Goal: Ask a question

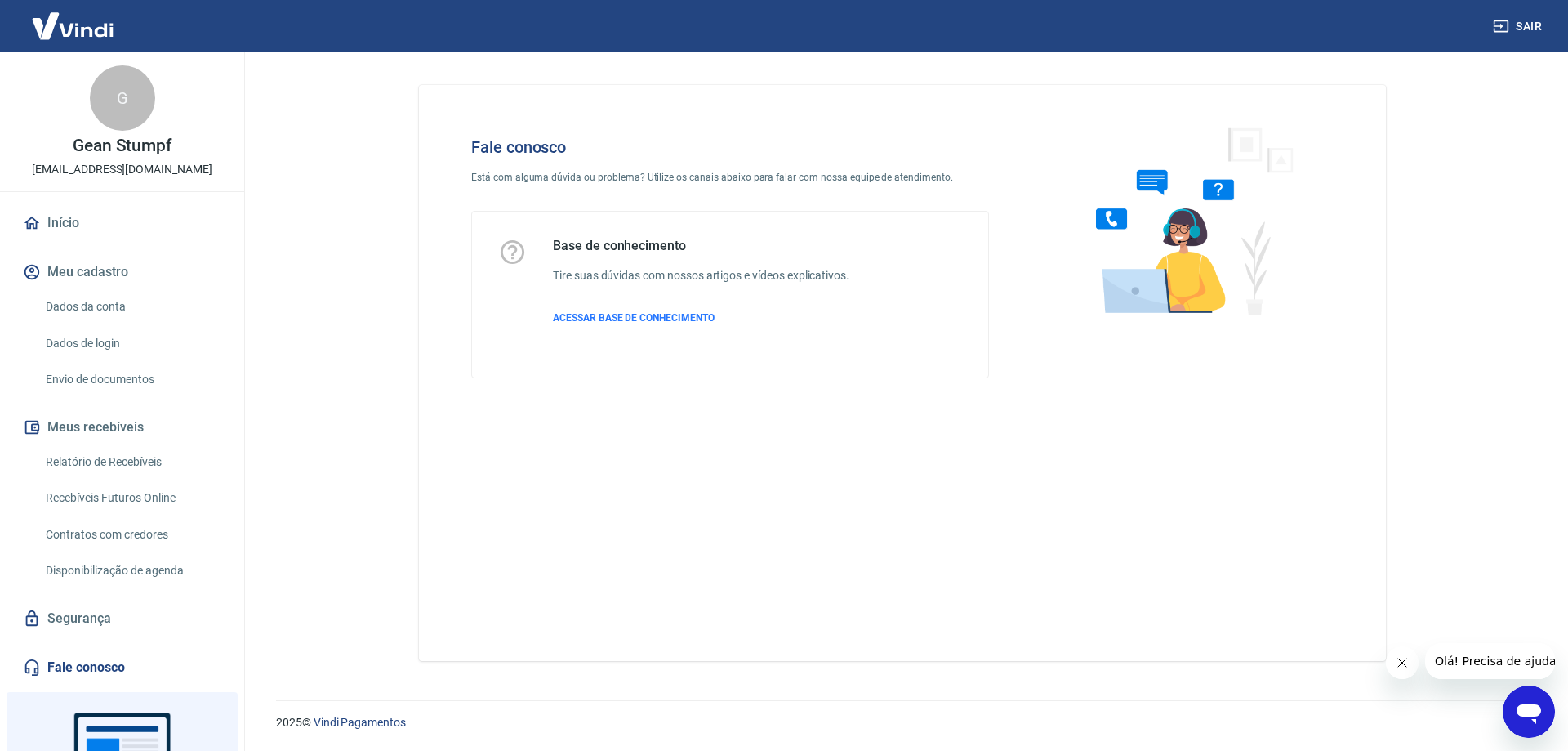
click at [1513, 700] on div "Abrir janela de mensagens" at bounding box center [1529, 712] width 49 height 49
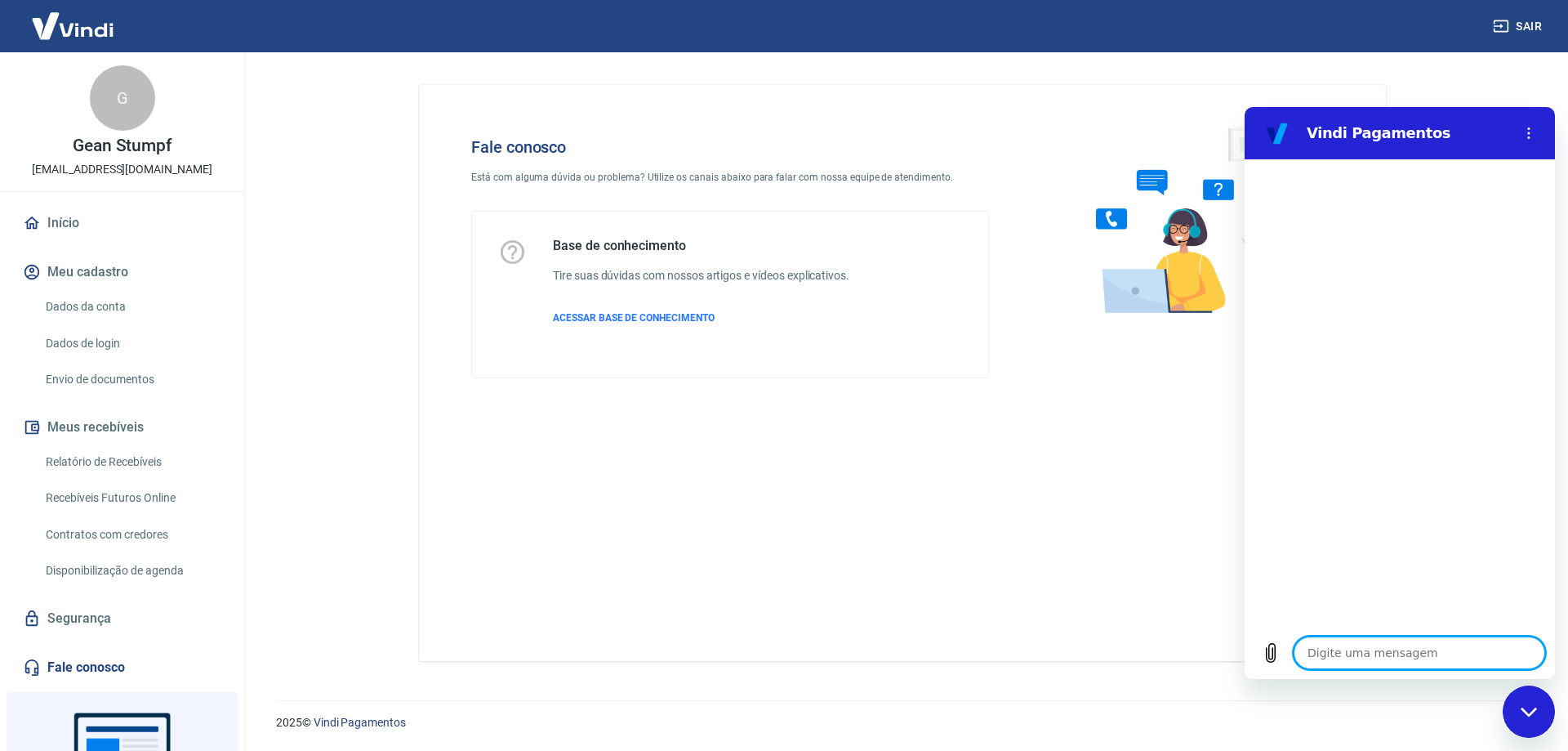
type textarea "b"
type textarea "x"
type textarea "bo"
type textarea "x"
type textarea "bom"
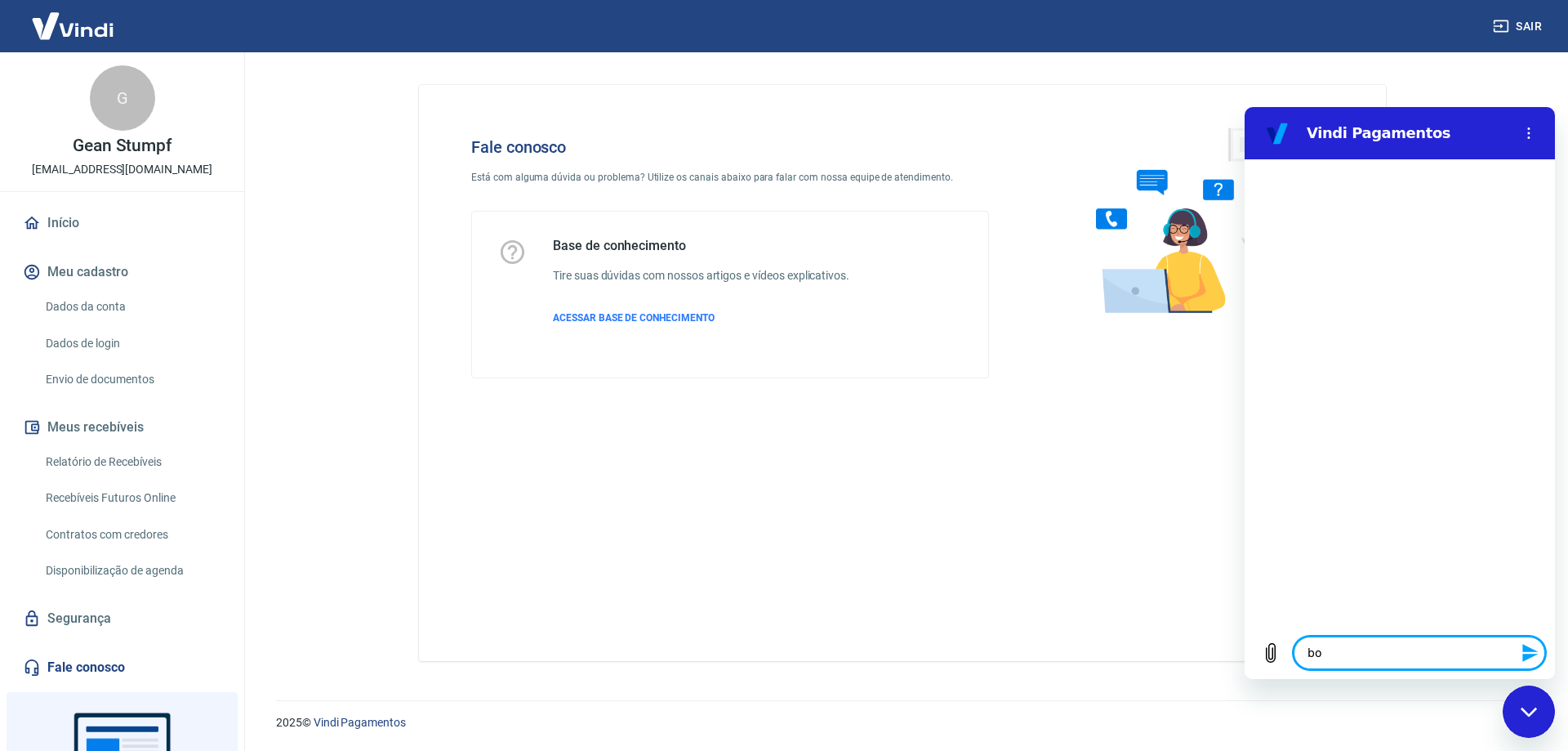
type textarea "x"
type textarea "bom"
type textarea "x"
type textarea "bom d"
type textarea "x"
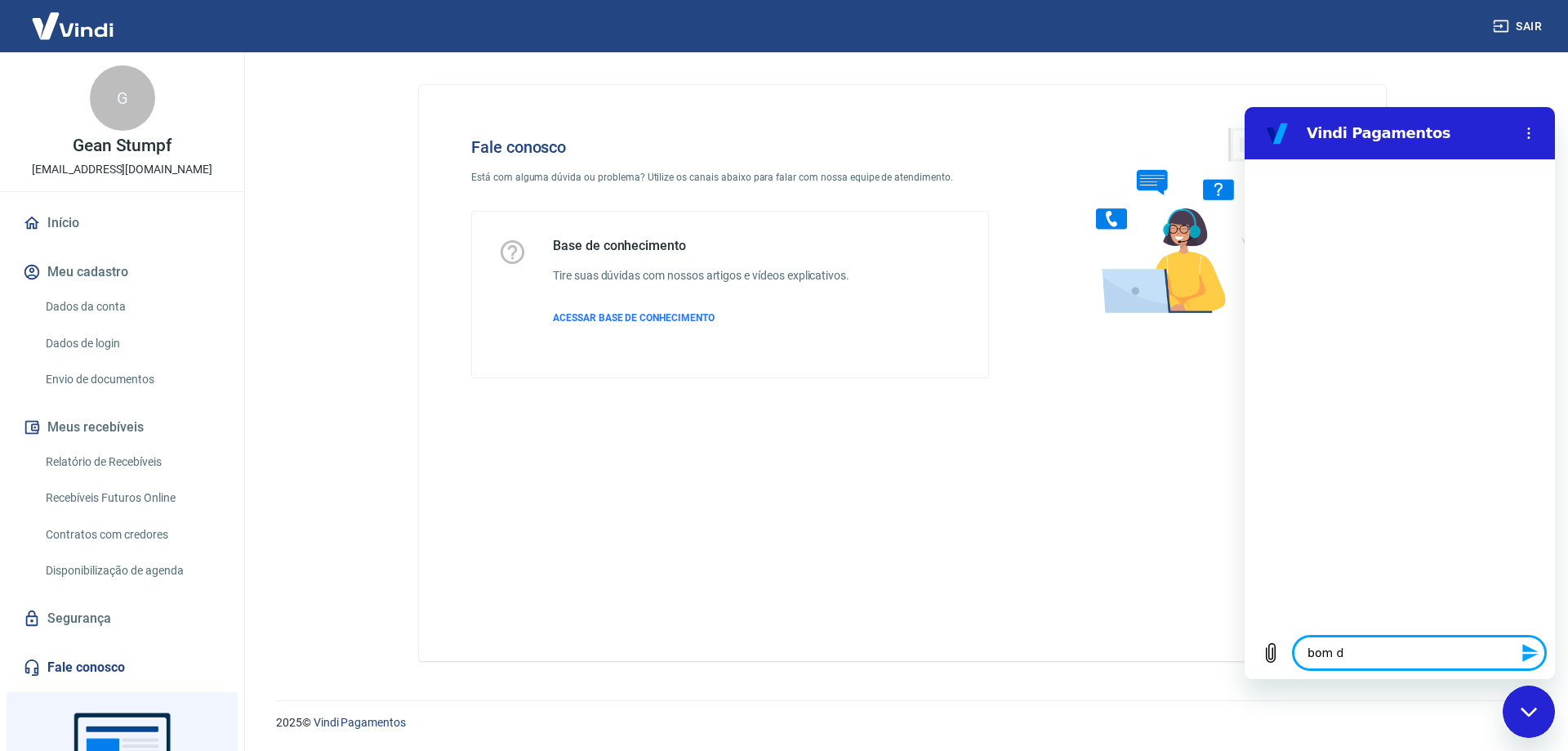
type textarea "bom di"
type textarea "x"
type textarea "bom dia"
type textarea "x"
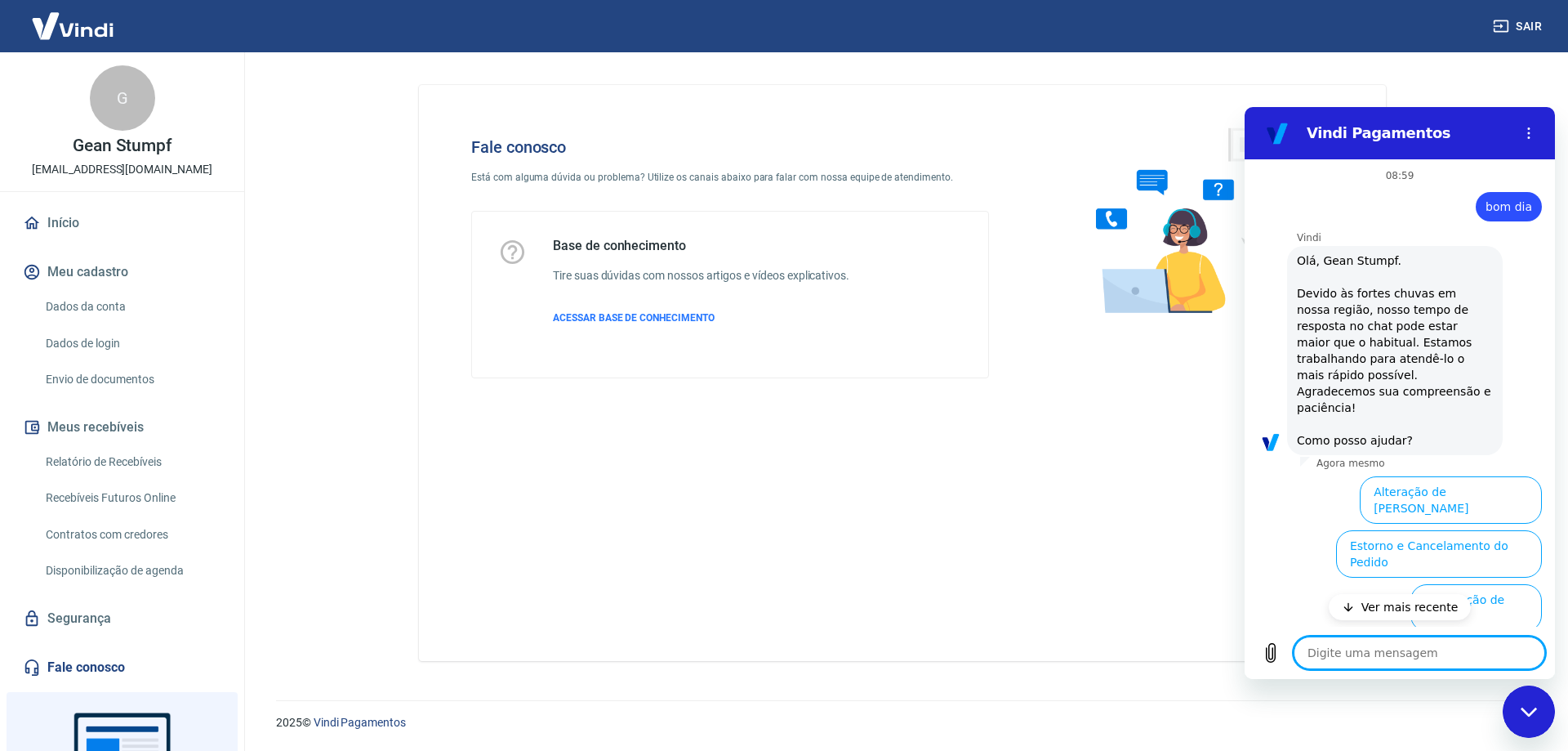
scroll to position [169, 0]
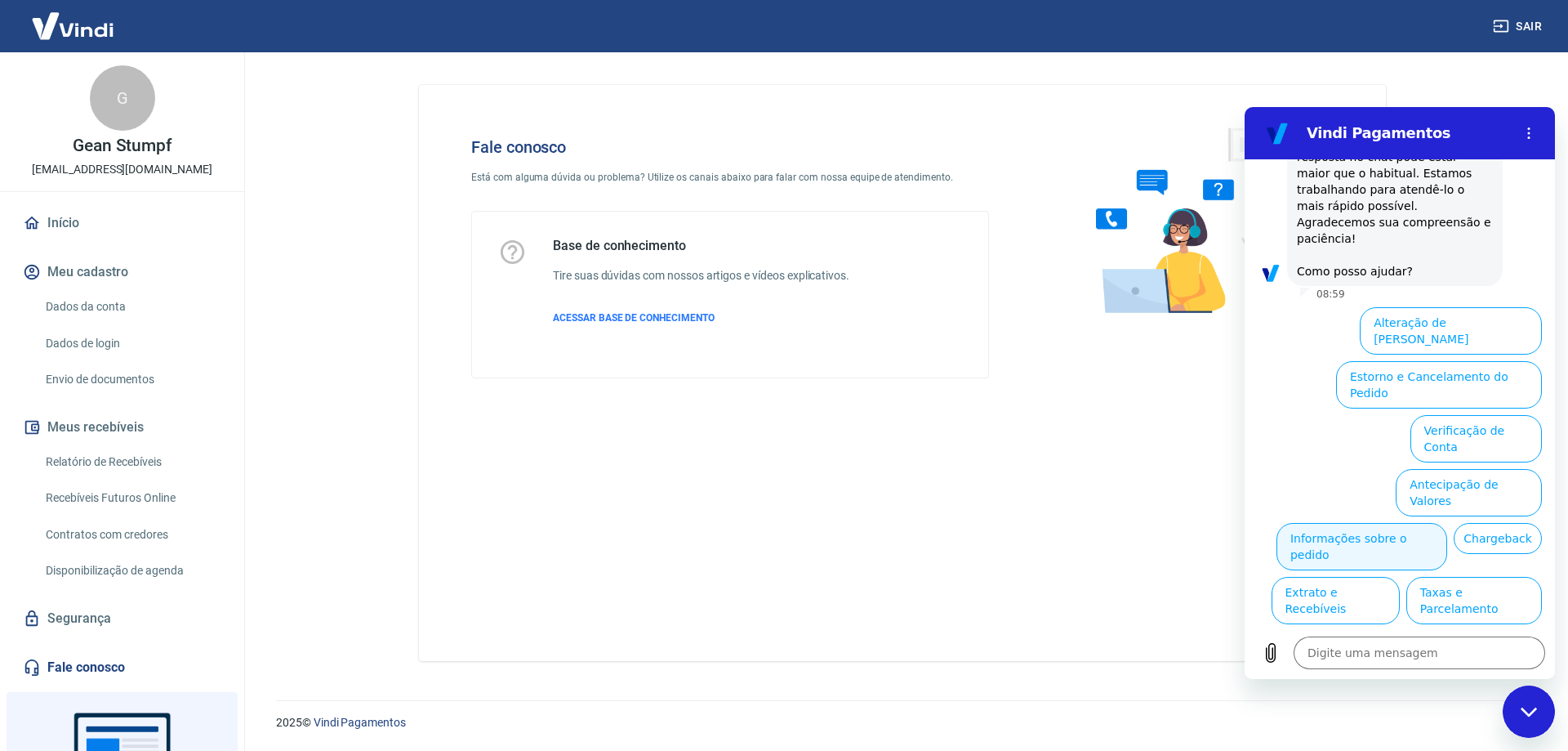
click at [1437, 522] on button "Informações sobre o pedido" at bounding box center [1362, 546] width 171 height 47
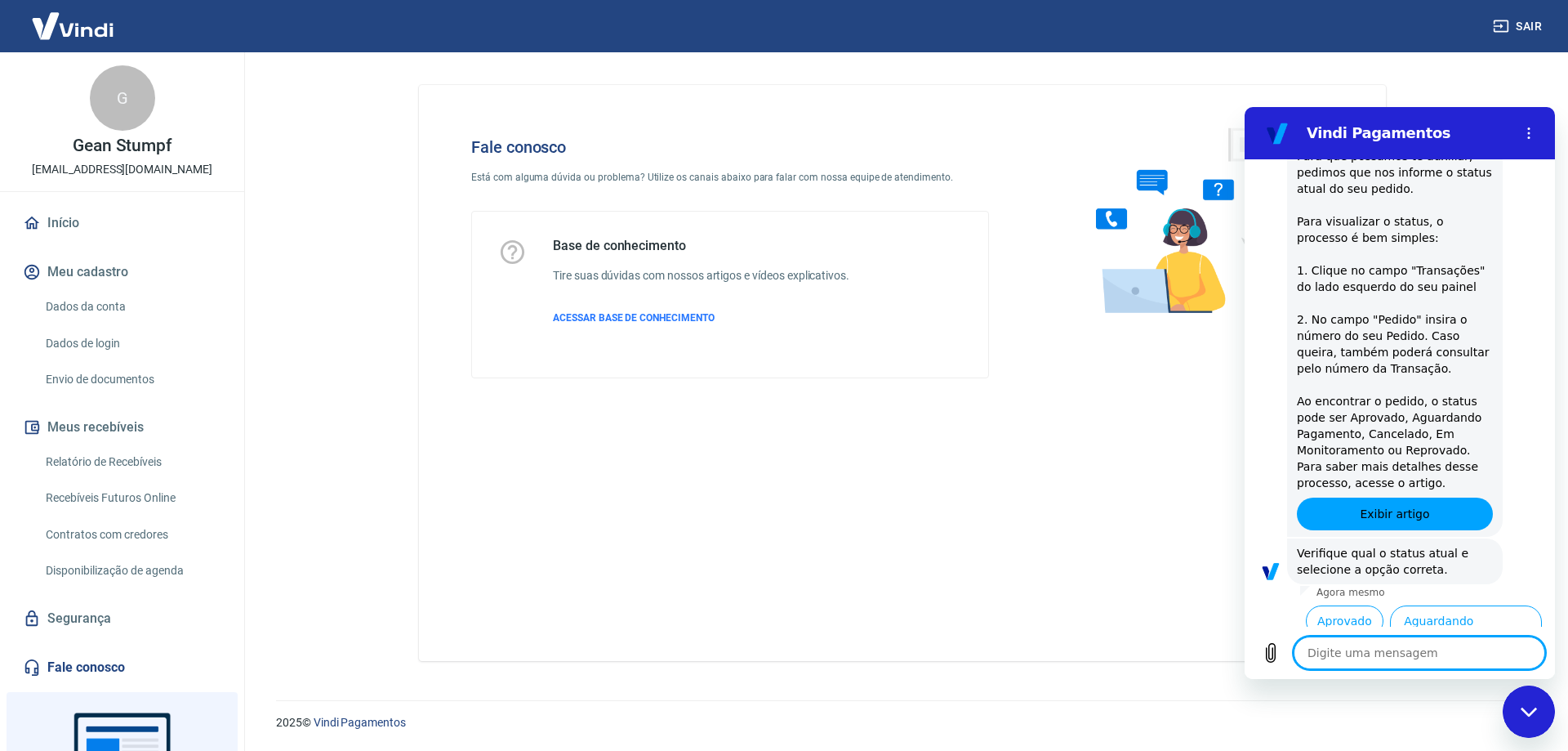
scroll to position [450, 0]
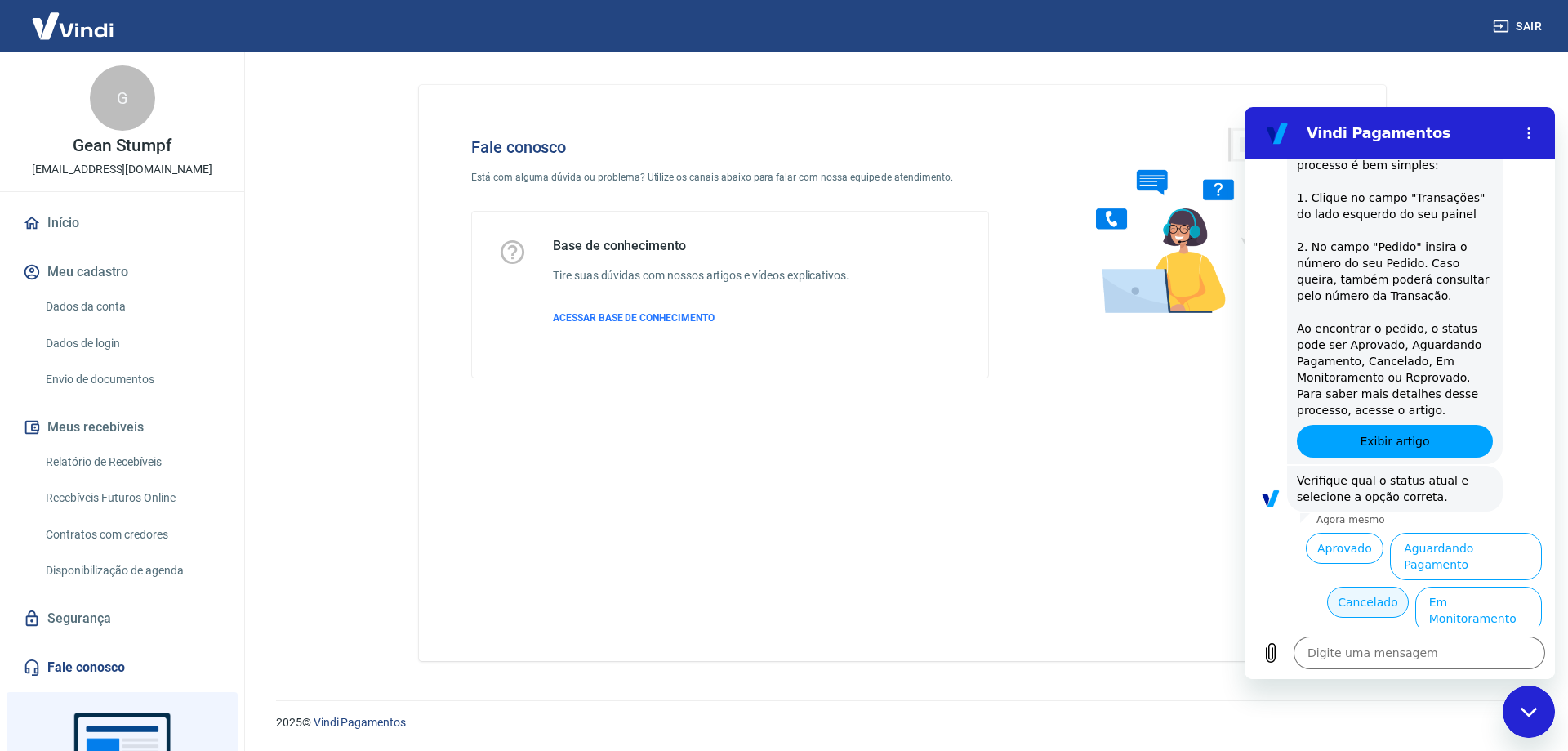
click at [1374, 586] on button "Cancelado" at bounding box center [1367, 602] width 81 height 31
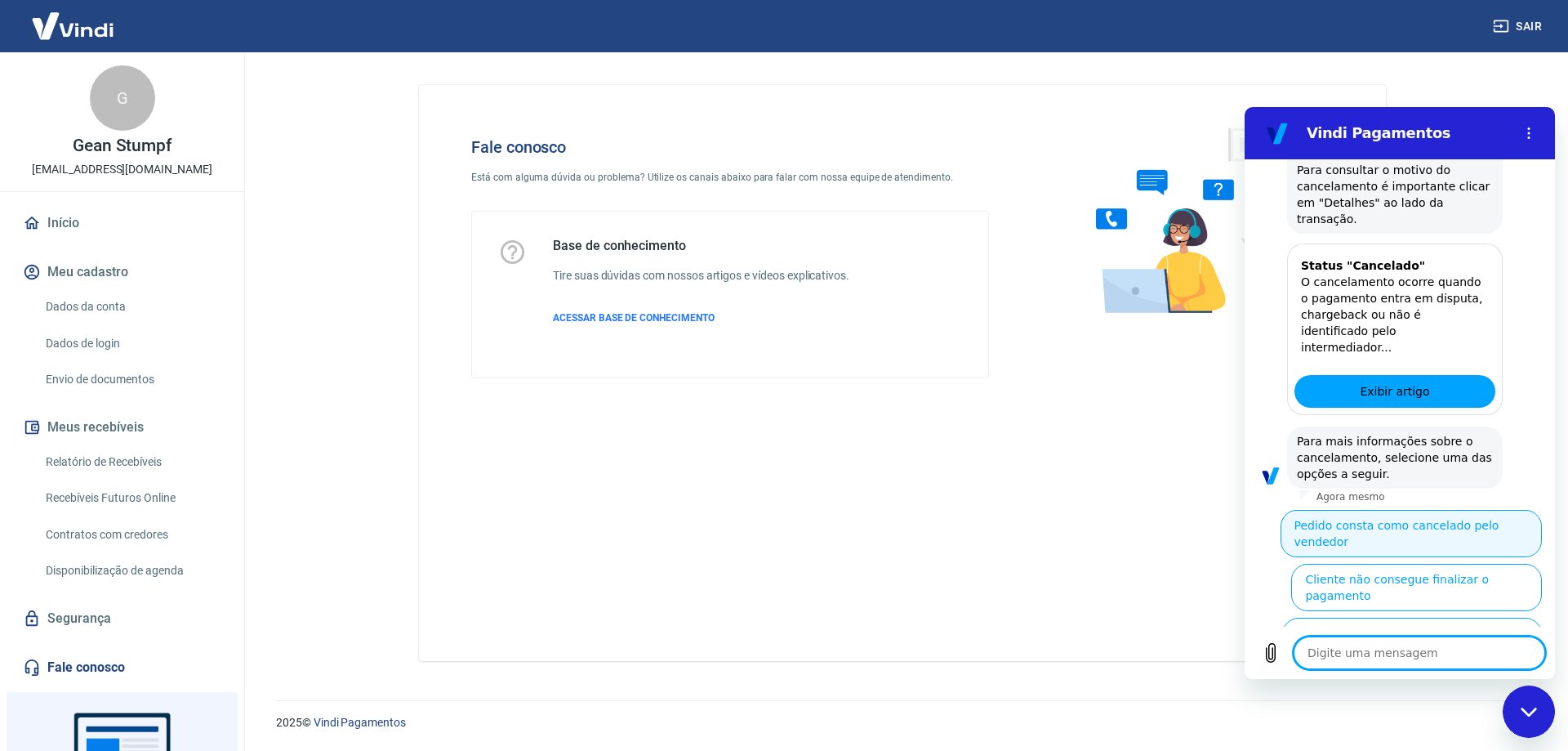
scroll to position [1200, 0]
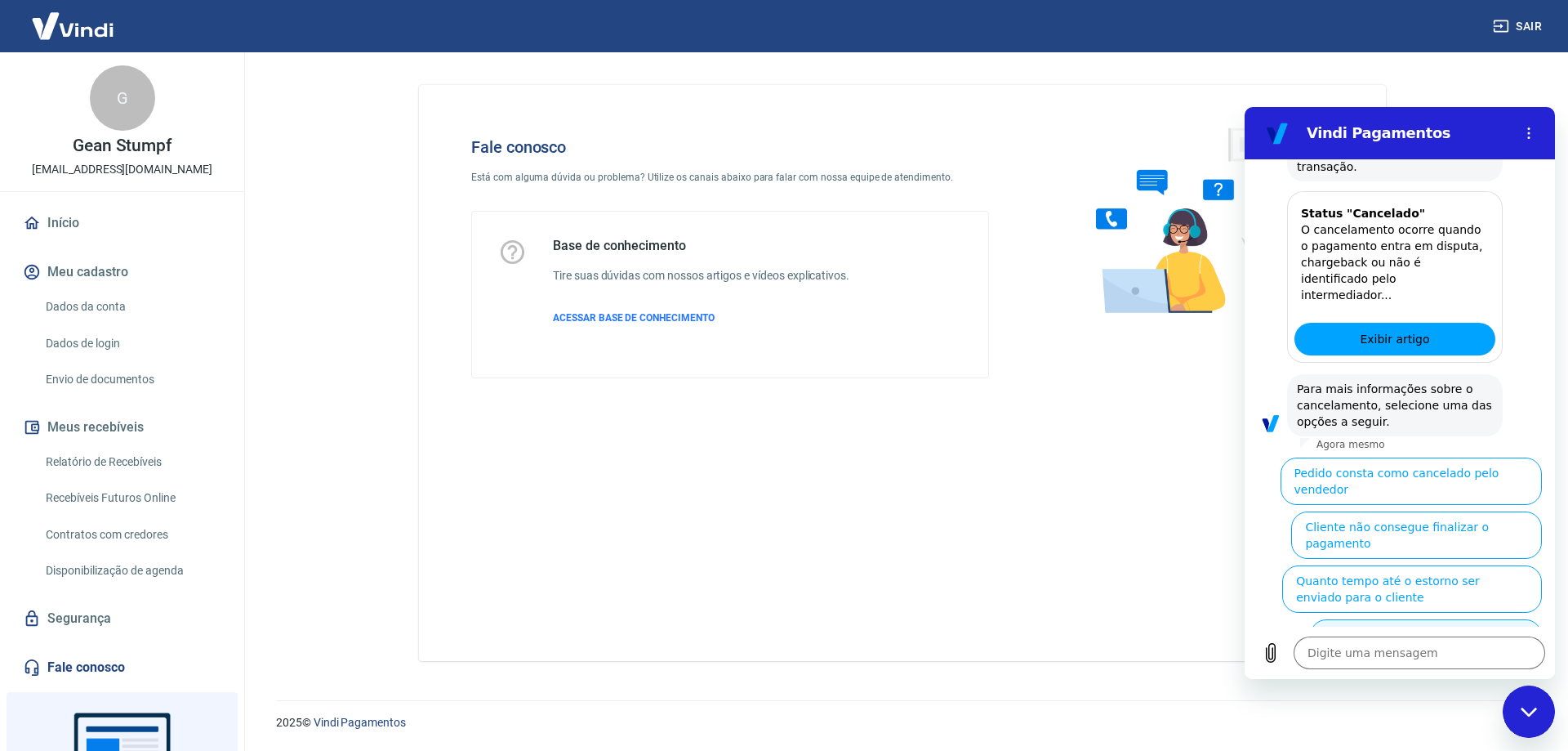
click at [1365, 619] on button "Cliente pagou, mas pedido consta como 'cancelado'" at bounding box center [1426, 643] width 232 height 47
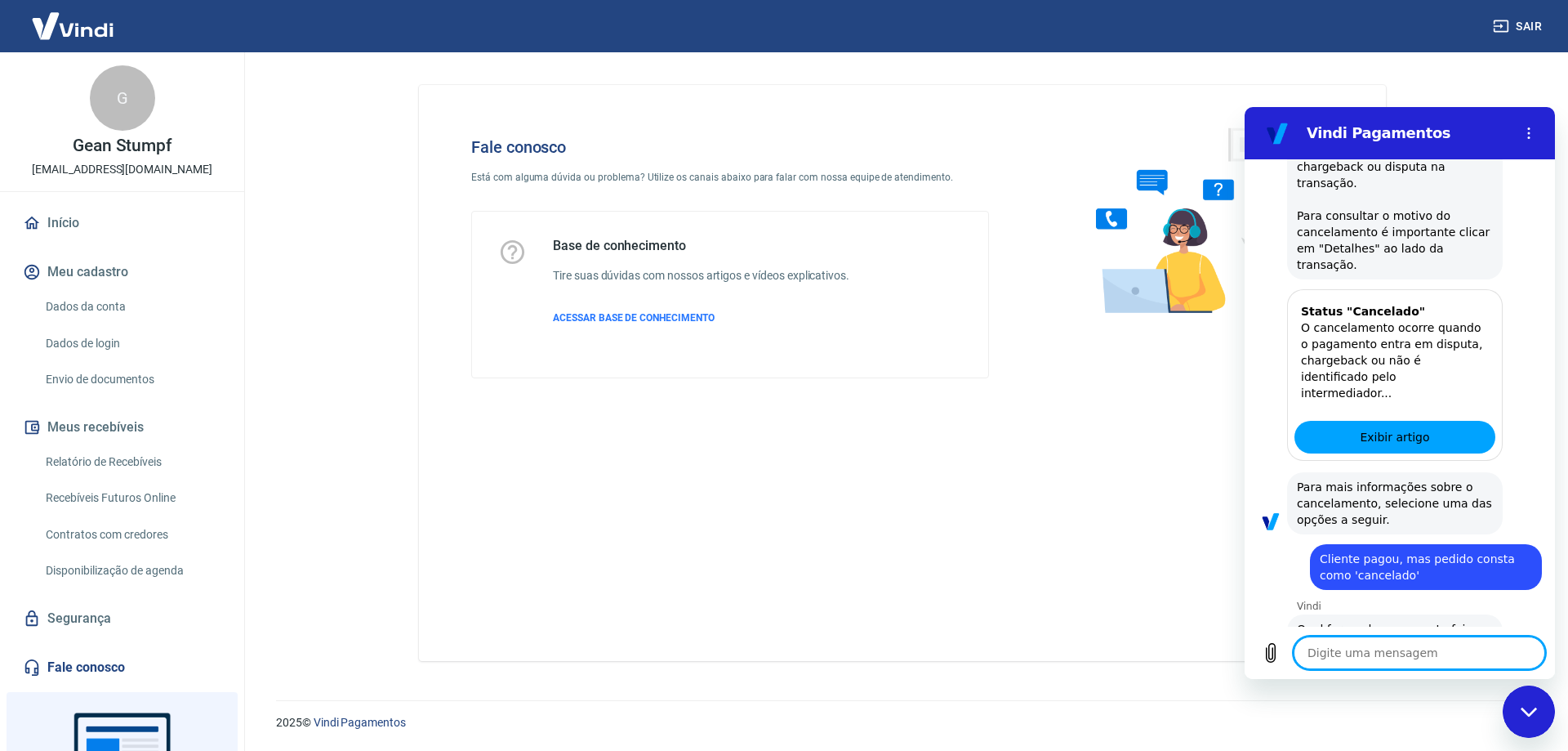
scroll to position [1218, 0]
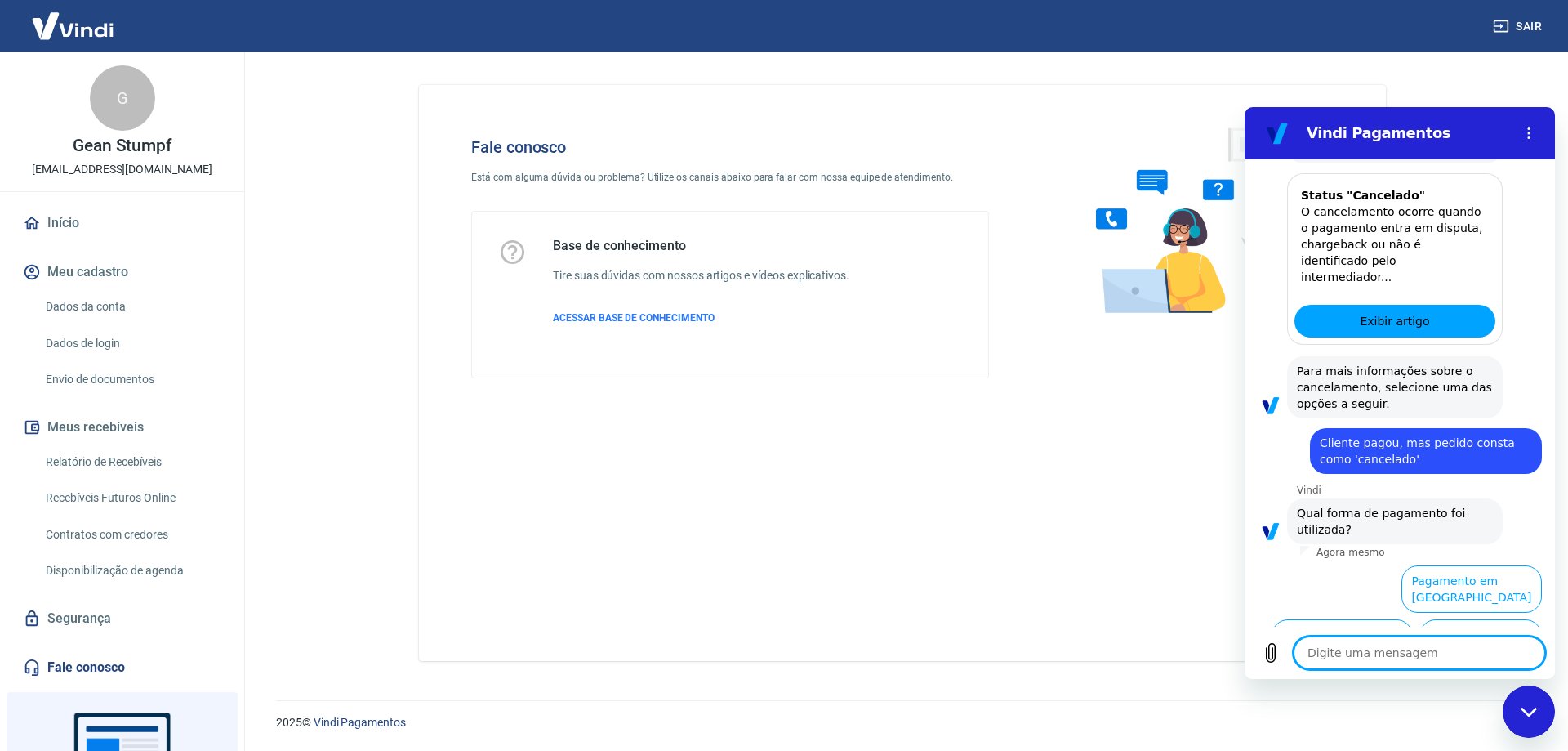
drag, startPoint x: 1486, startPoint y: 608, endPoint x: 1443, endPoint y: 676, distance: 80.5
click at [1486, 619] on button "Pagamento em Pix" at bounding box center [1481, 643] width 122 height 47
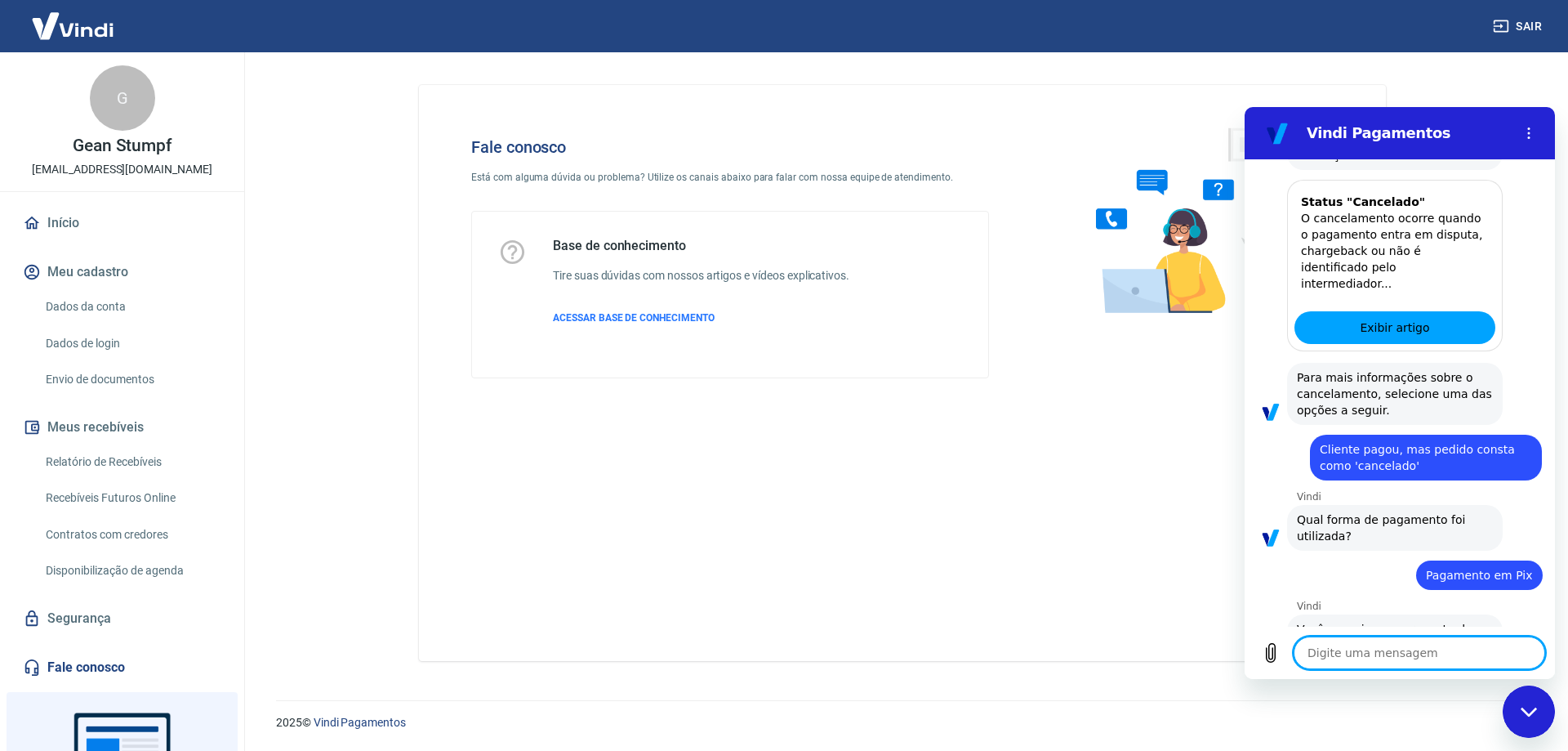
scroll to position [1253, 0]
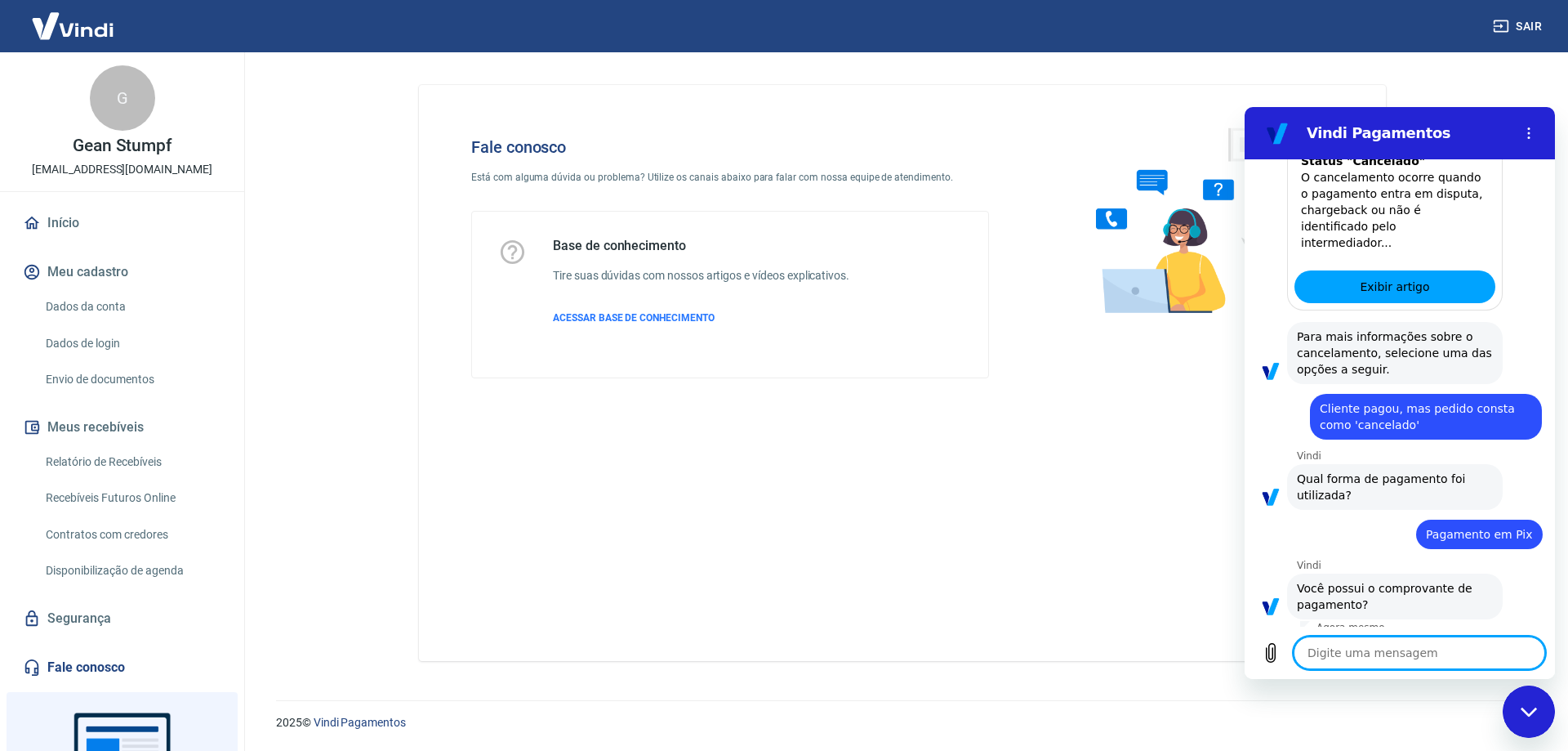
drag, startPoint x: 1456, startPoint y: 607, endPoint x: 1454, endPoint y: 674, distance: 67.0
click at [1452, 640] on button "Sim" at bounding box center [1462, 656] width 47 height 31
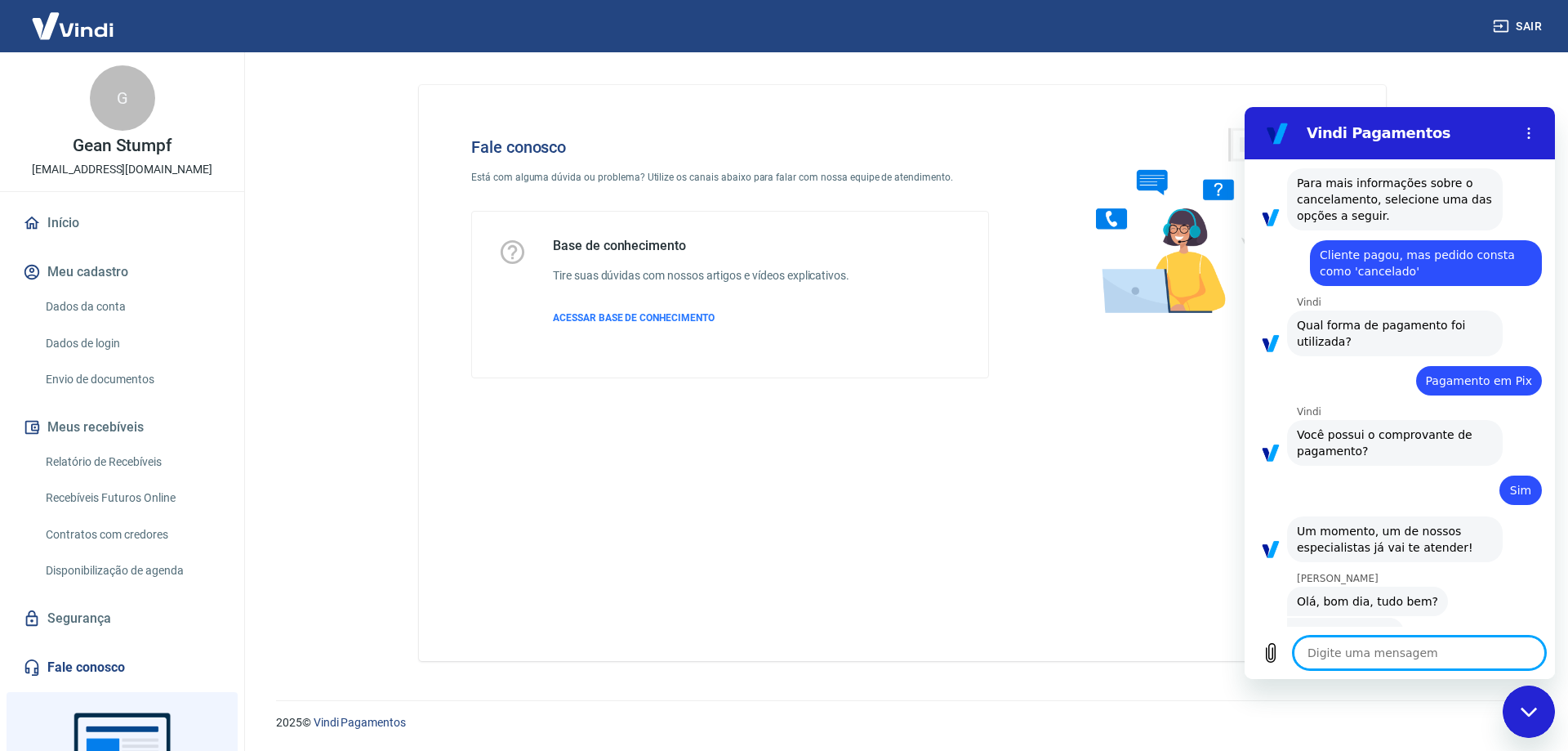
scroll to position [1404, 0]
type textarea "x"
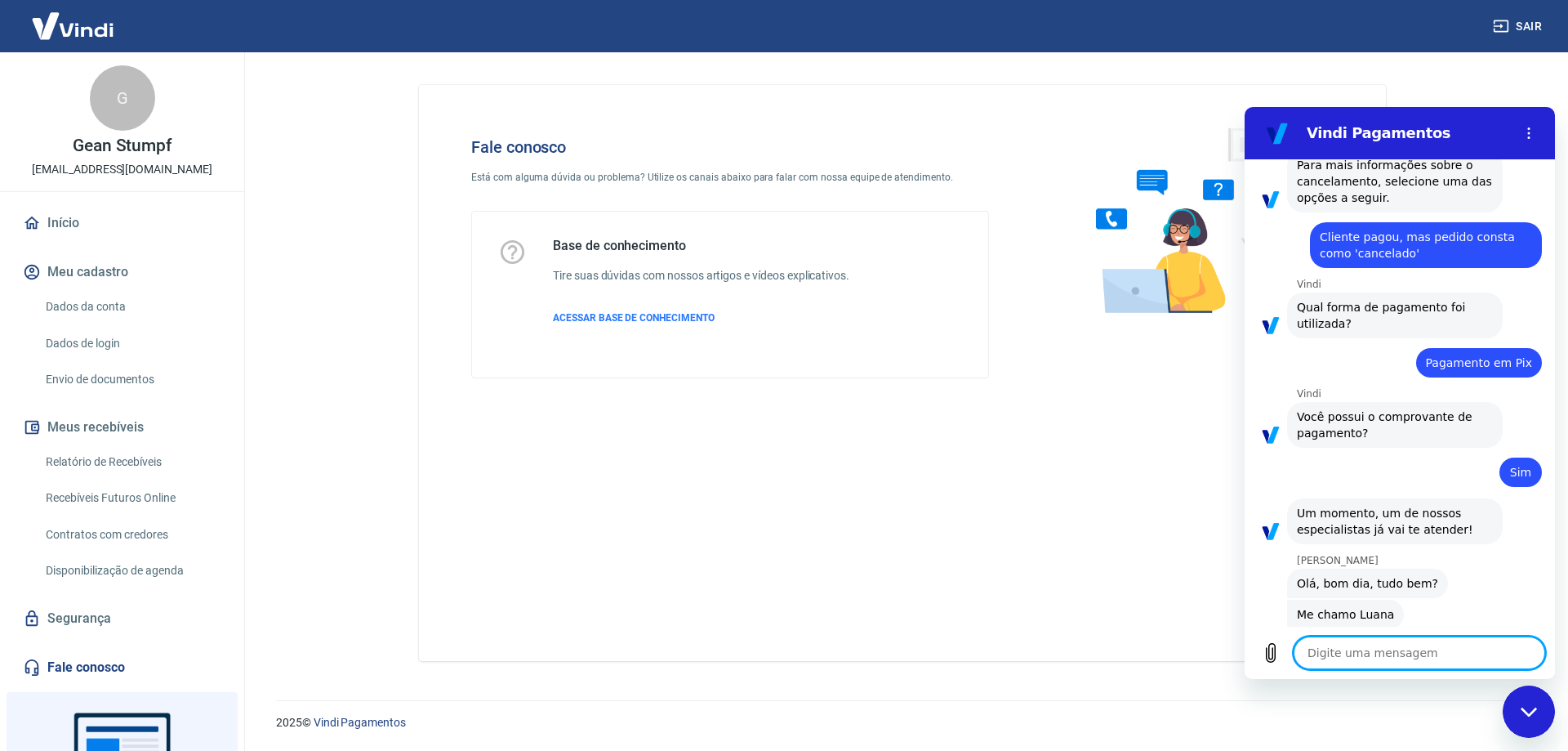
scroll to position [1427, 0]
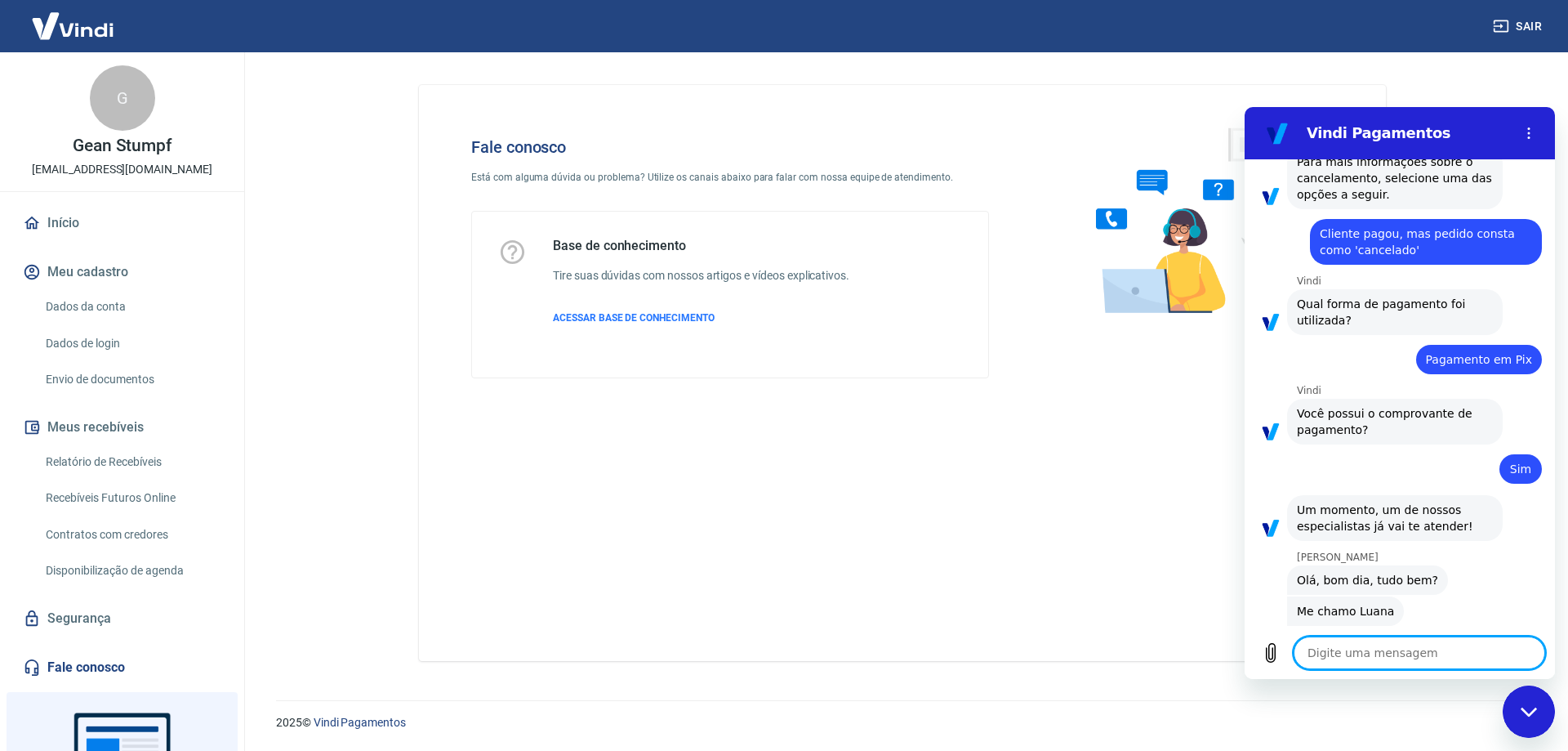
type textarea "B"
type textarea "x"
type textarea "Bo"
type textarea "x"
type textarea "Bom"
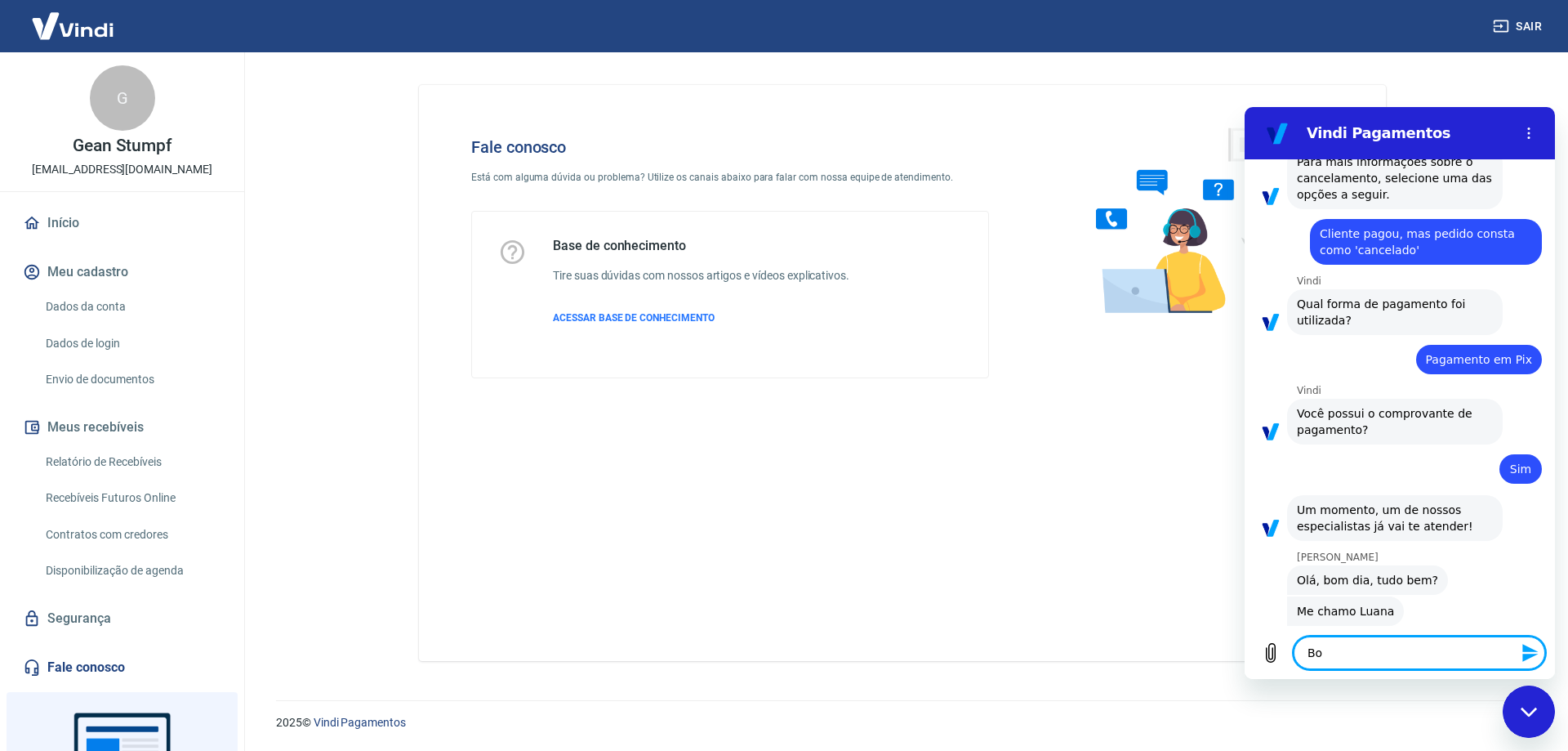
type textarea "x"
type textarea "Bom"
type textarea "x"
type textarea "Bom d"
type textarea "x"
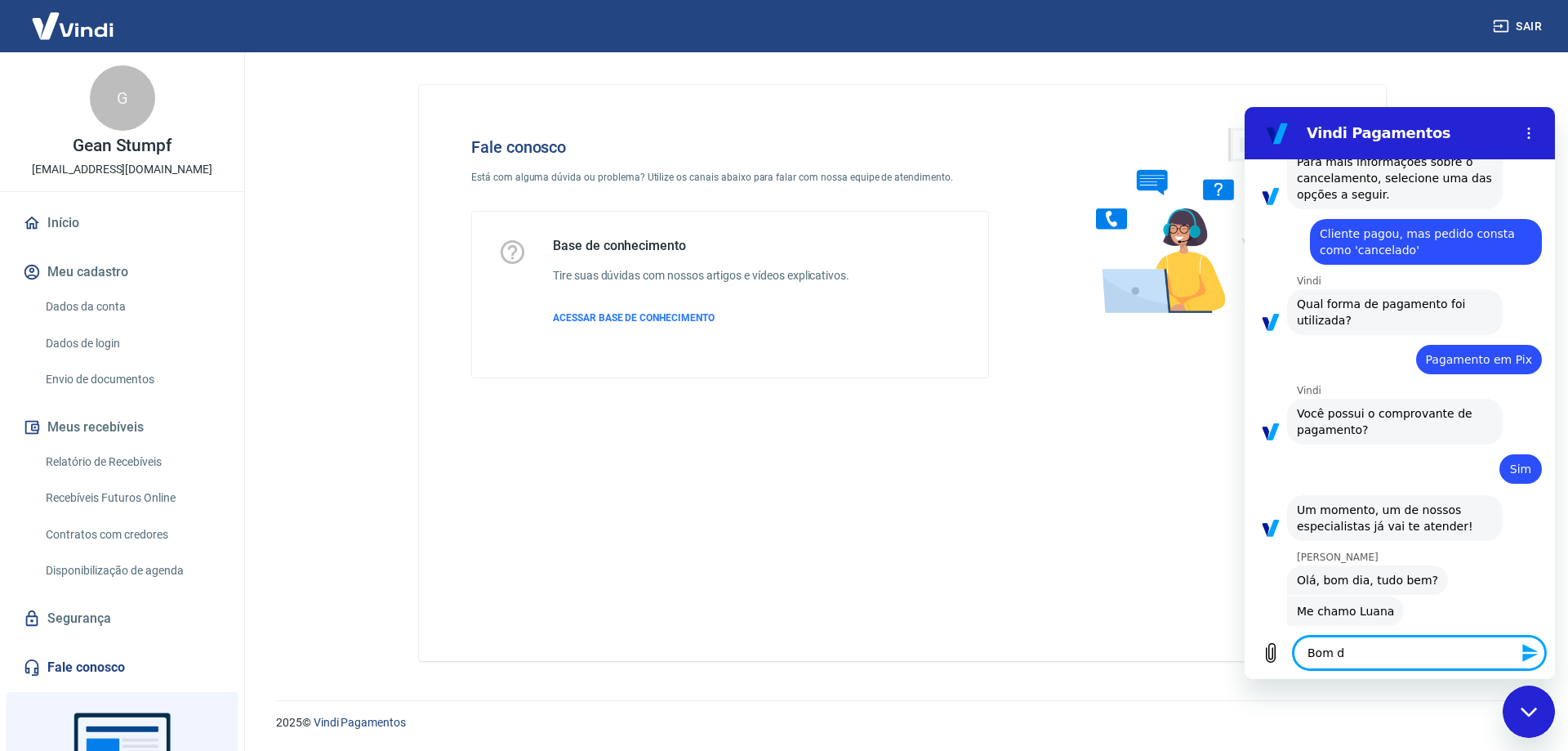
type textarea "Bom di"
type textarea "x"
type textarea "Bom dia"
type textarea "x"
type textarea "Bom dia"
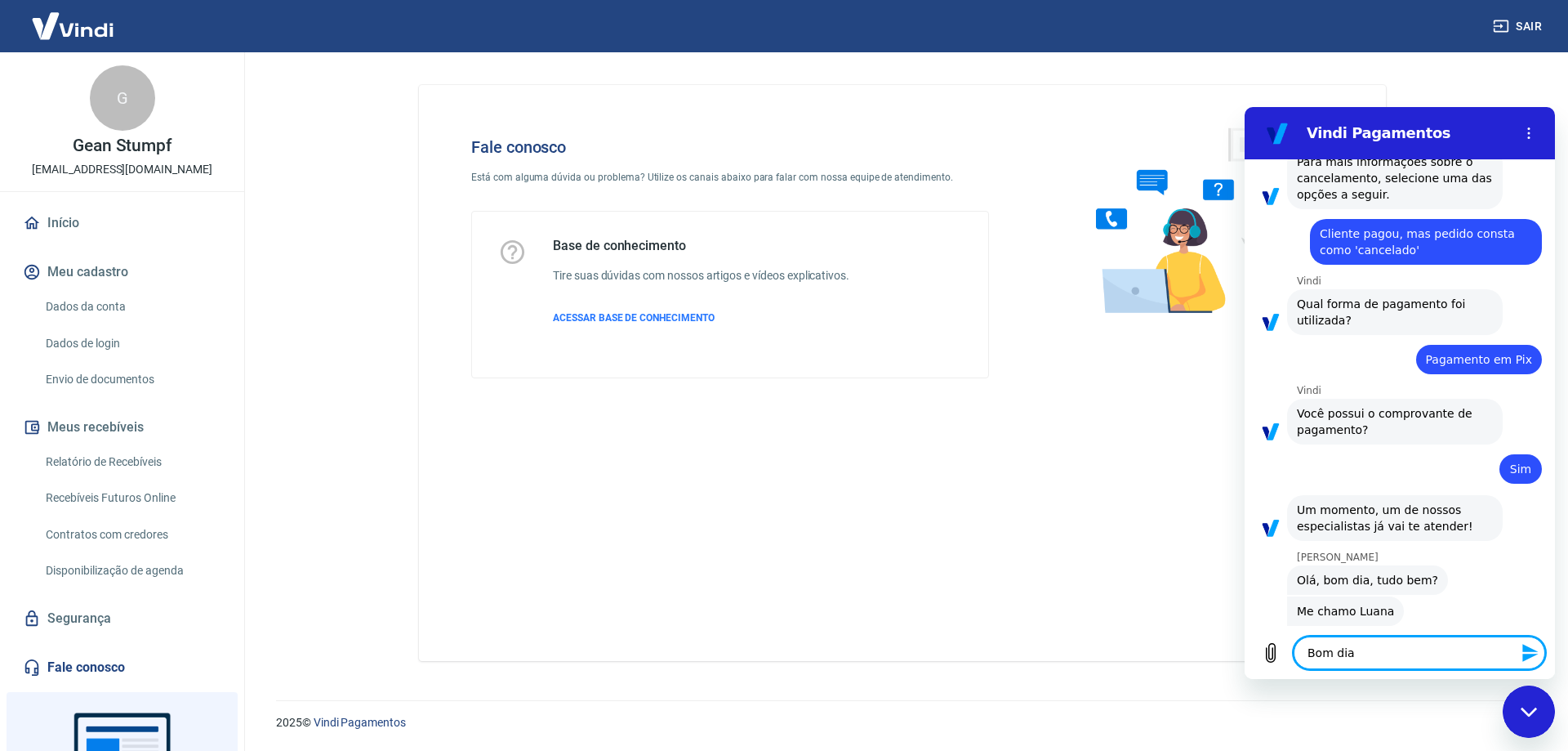
type textarea "x"
type textarea "Bom dia L"
type textarea "x"
type textarea "Bom dia Lu"
type textarea "x"
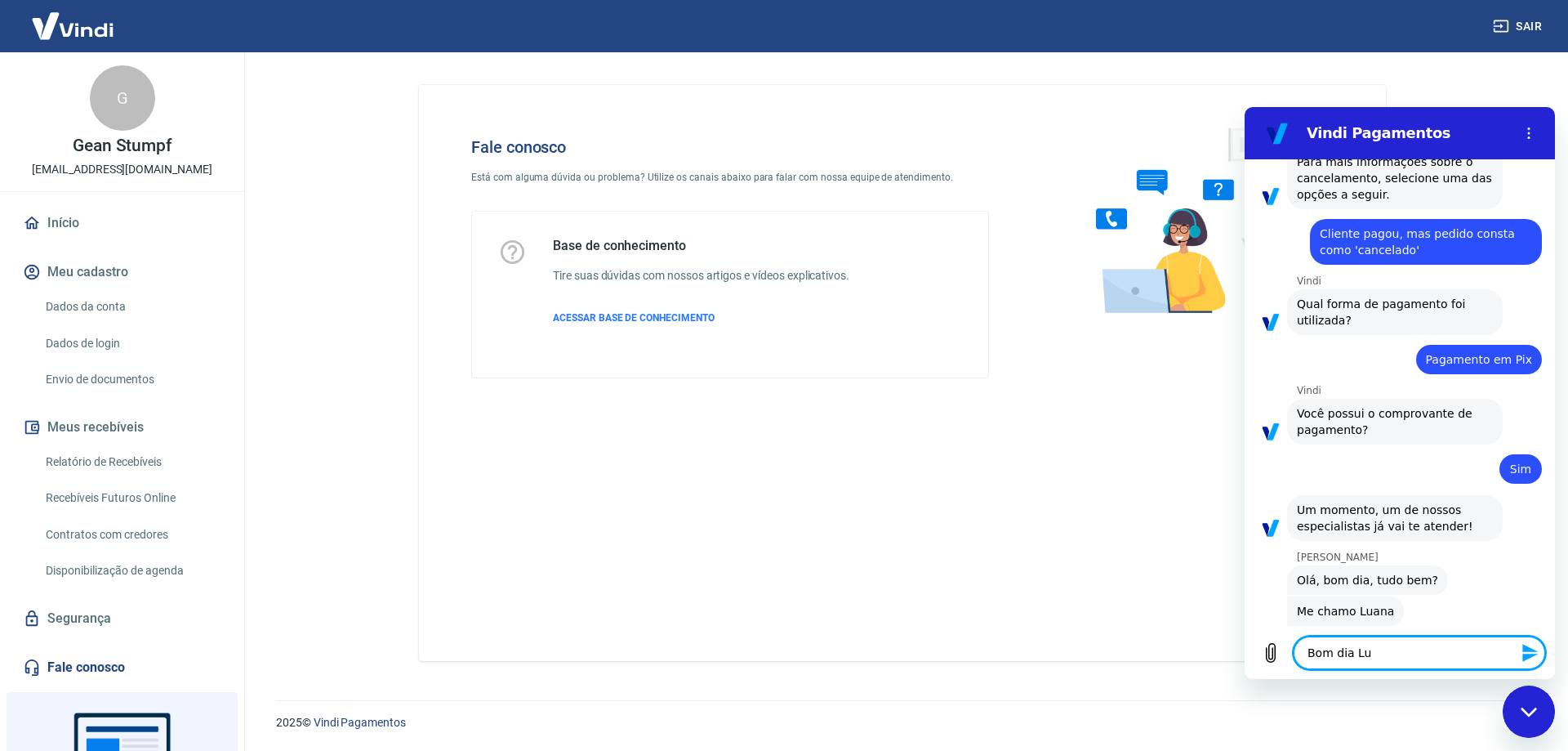
type textarea "Bom dia Lua"
type textarea "x"
type textarea "Bom dia Luan"
type textarea "x"
type textarea "Bom dia Luana"
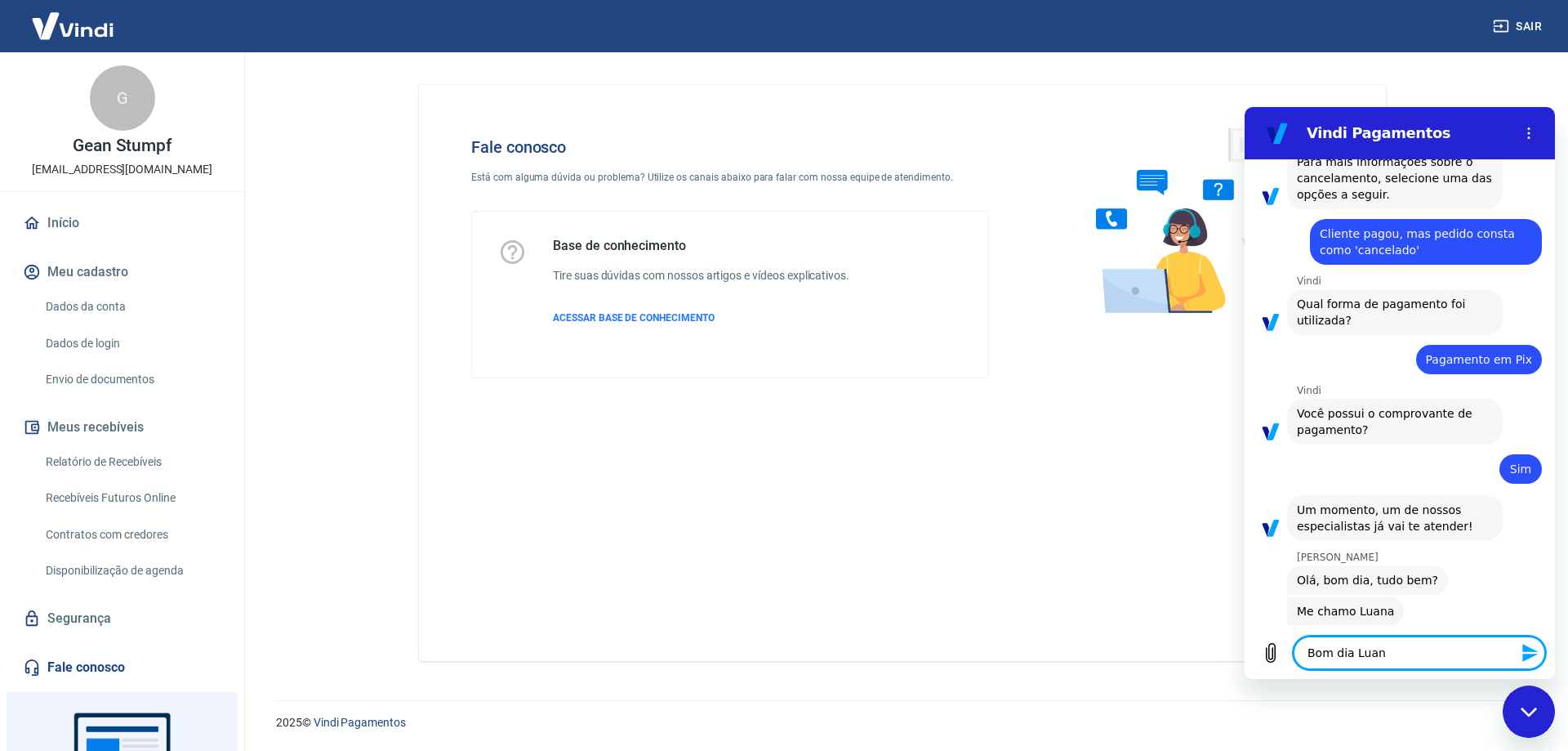
type textarea "x"
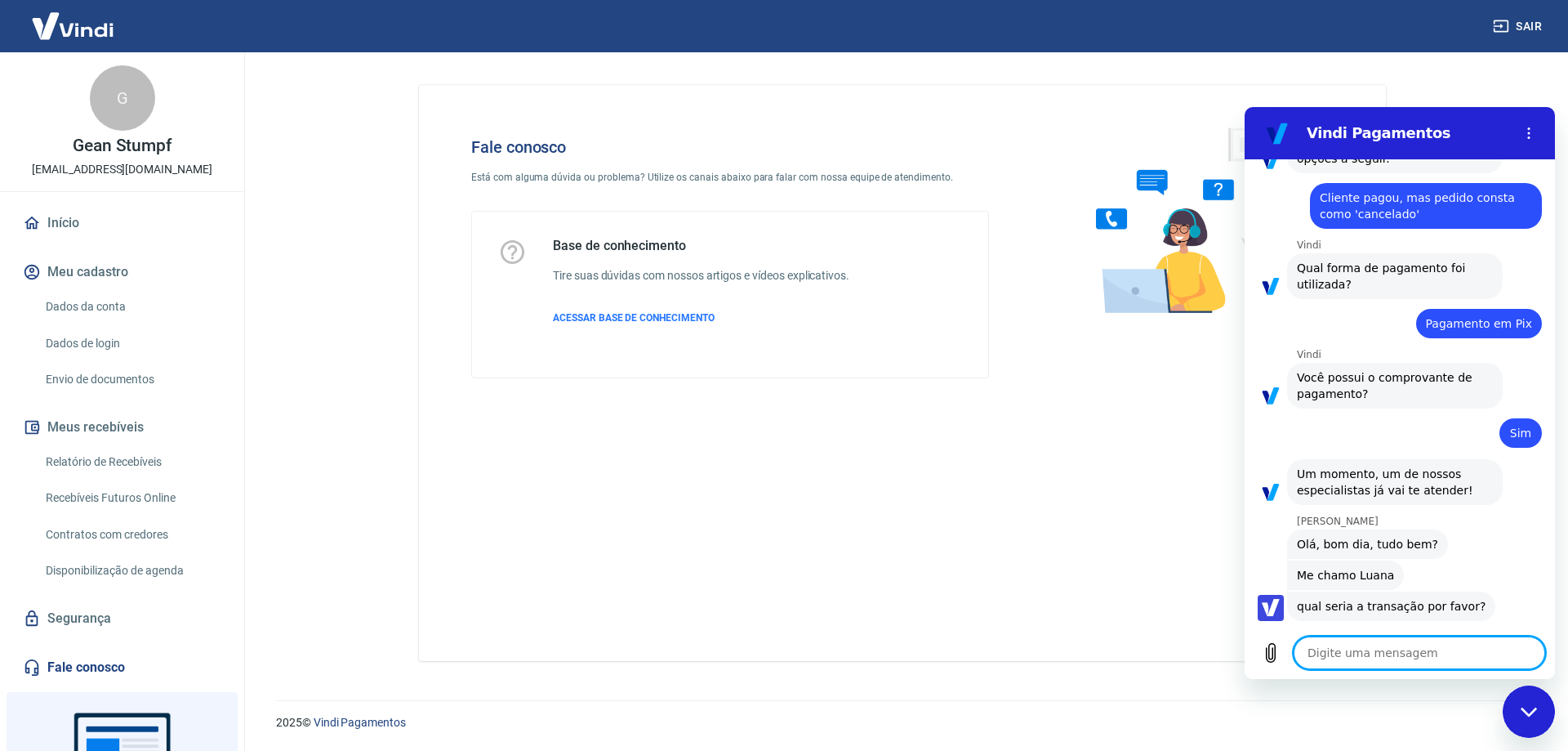
scroll to position [1466, 0]
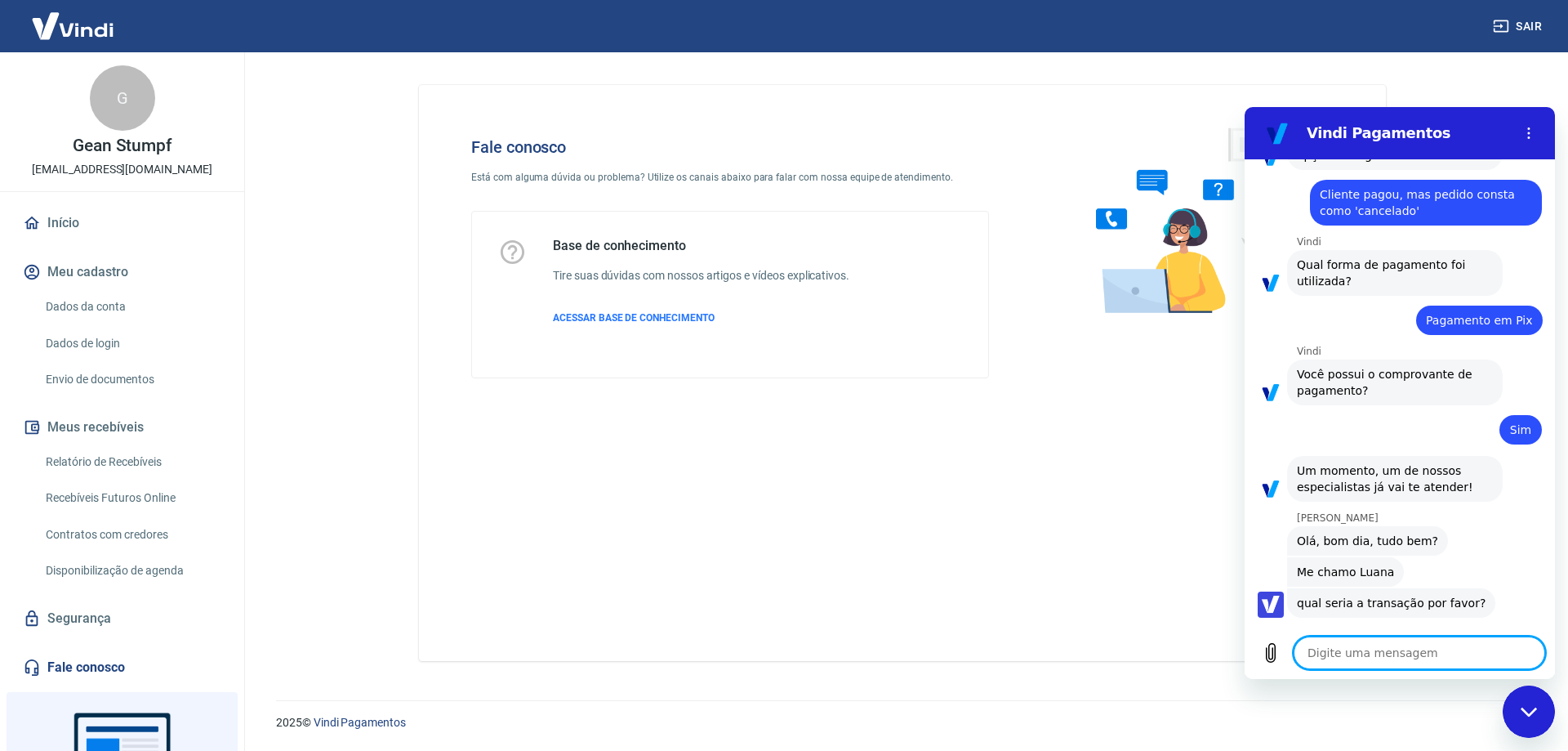
type textarea "x"
paste textarea "Pedido #17585036273189"
type textarea "Pedido #17585036273189"
type textarea "x"
type textarea "Pedido #17585036273189"
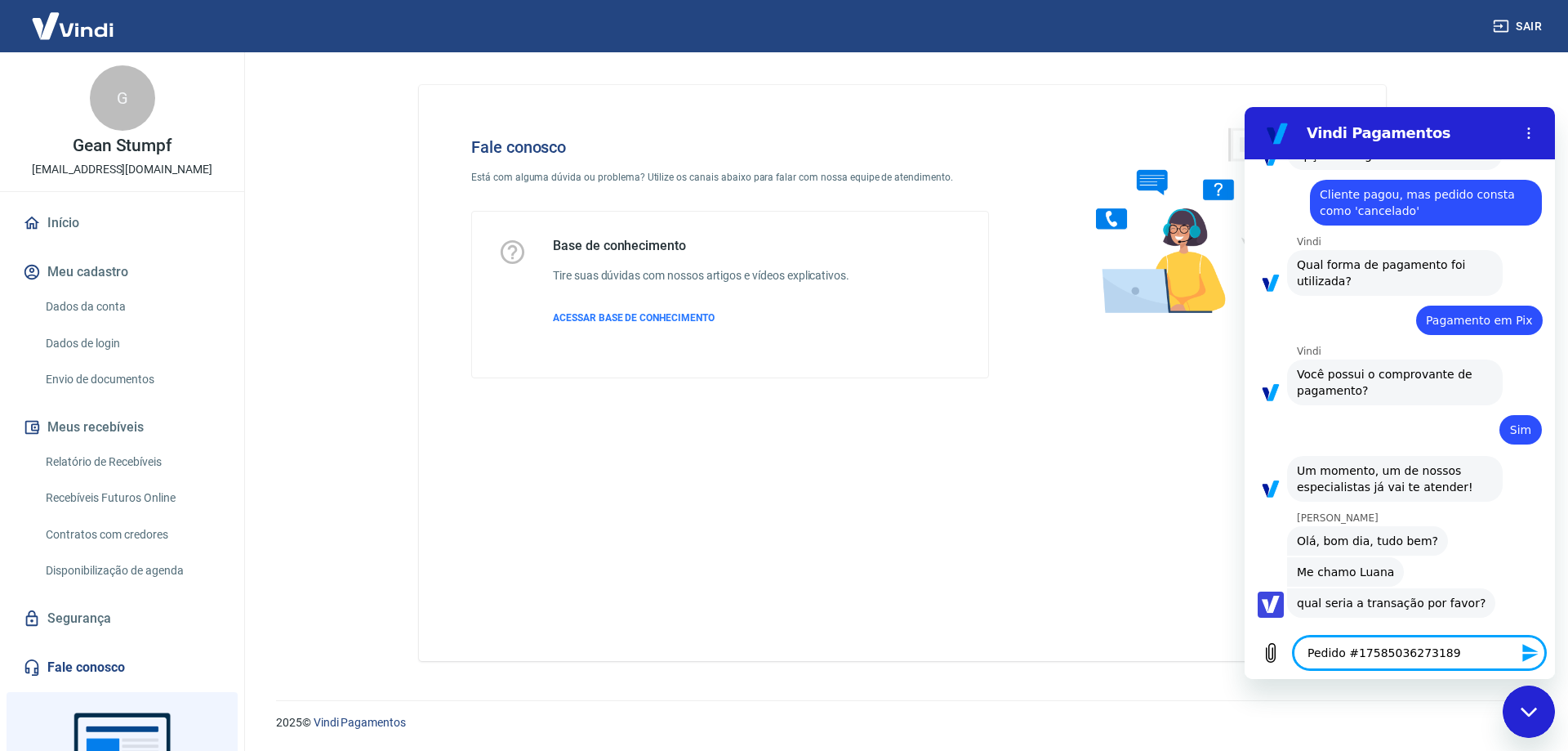
click at [637, 510] on div "Fale conosco Está com alguma dúvida ou problema? Utilize os canais abaixo para …" at bounding box center [902, 372] width 967 height 576
click at [1524, 659] on icon "Enviar mensagem" at bounding box center [1531, 652] width 16 height 18
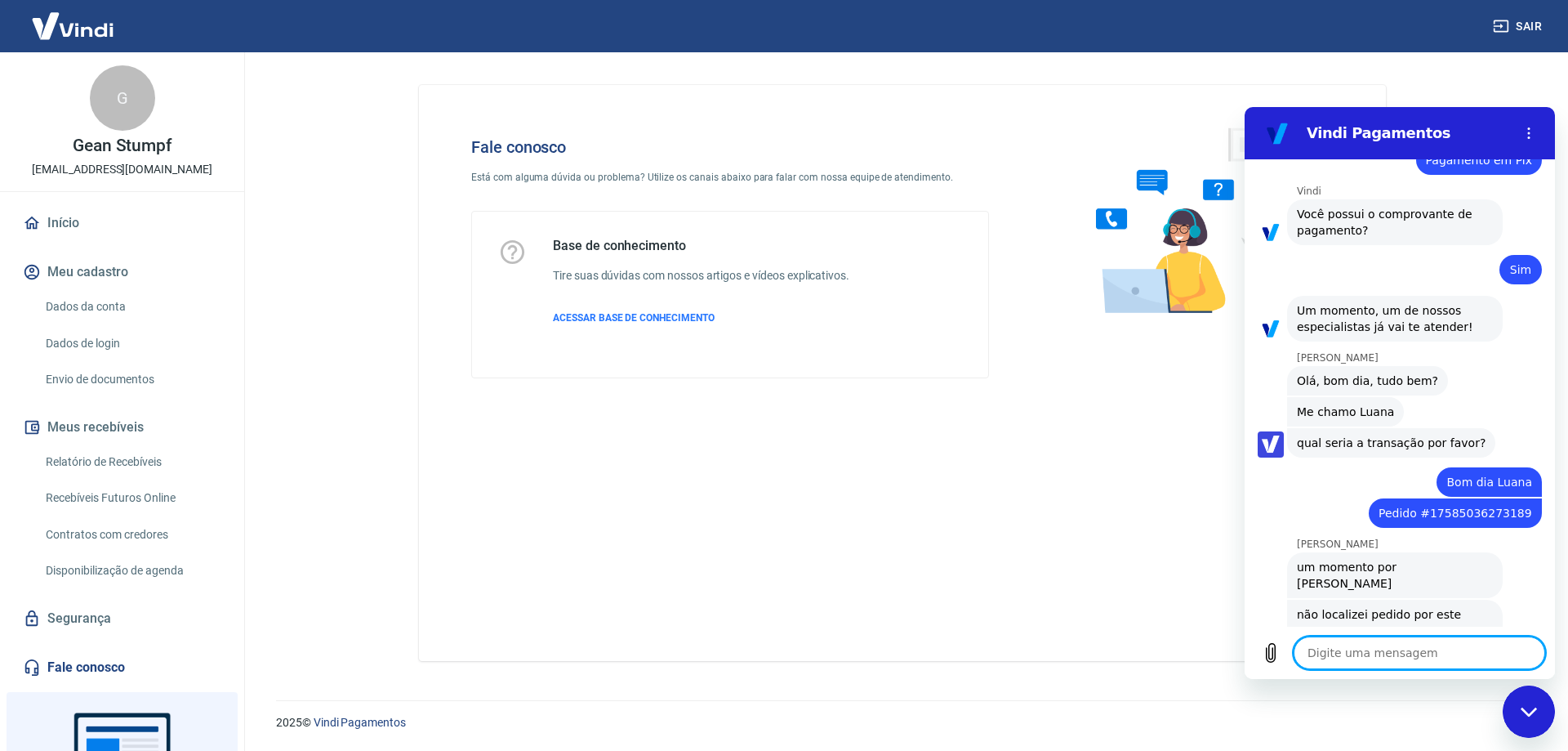
scroll to position [1629, 0]
type textarea "x"
type textarea "c"
type textarea "x"
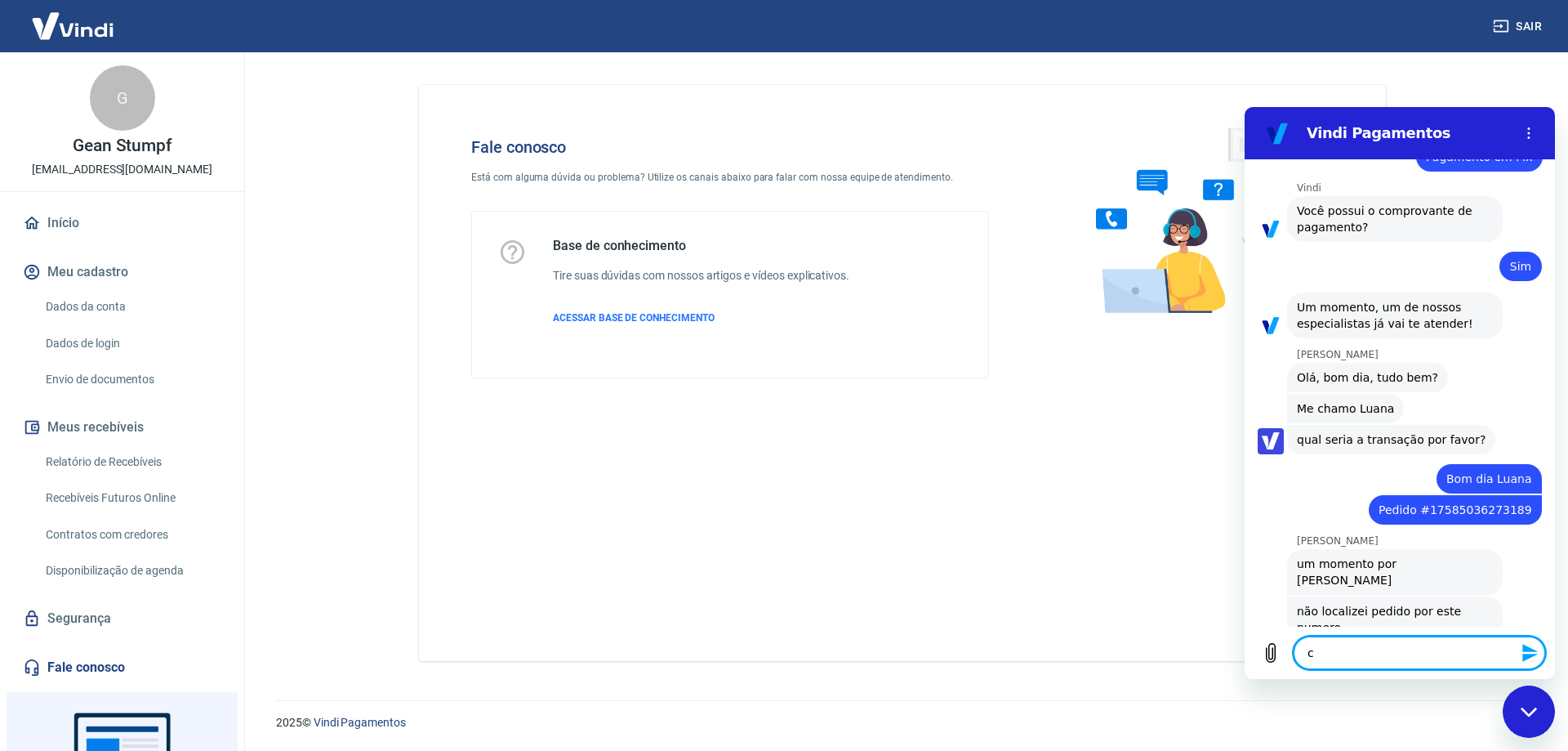
type textarea "cp"
type textarea "x"
type textarea "cpf"
type textarea "x"
type textarea "cpf"
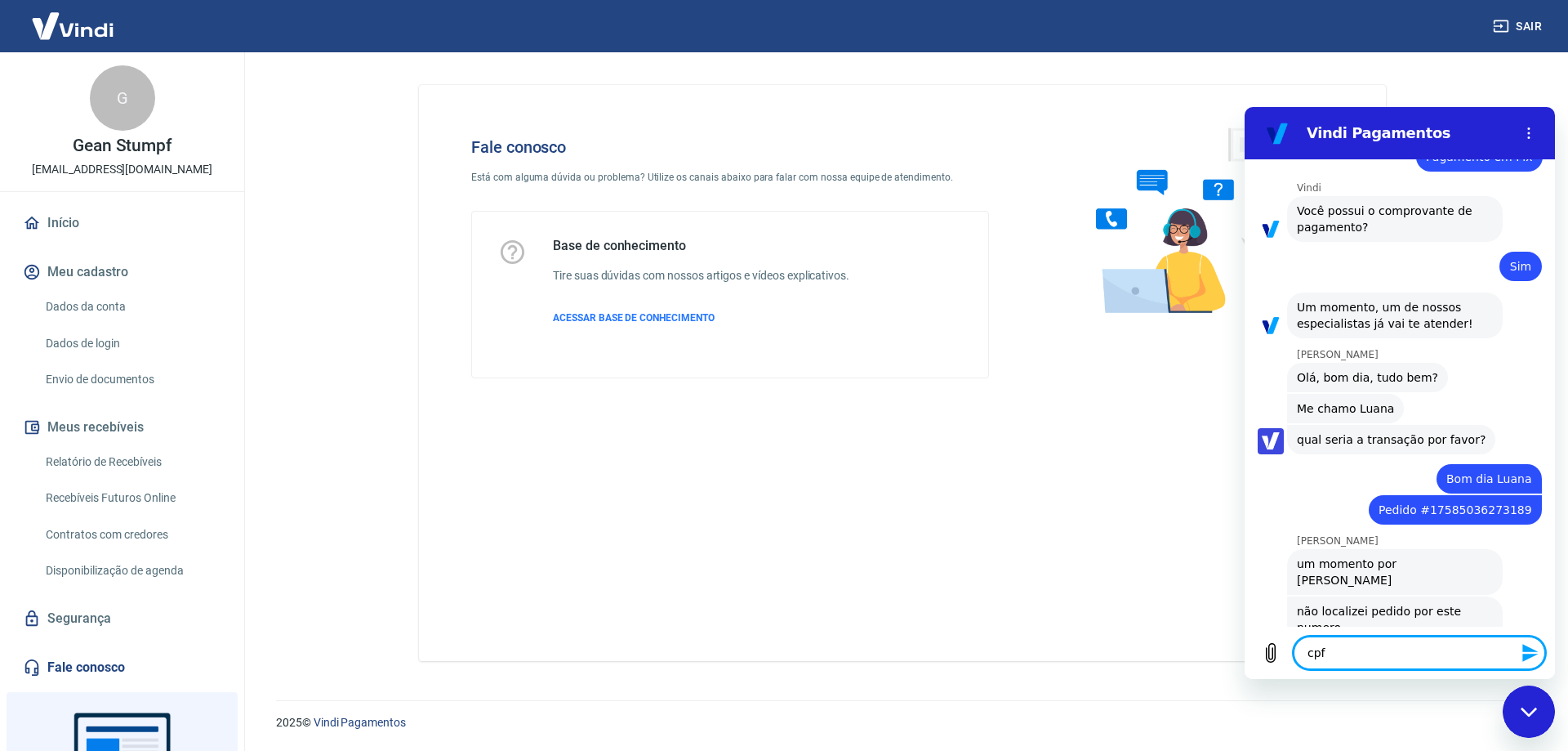
type textarea "x"
type textarea "cpf d"
type textarea "x"
type textarea "cpf da"
type textarea "x"
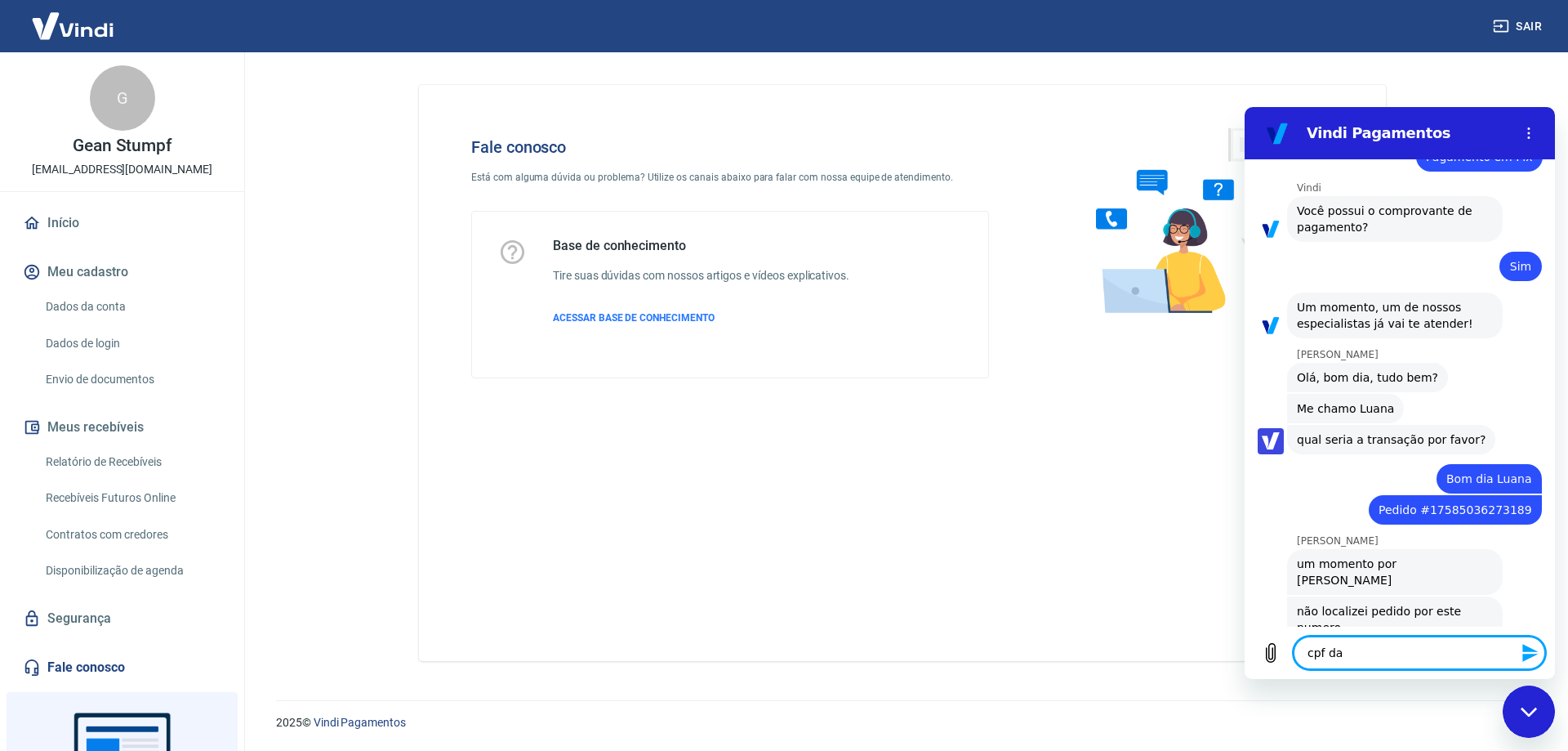
type textarea "cpf da"
type textarea "x"
type textarea "cpf da c"
type textarea "x"
type textarea "cpf da cl"
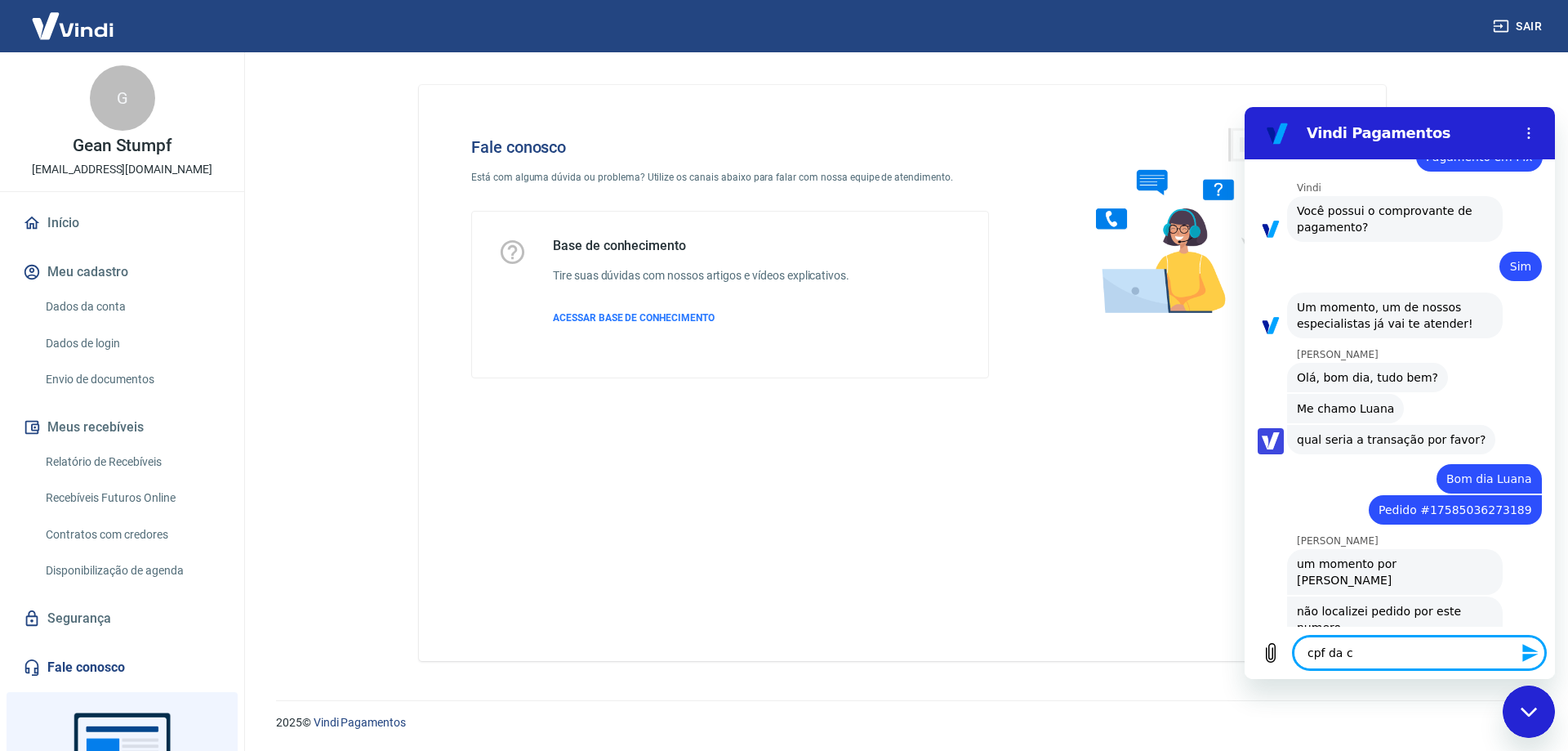
type textarea "x"
type textarea "cpf da cli"
type textarea "x"
type textarea "cpf da clie"
type textarea "x"
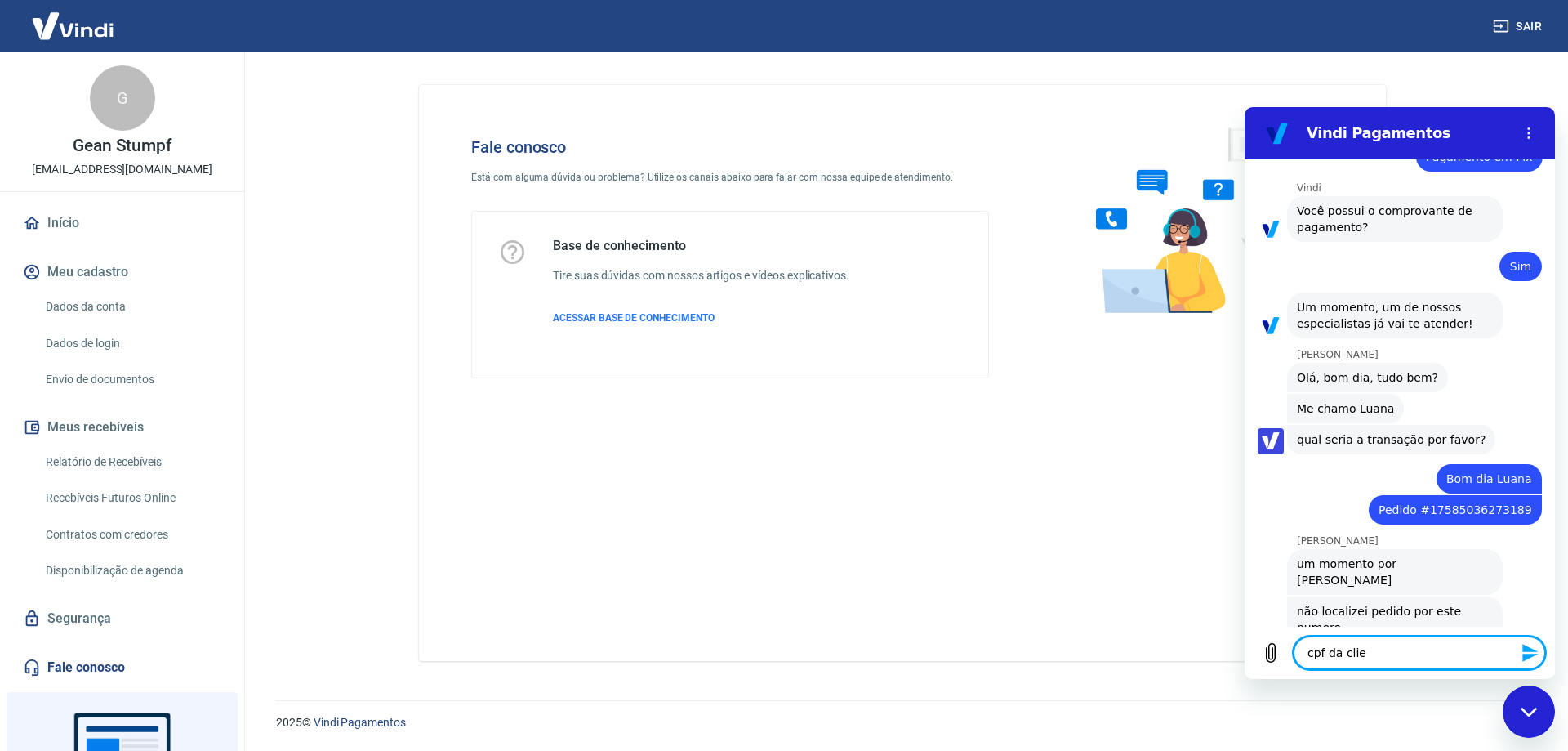
type textarea "cpf da clien"
type textarea "x"
type textarea "cpf da client"
type textarea "x"
type textarea "cpf da cliente"
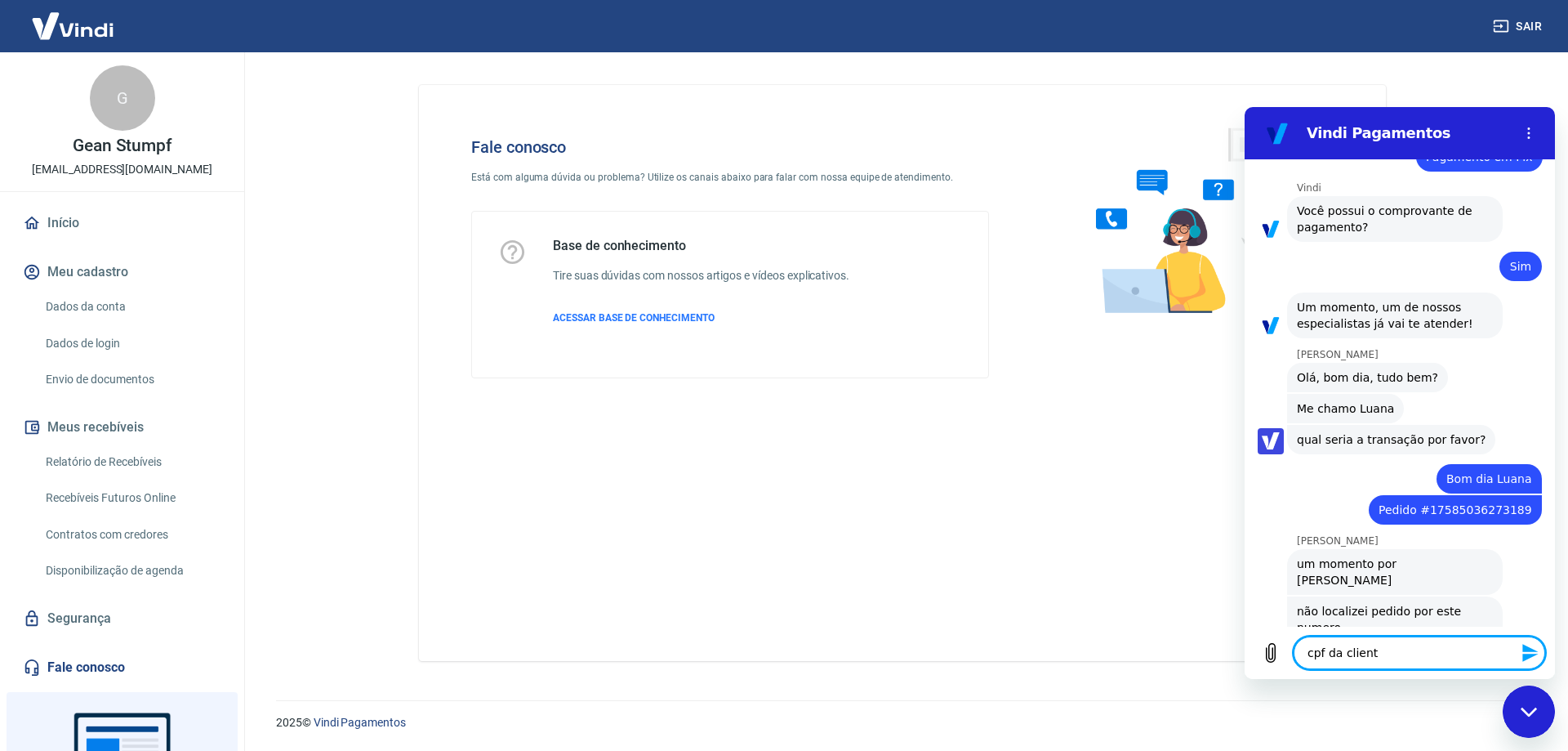
type textarea "x"
type textarea "cpf da cliente:"
type textarea "x"
type textarea "cpf da cliente:"
type textarea "x"
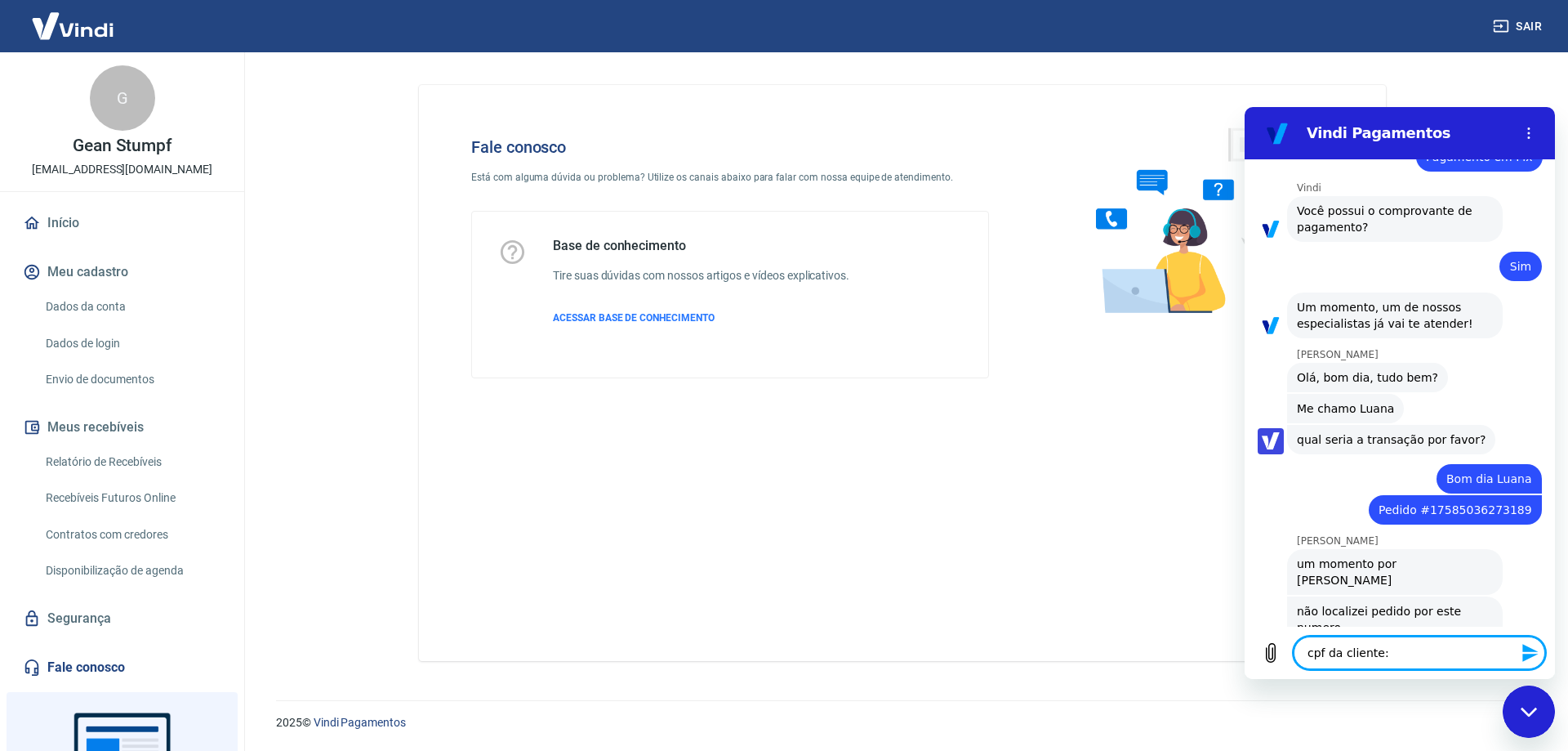
paste textarea "175.035.678-30"
type textarea "cpf da cliente: 175.035.678-30"
type textarea "x"
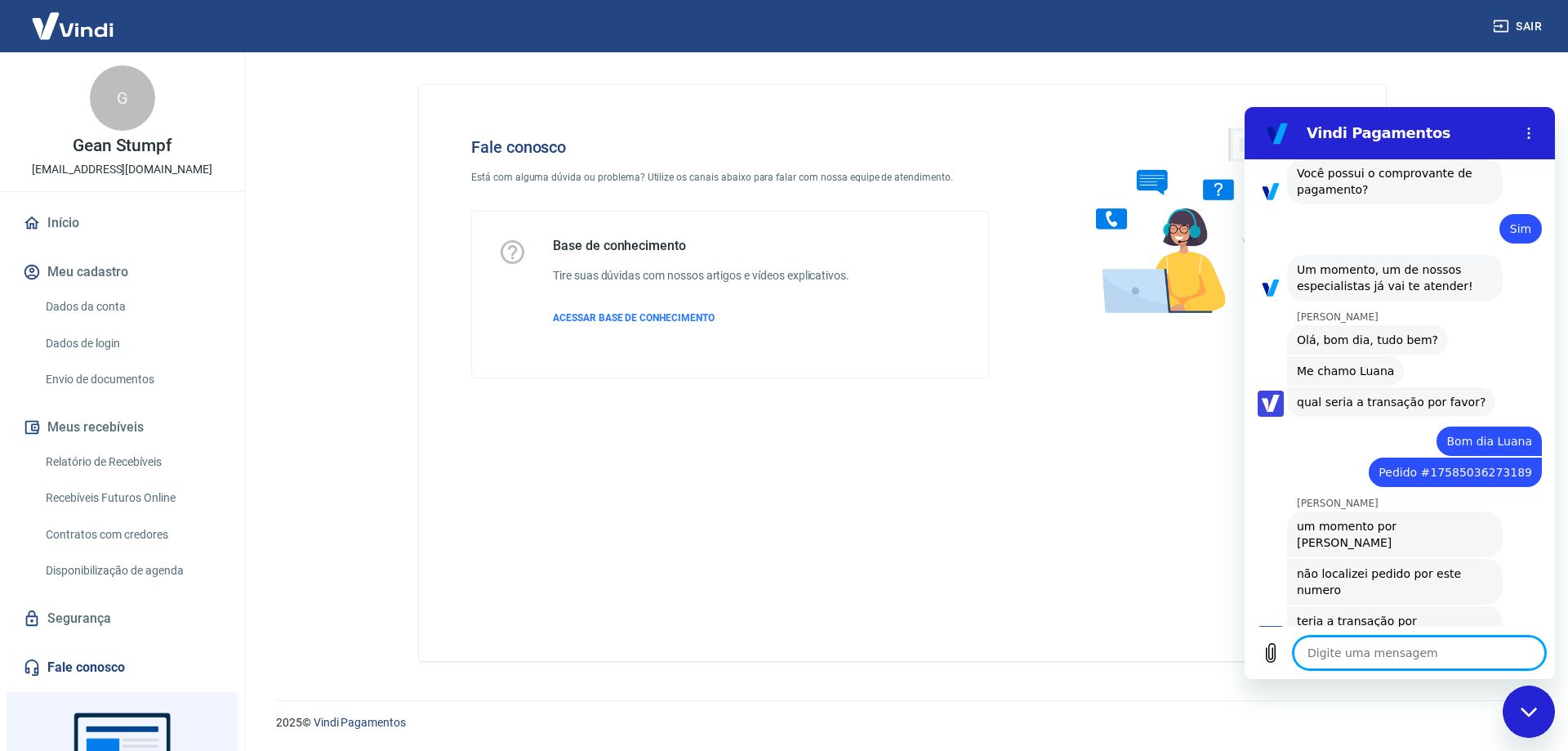
type textarea "x"
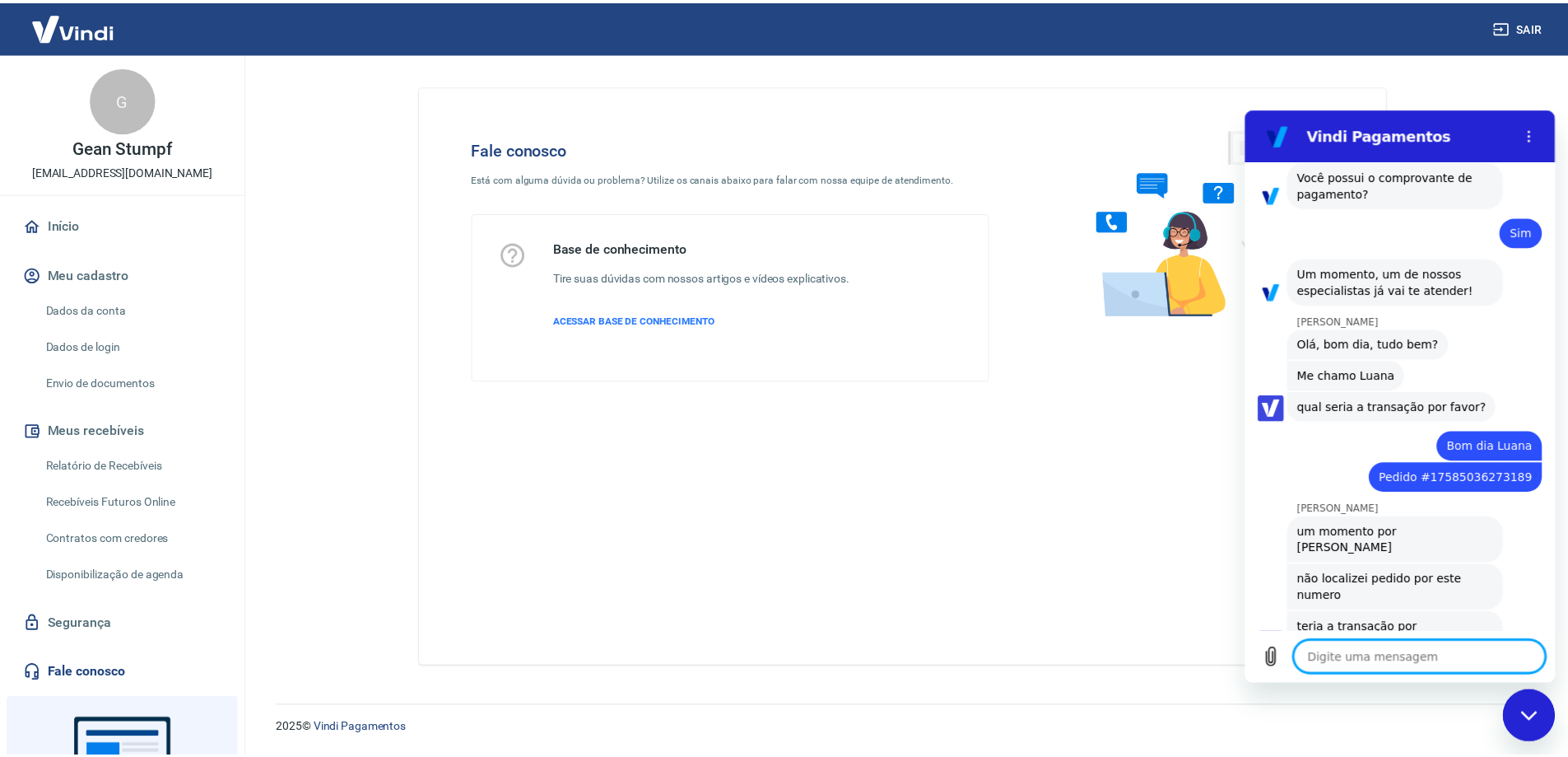
scroll to position [1682, 0]
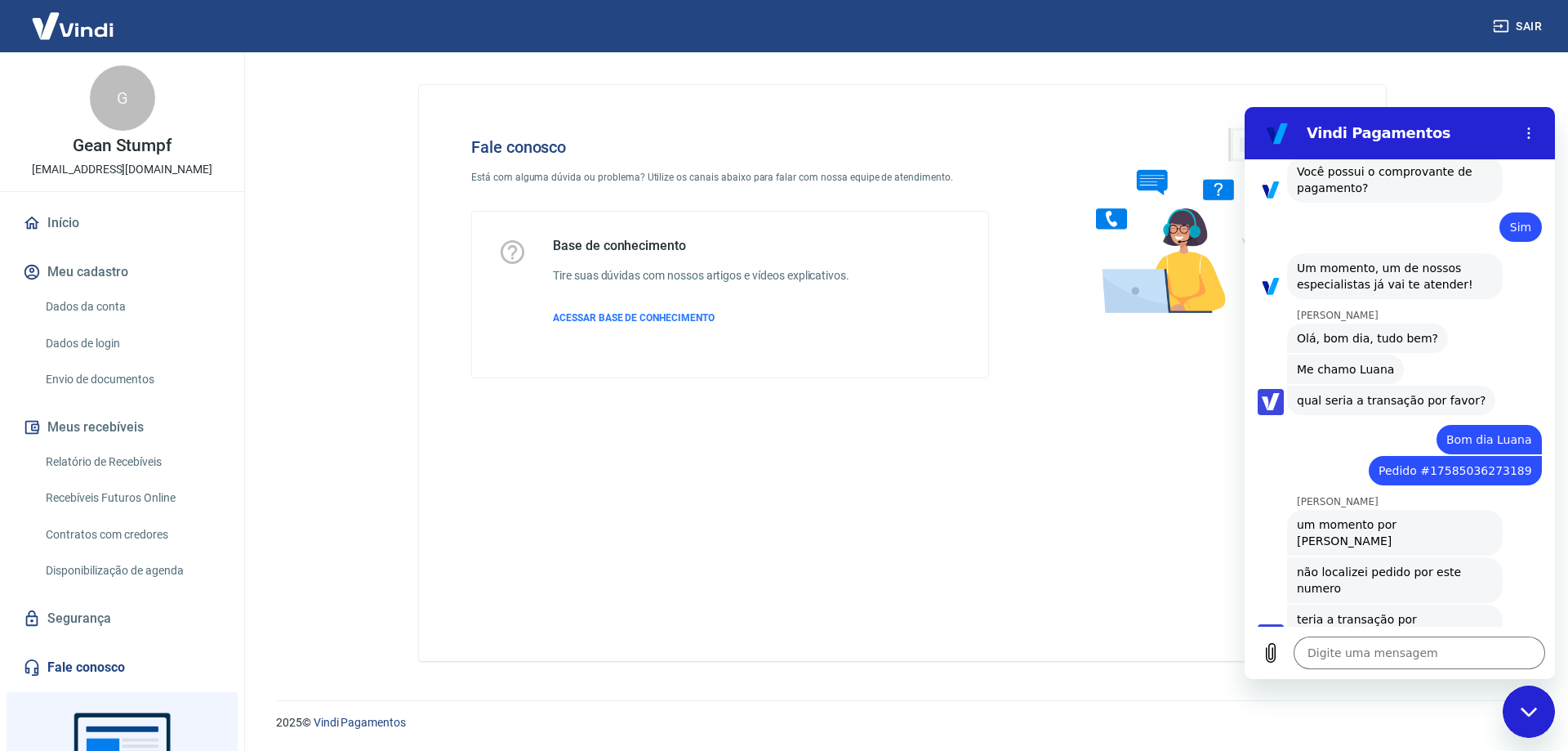
click at [63, 216] on link "Início" at bounding box center [121, 222] width 205 height 36
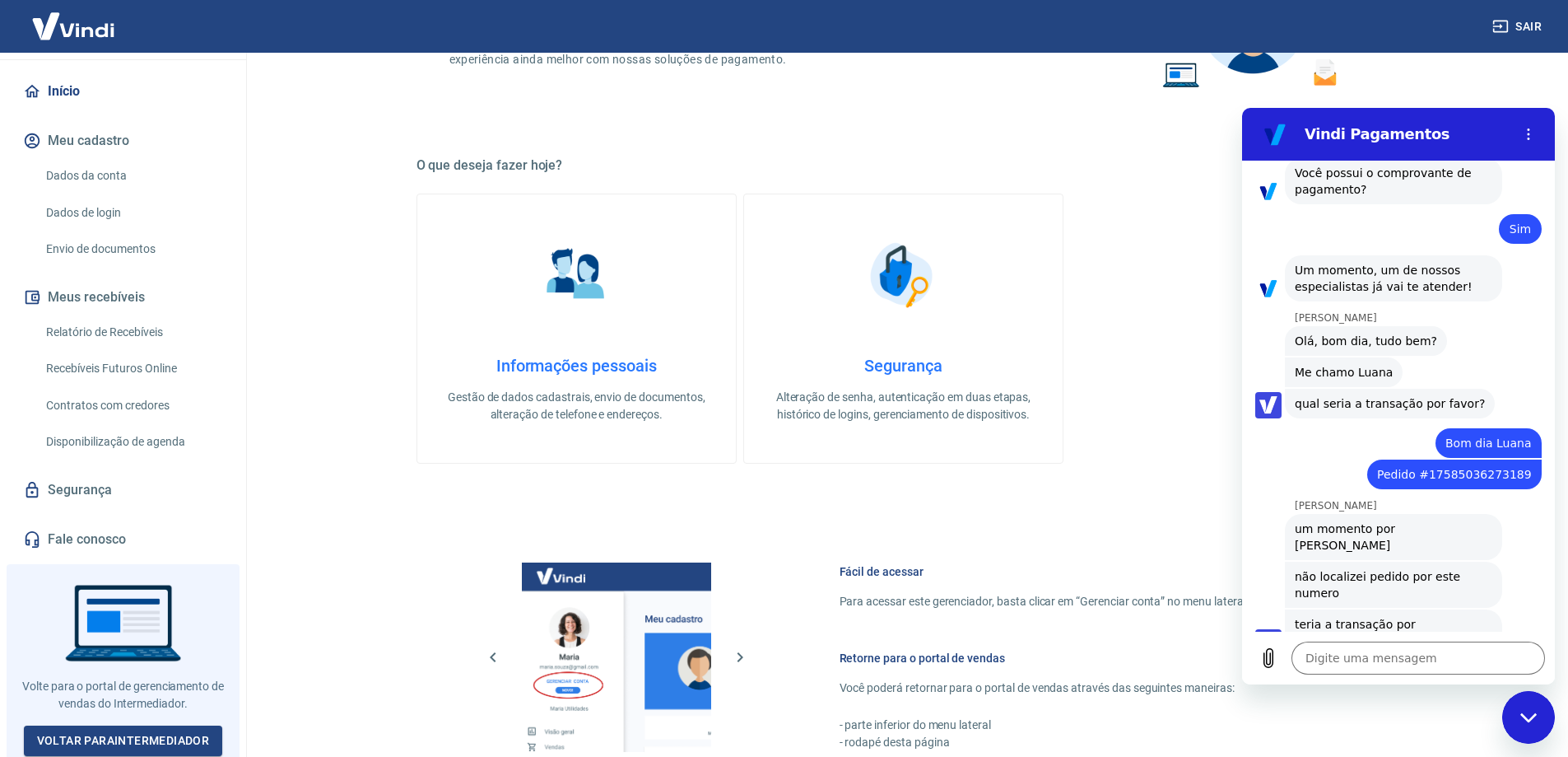
scroll to position [730, 0]
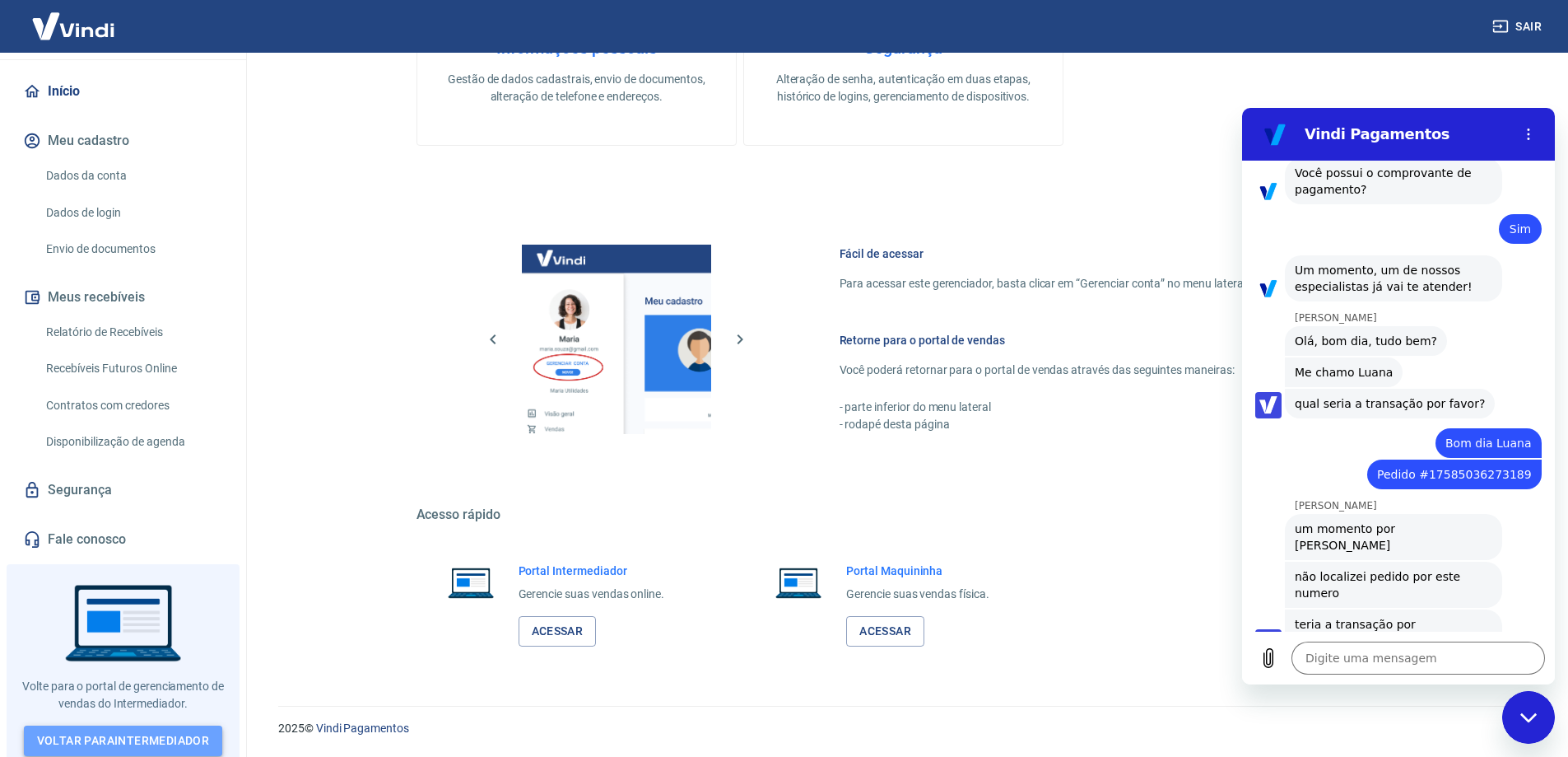
click at [163, 730] on link "Voltar para Intermediador" at bounding box center [123, 740] width 200 height 31
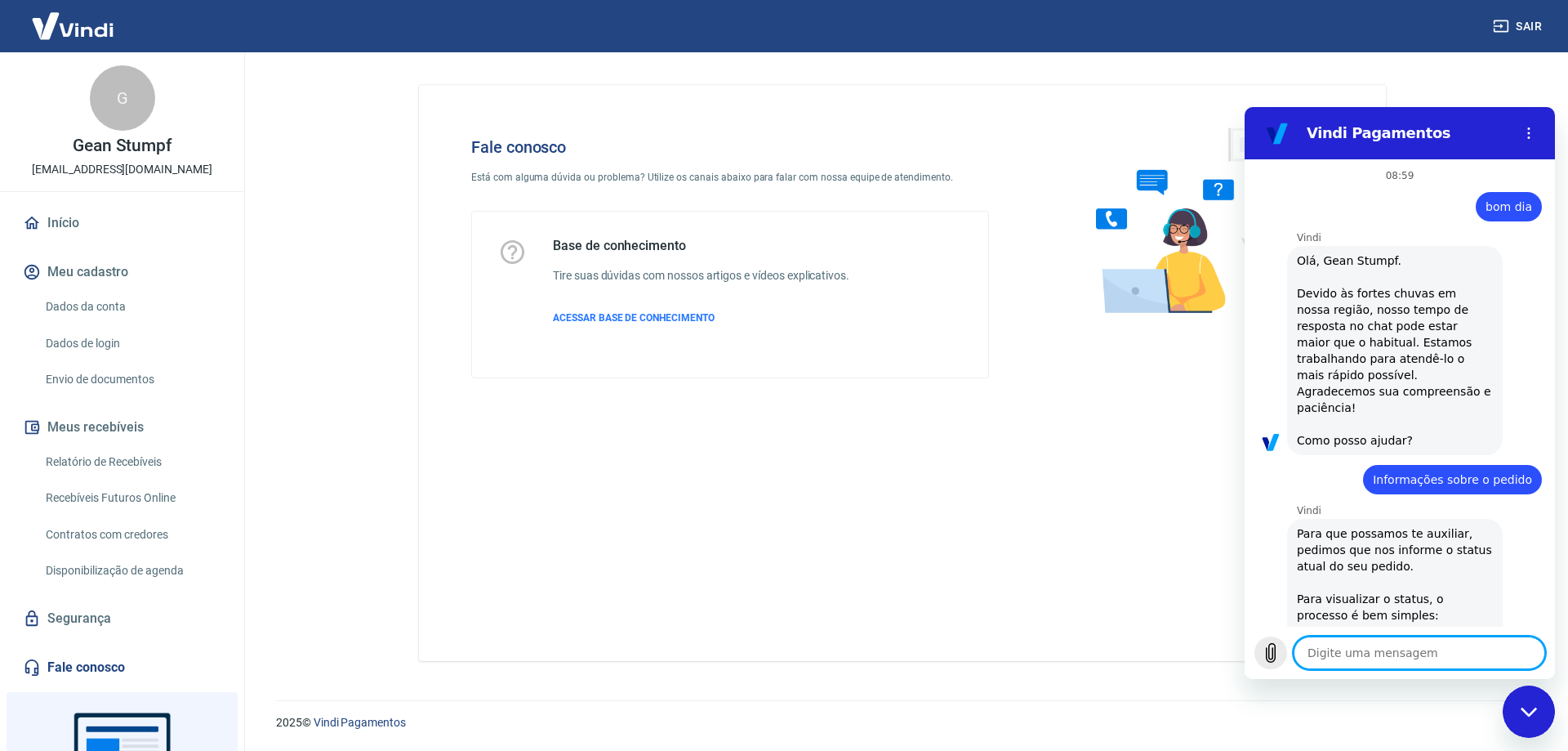
scroll to position [1749, 0]
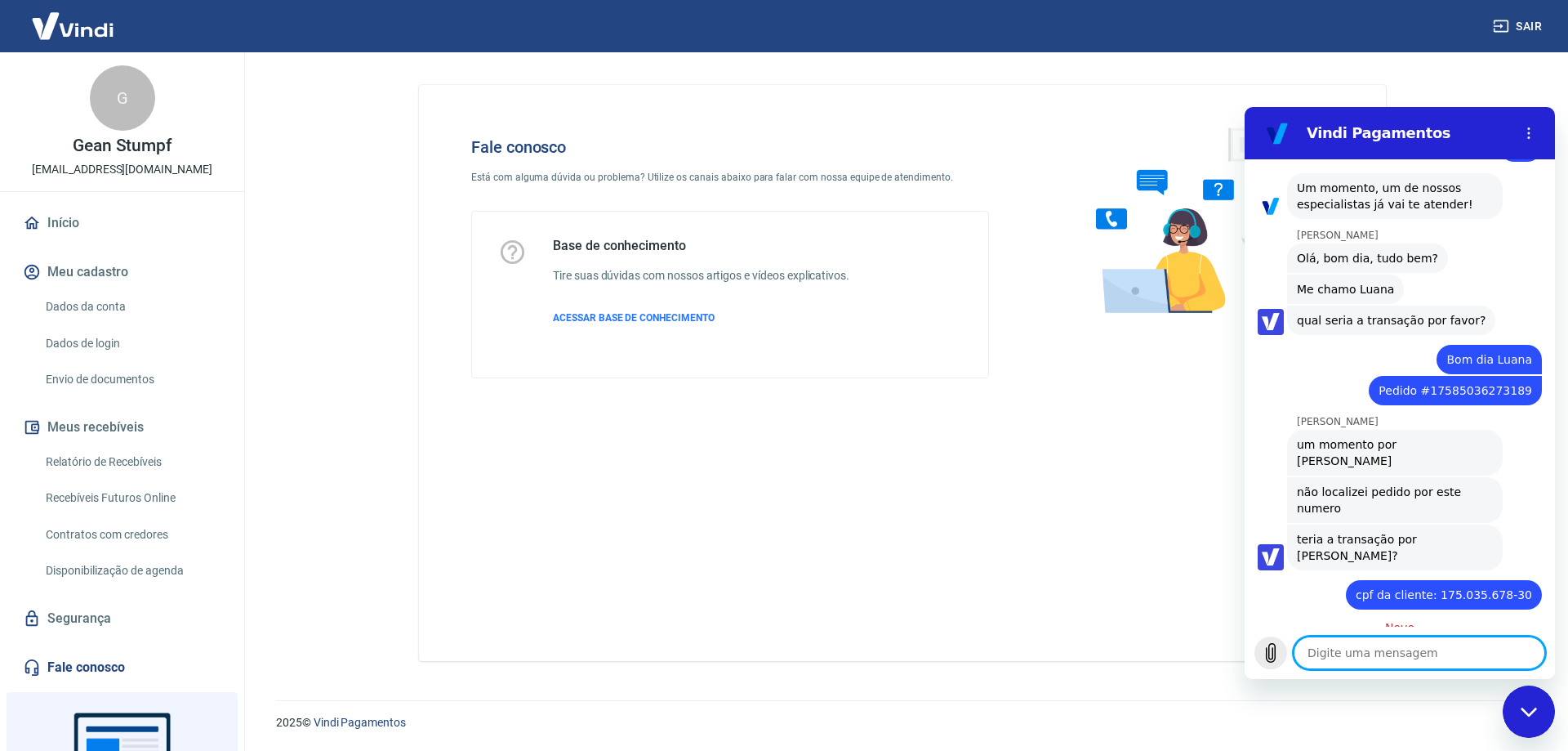
click at [1267, 654] on icon "Carregar arquivo" at bounding box center [1271, 652] width 19 height 19
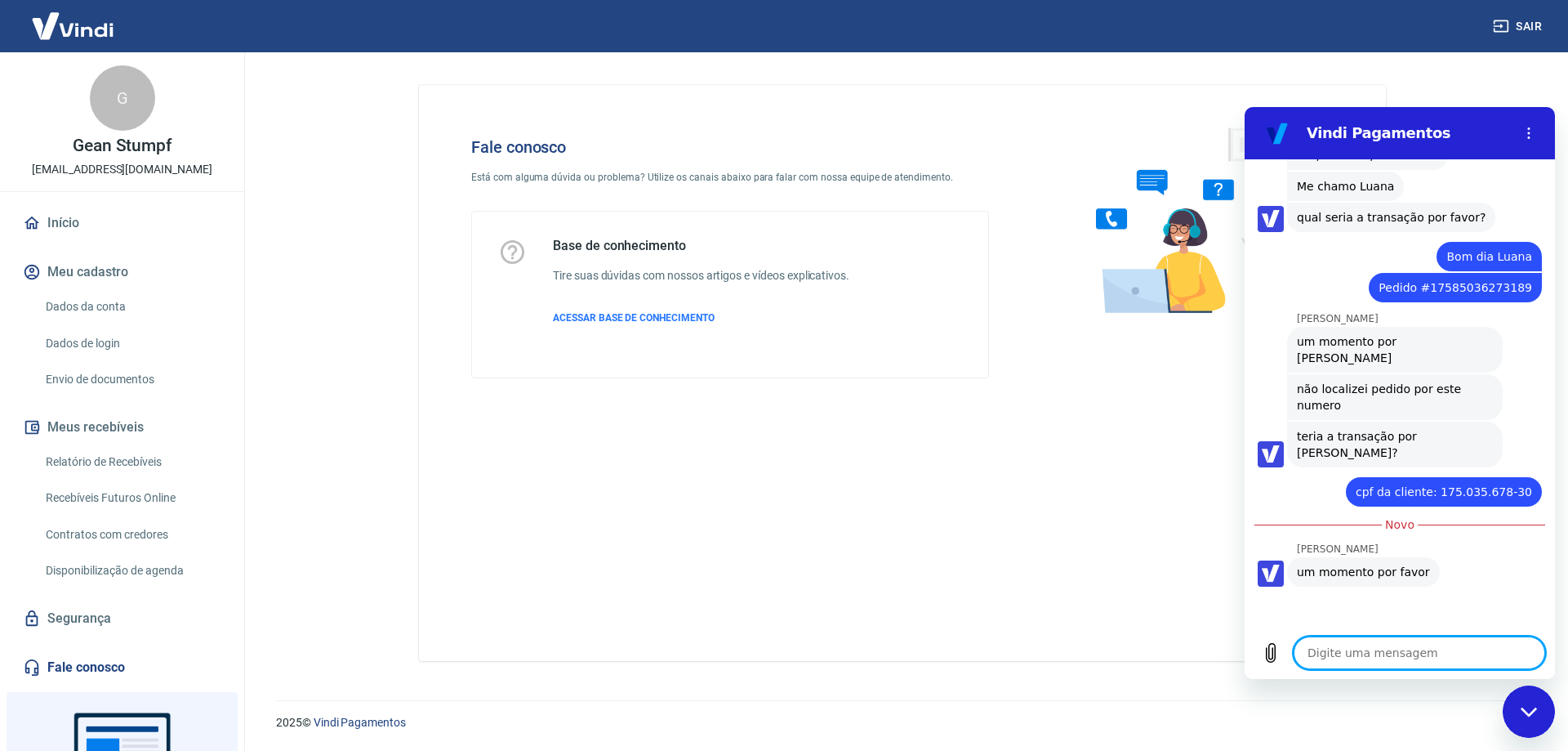
scroll to position [1850, 0]
type textarea "x"
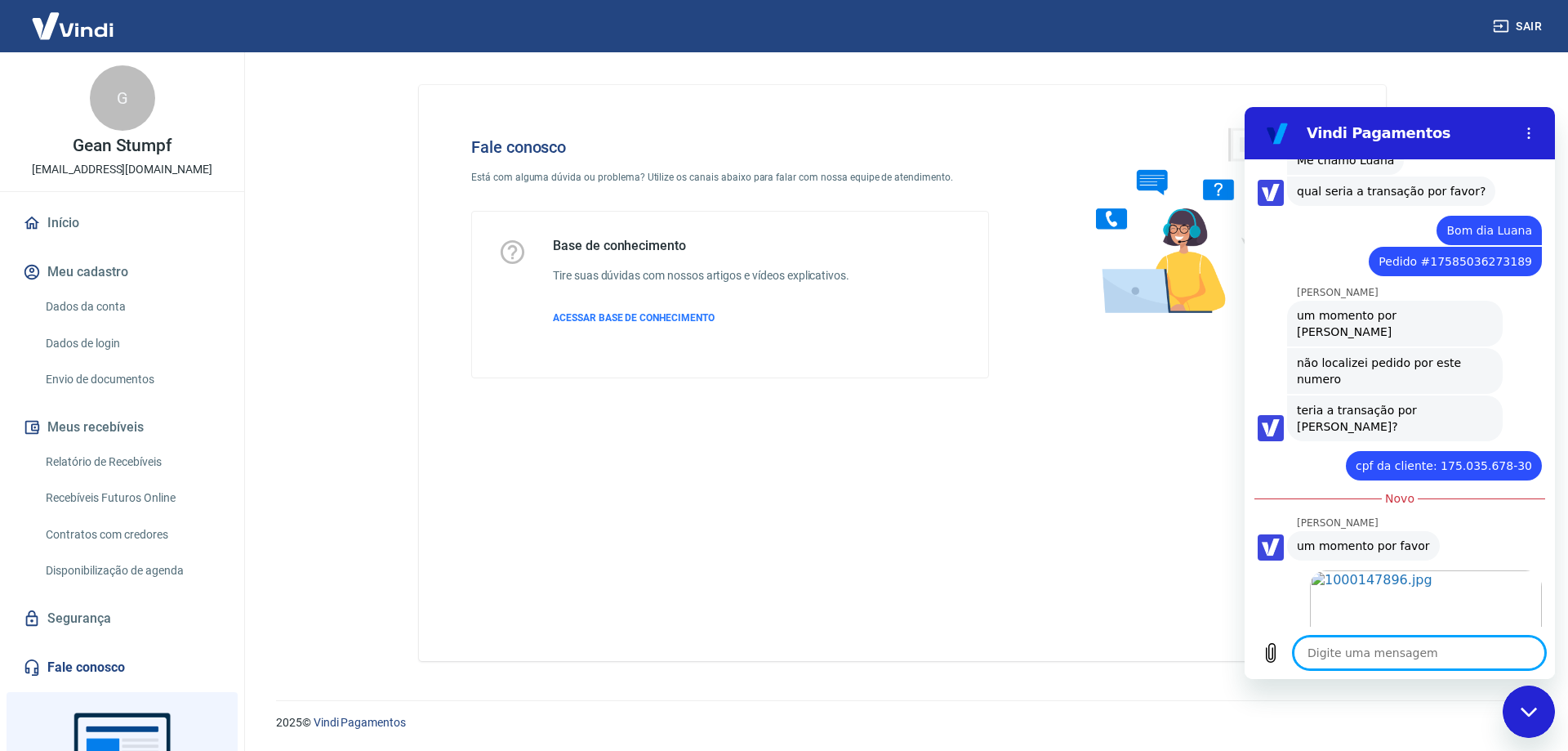
click at [1326, 659] on textarea at bounding box center [1419, 652] width 251 height 32
type textarea "E"
type textarea "x"
type textarea "El"
type textarea "x"
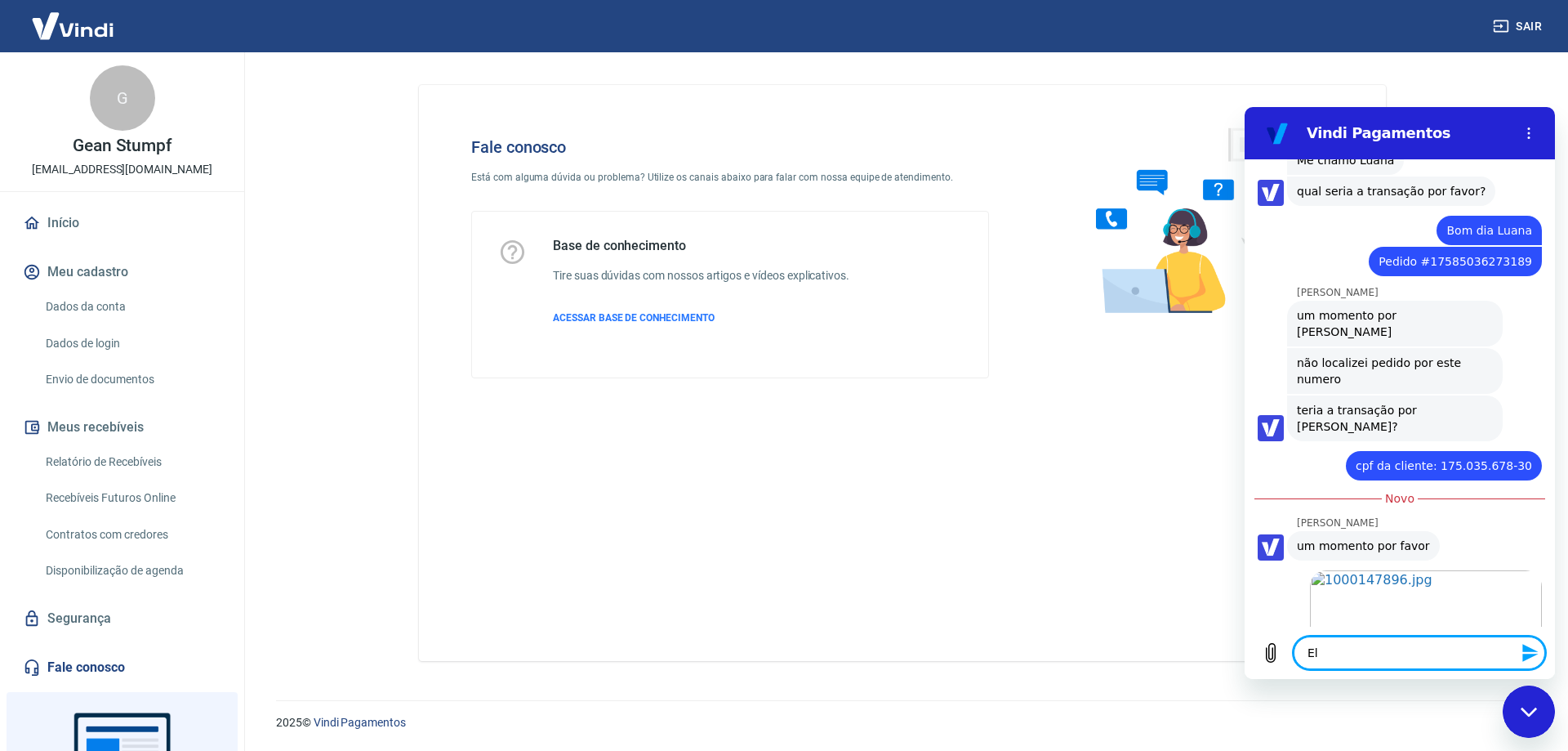
type textarea "Ela"
type textarea "x"
type textarea "Ela"
type textarea "x"
type textarea "Ela m"
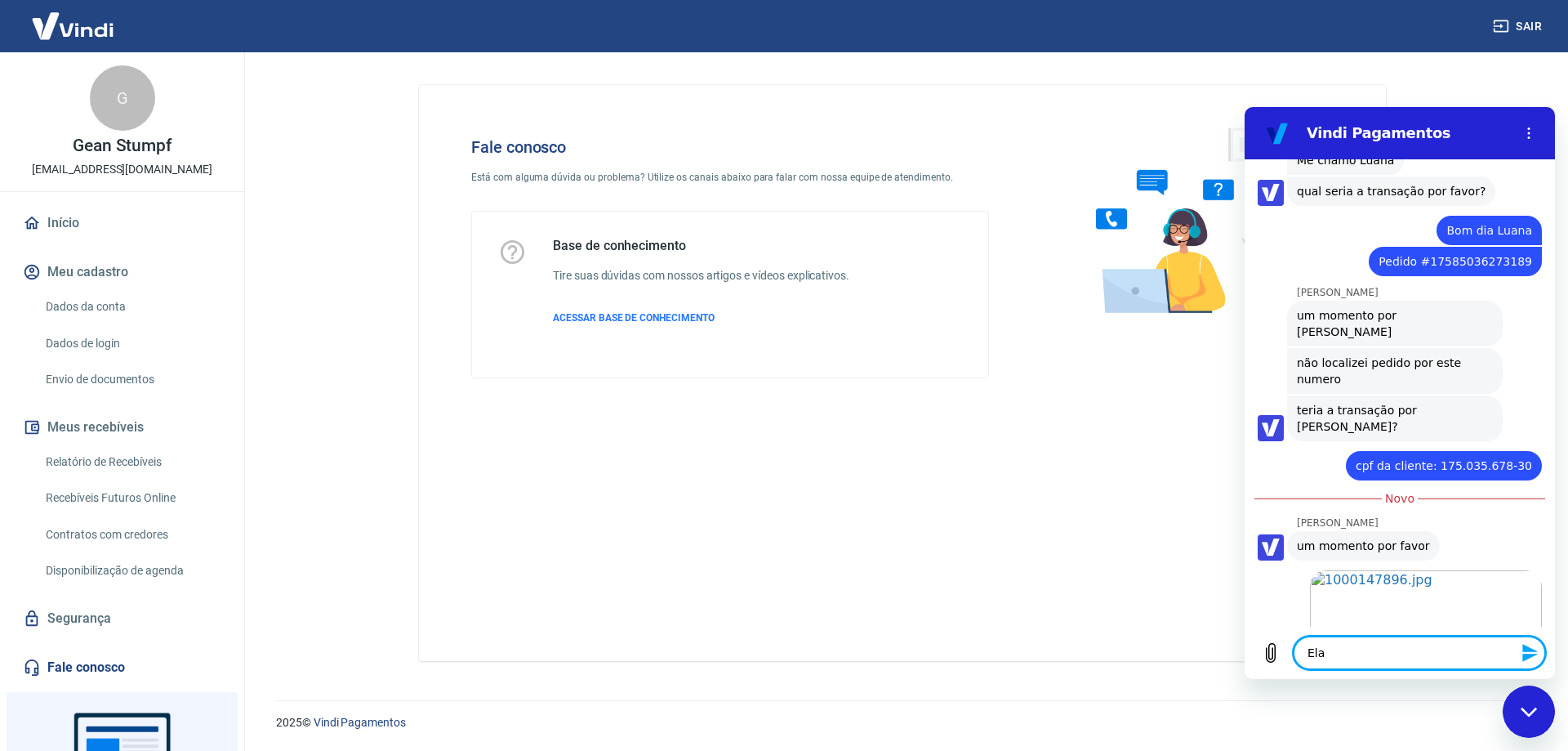
type textarea "x"
type textarea "Ela ma"
type textarea "x"
type textarea "Ela man"
type textarea "x"
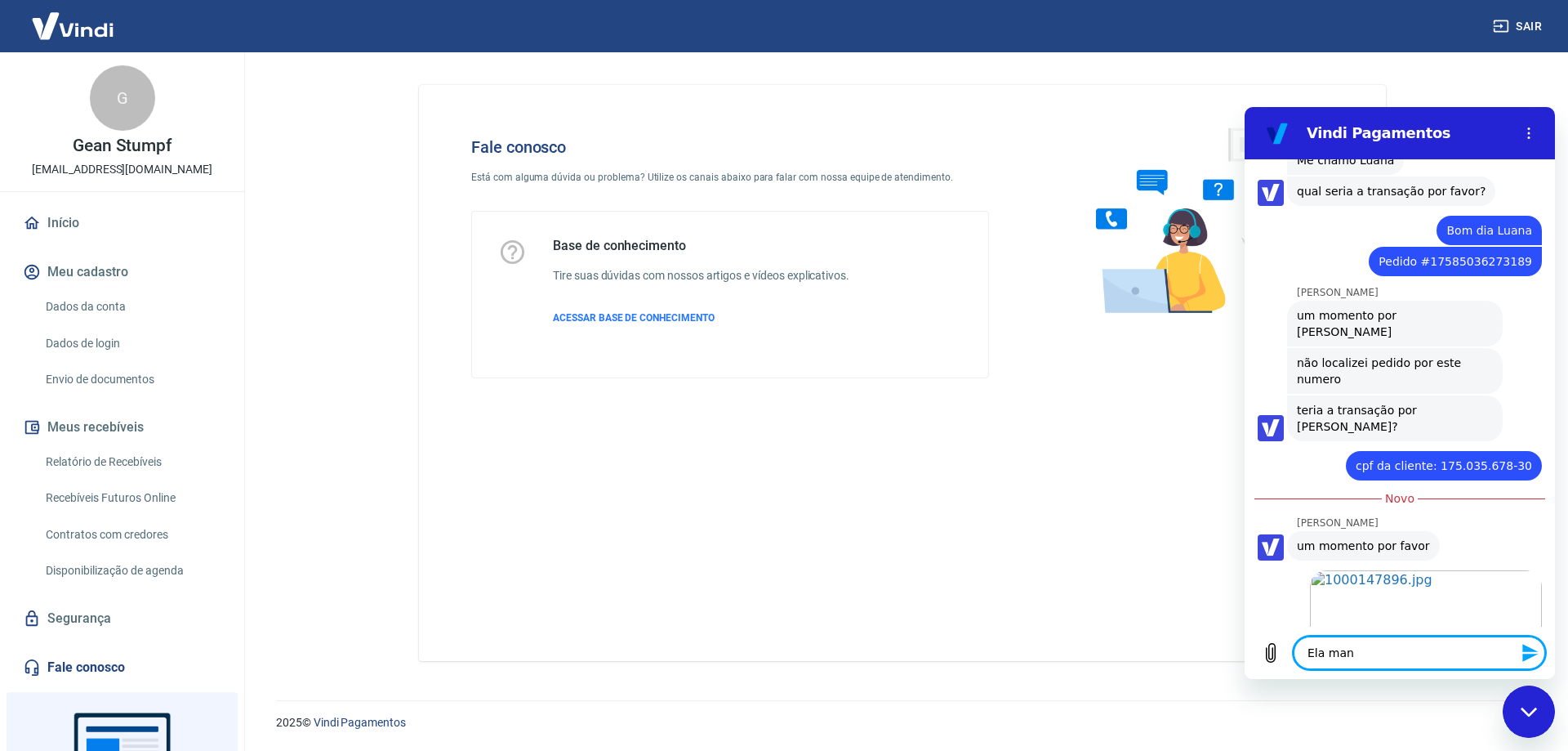
type textarea "Ela mand"
type textarea "x"
type textarea "Ela mando"
type textarea "x"
type textarea "Ela mandou"
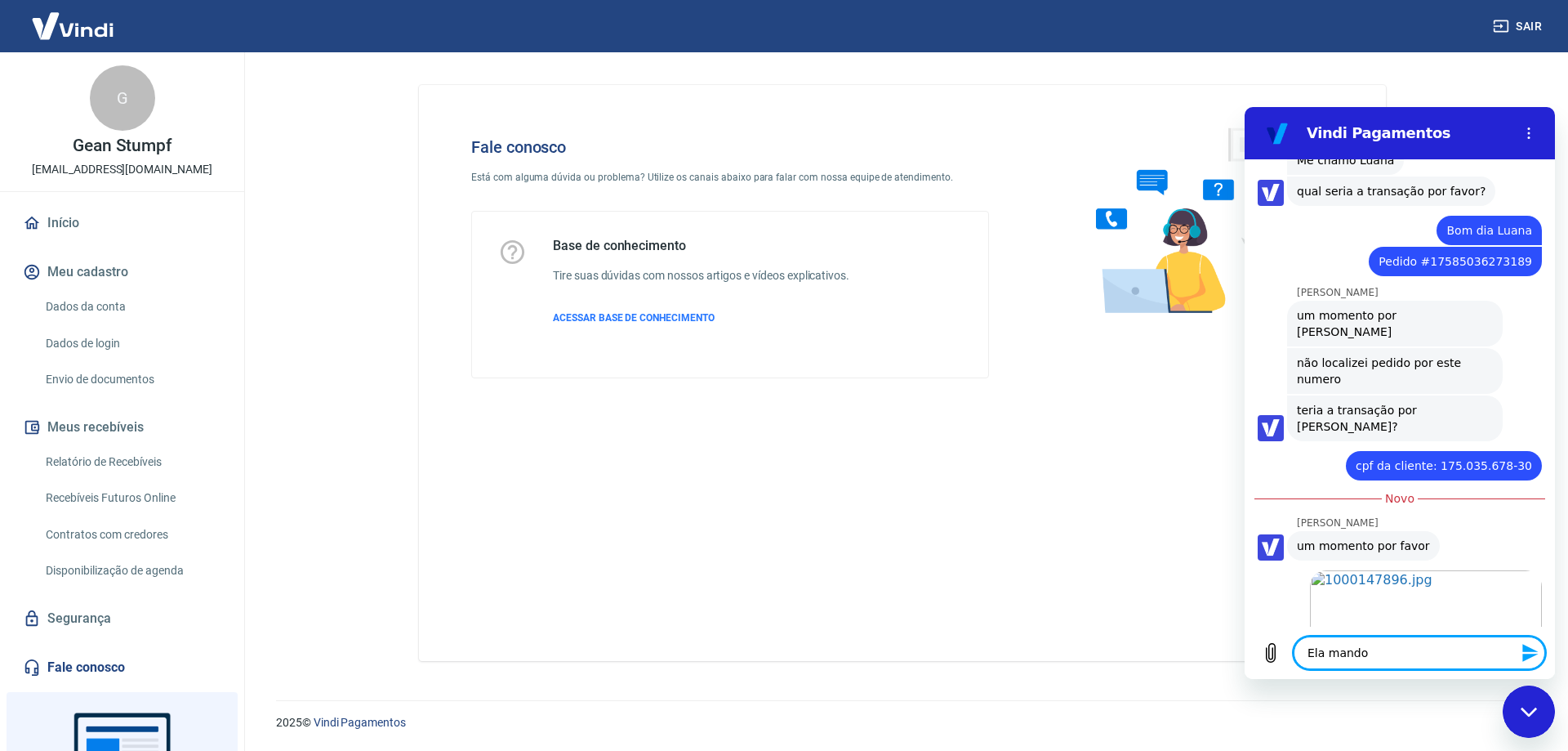
type textarea "x"
type textarea "Ela mandou"
type textarea "x"
type textarea "Ela mandou e"
type textarea "x"
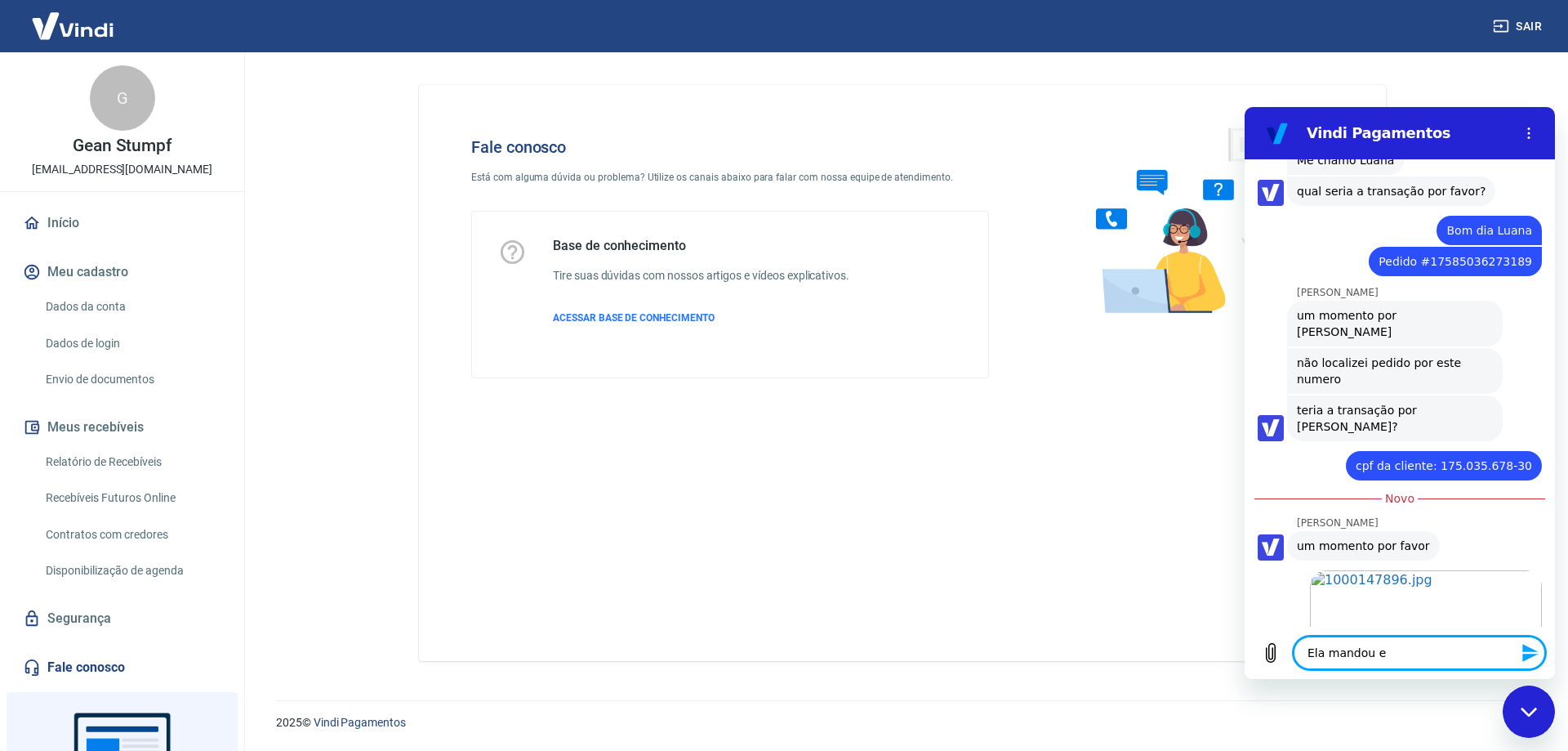
type textarea "Ela mandou es"
type textarea "x"
type textarea "Ela mandou est"
type textarea "x"
type textarea "Ela mandou este"
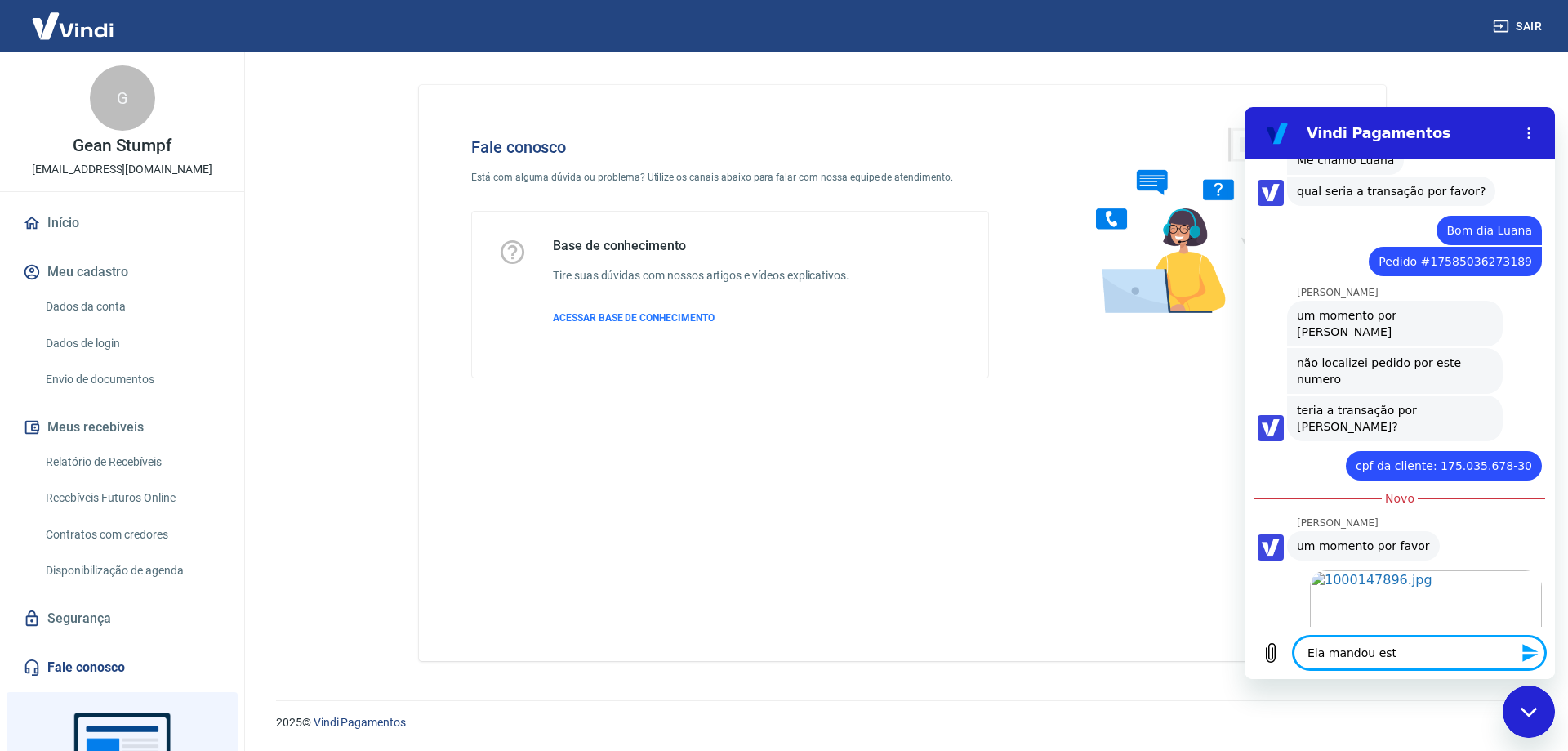
type textarea "x"
type textarea "Ela mandou este"
type textarea "x"
type textarea "Ela mandou este c"
type textarea "x"
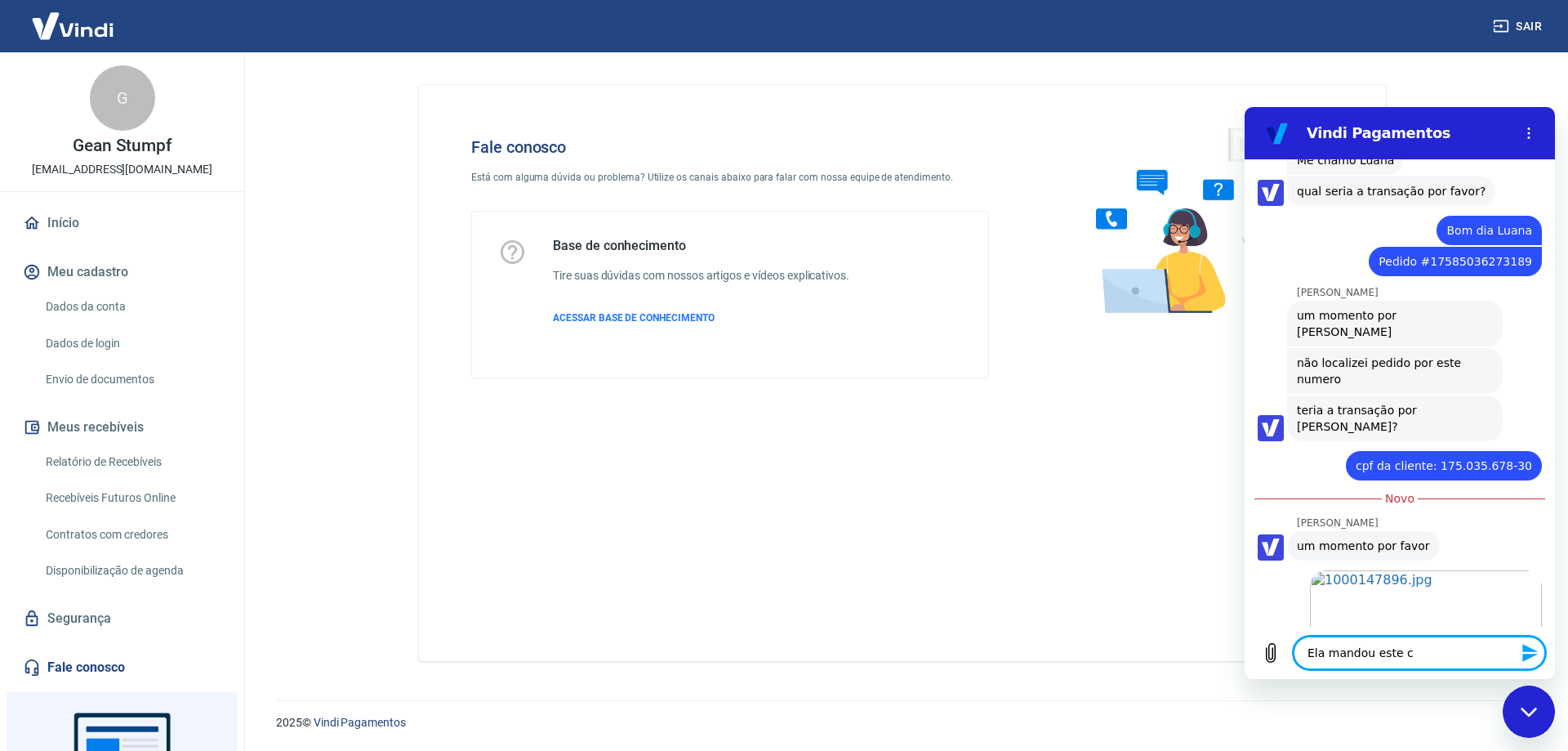
type textarea "Ela mandou este co"
type textarea "x"
type textarea "Ela mandou este com"
type textarea "x"
type textarea "Ela mandou este comp"
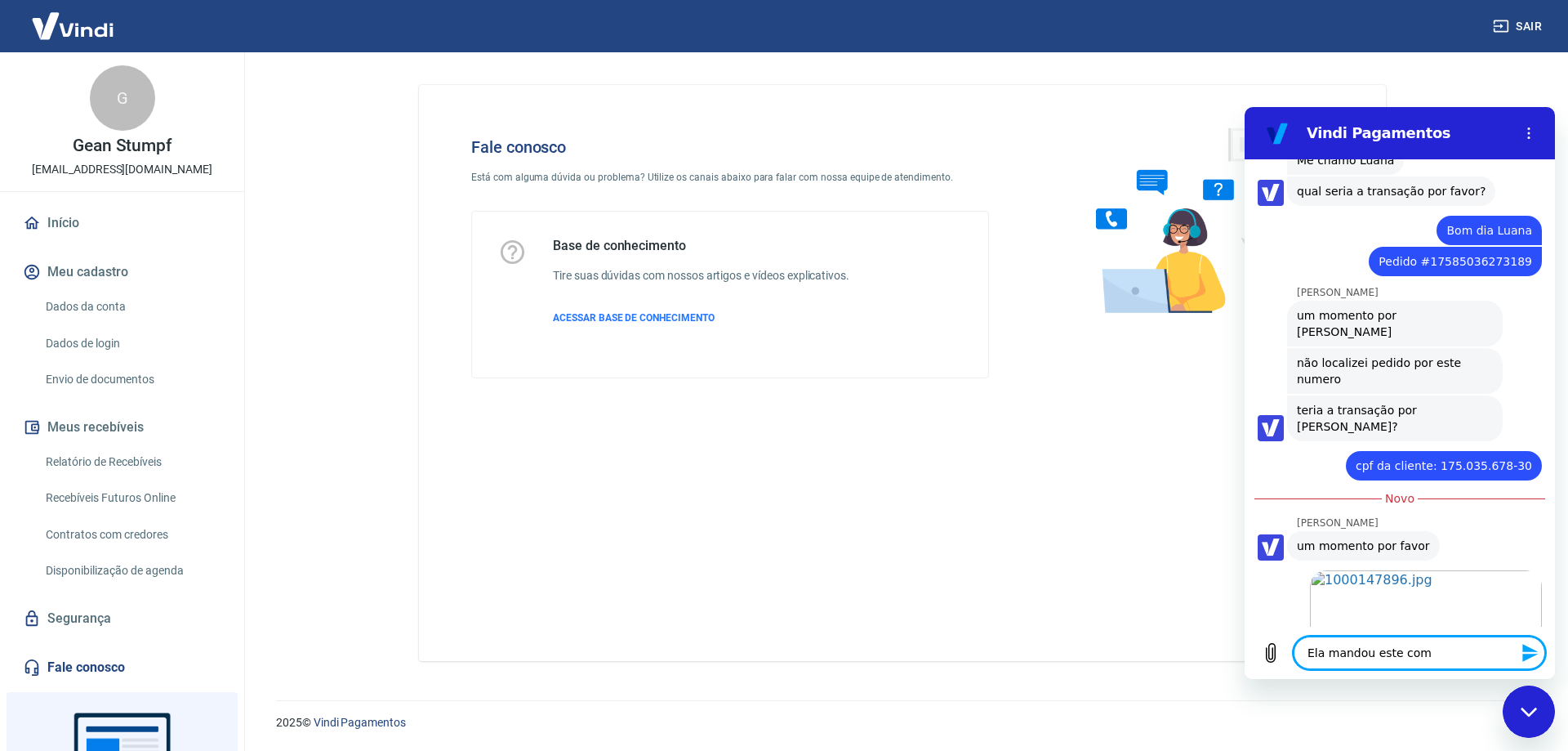
type textarea "x"
type textarea "Ela mandou este compr"
type textarea "x"
type textarea "Ela mandou este compro"
type textarea "x"
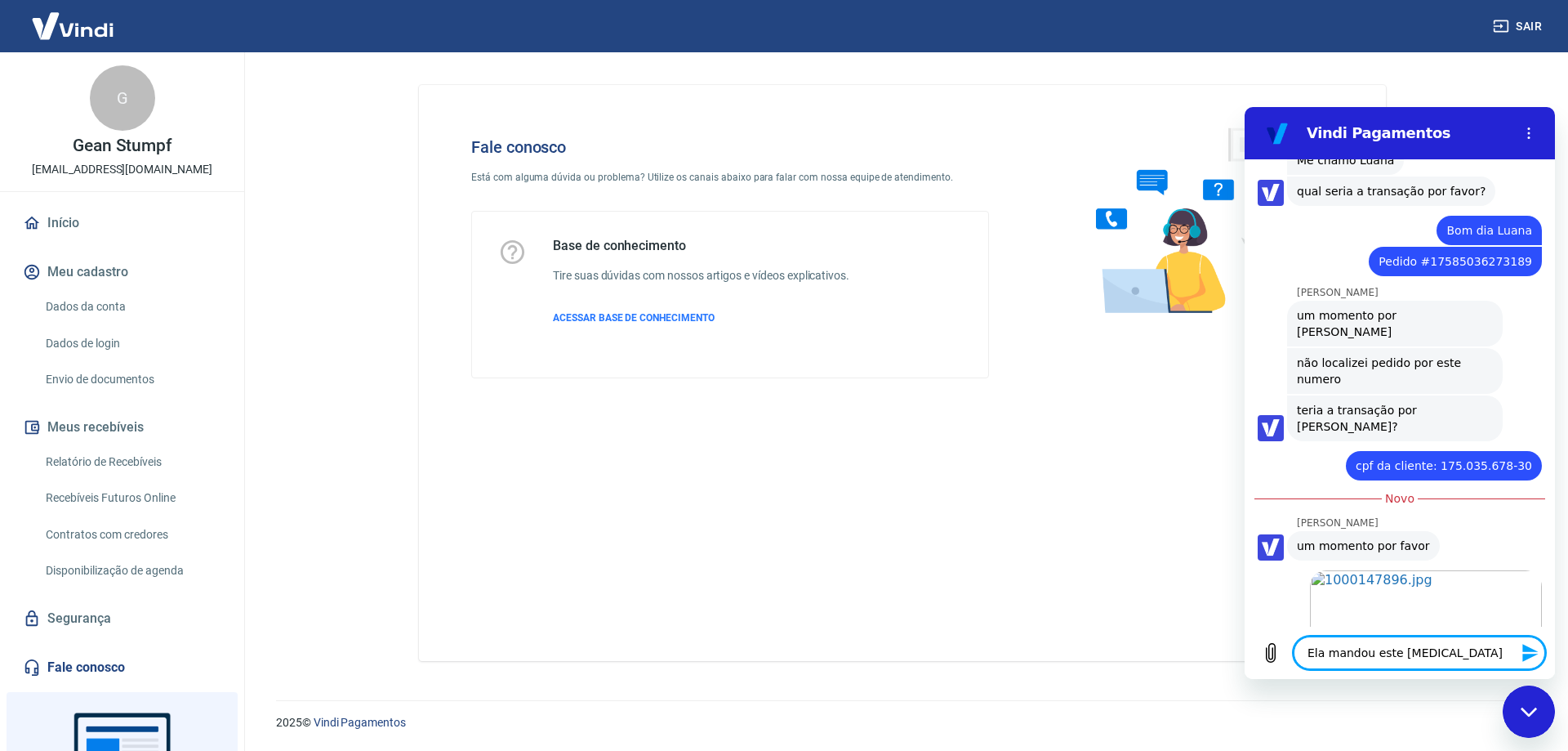
type textarea "Ela mandou este comprov"
type textarea "x"
type textarea "Ela mandou este comprova"
type textarea "x"
type textarea "Ela mandou este comprovan"
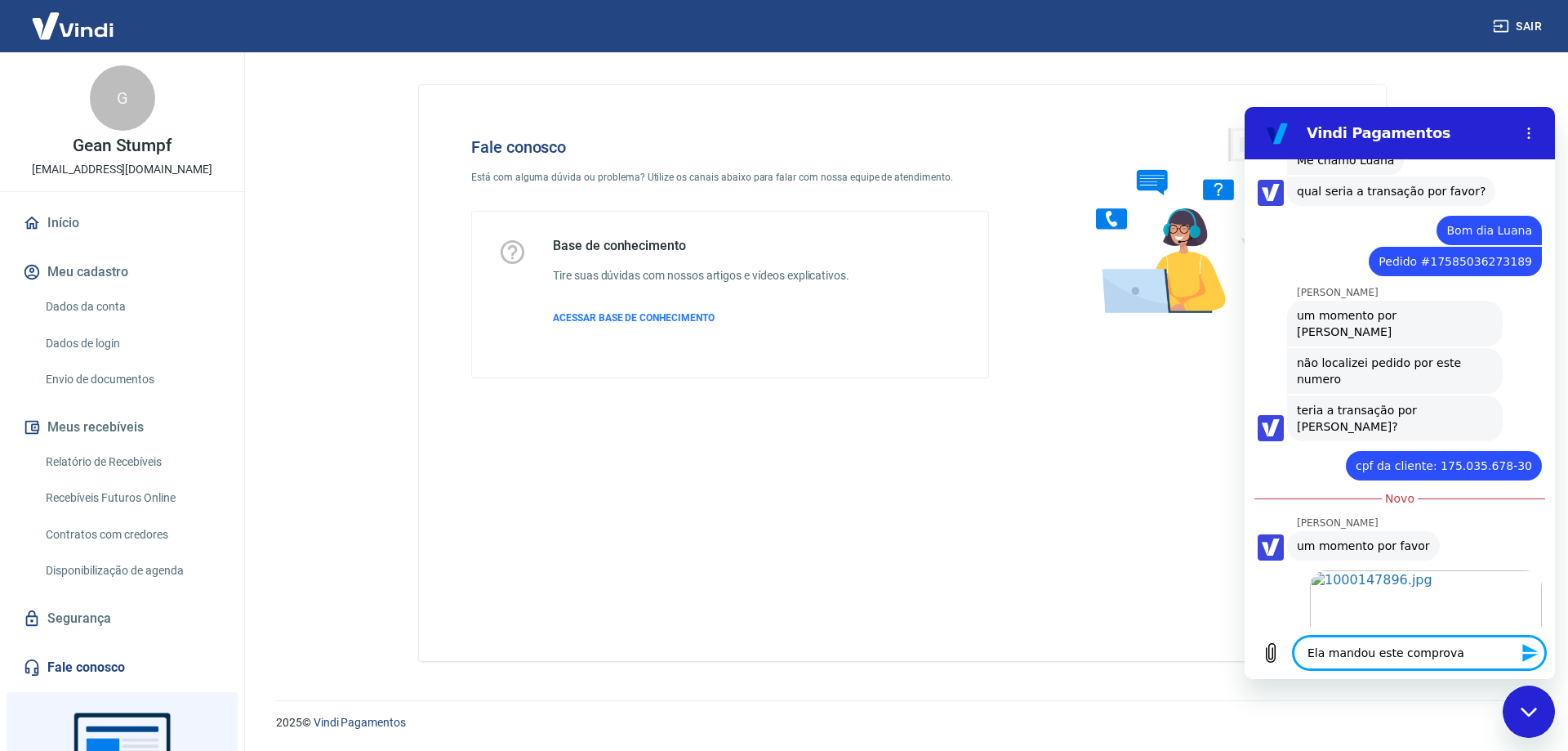
type textarea "x"
type textarea "Ela mandou este comprovant"
type textarea "x"
type textarea "Ela mandou este comprovante"
type textarea "x"
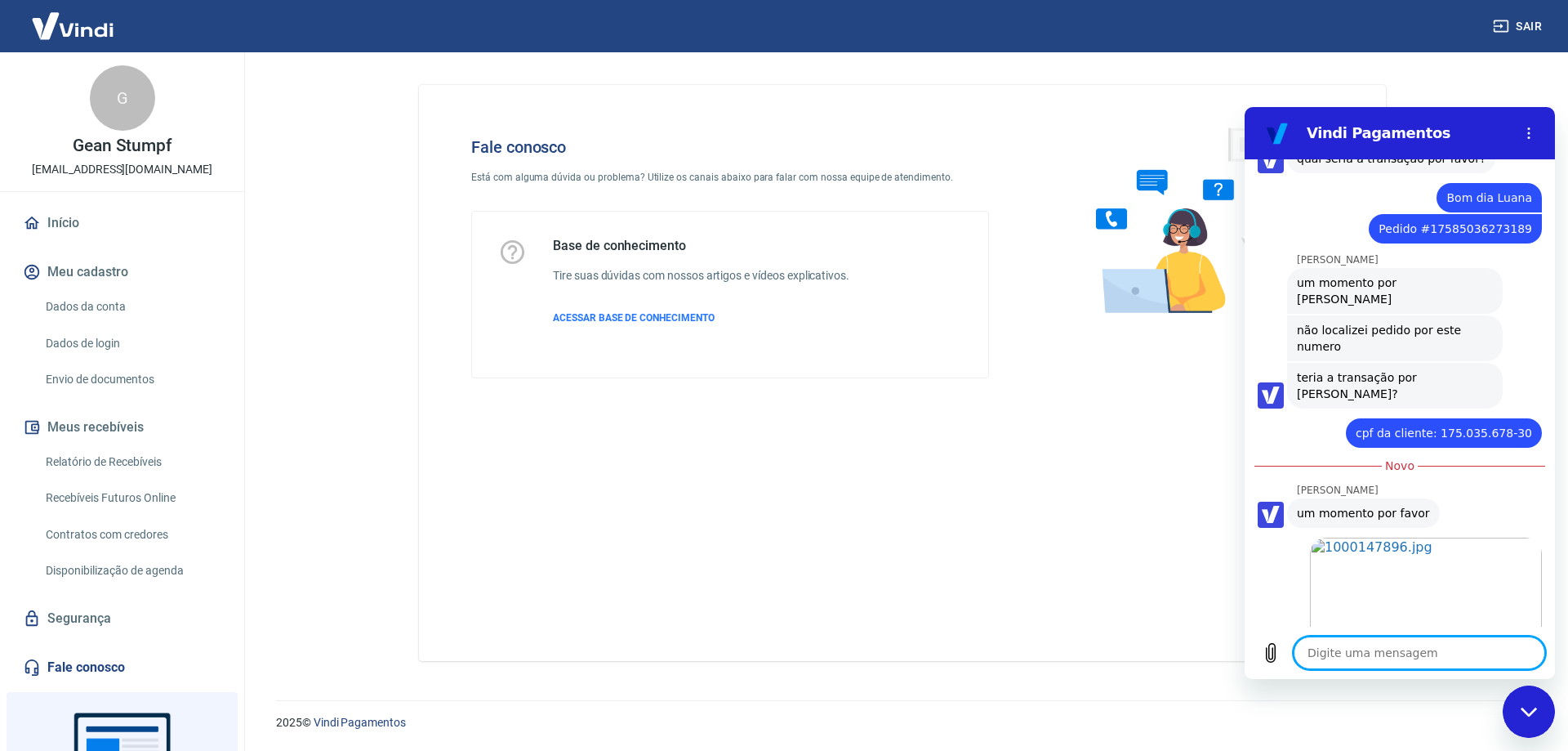
type textarea "x"
type textarea "V"
type textarea "x"
type textarea "Vo"
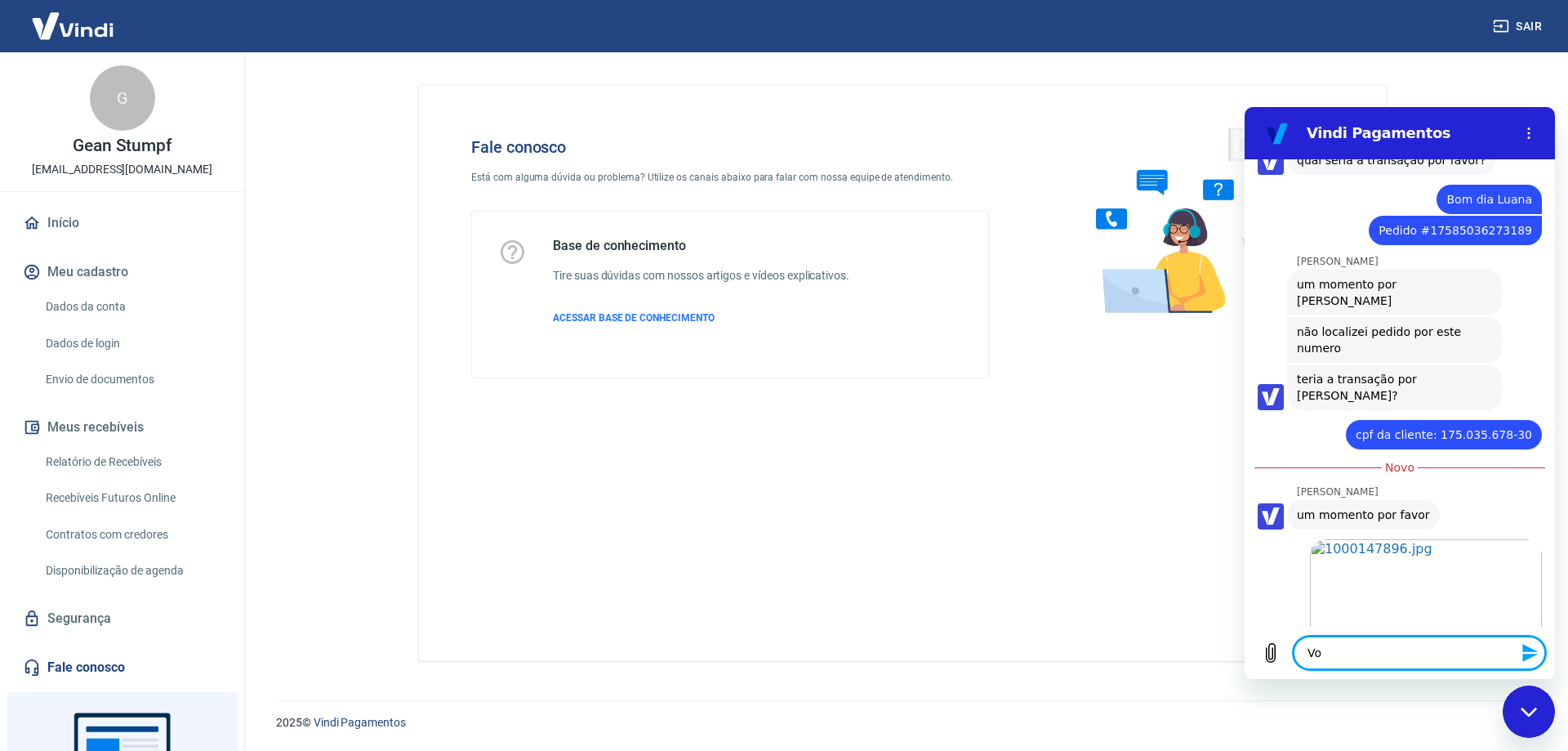
type textarea "x"
type textarea "Voc"
type textarea "x"
type textarea "Voce"
type textarea "x"
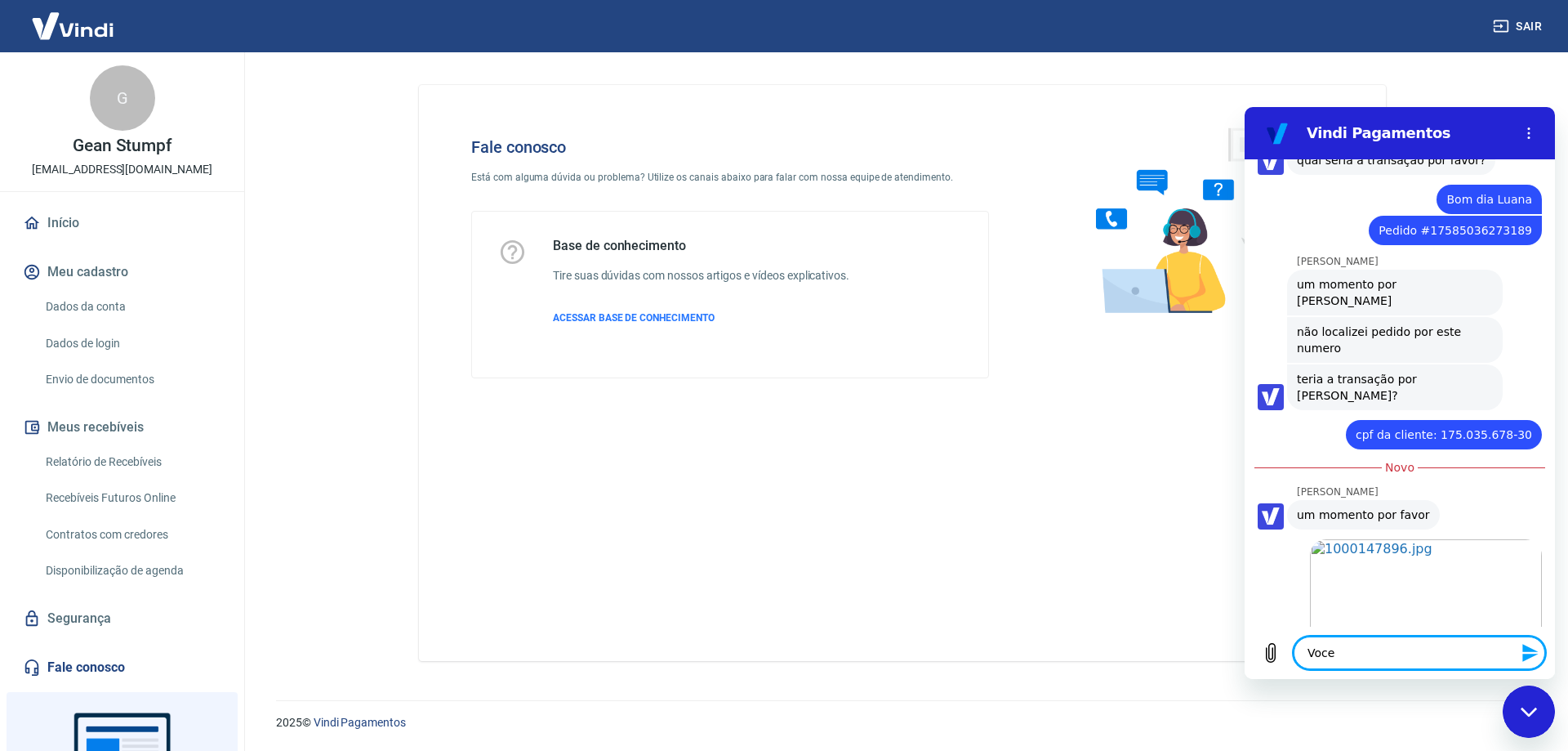
type textarea "Voce"
type textarea "x"
type textarea "Voce e"
type textarea "x"
type textarea "Voce es"
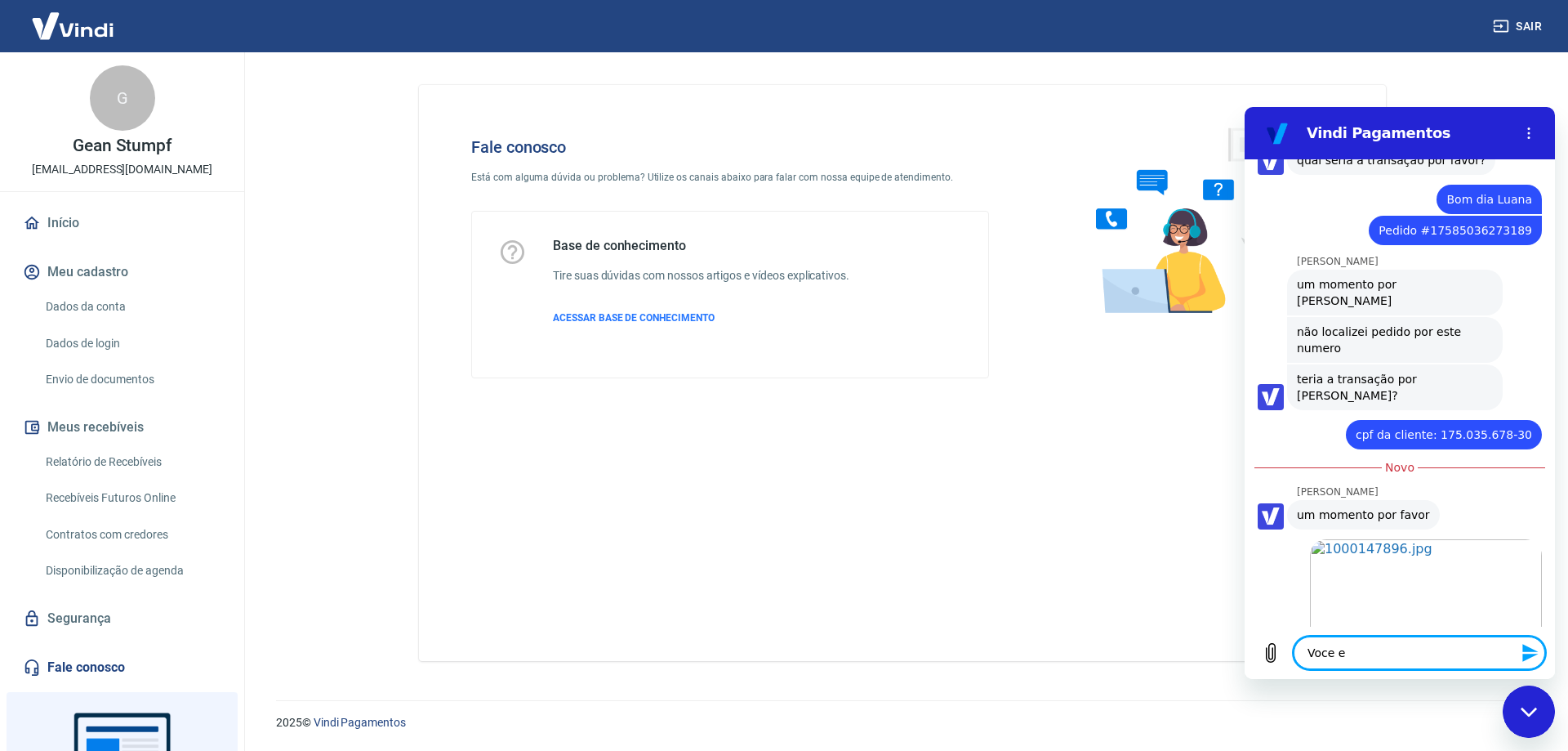
type textarea "x"
type textarea "Voce est"
type textarea "x"
type textarea "Voce está"
type textarea "x"
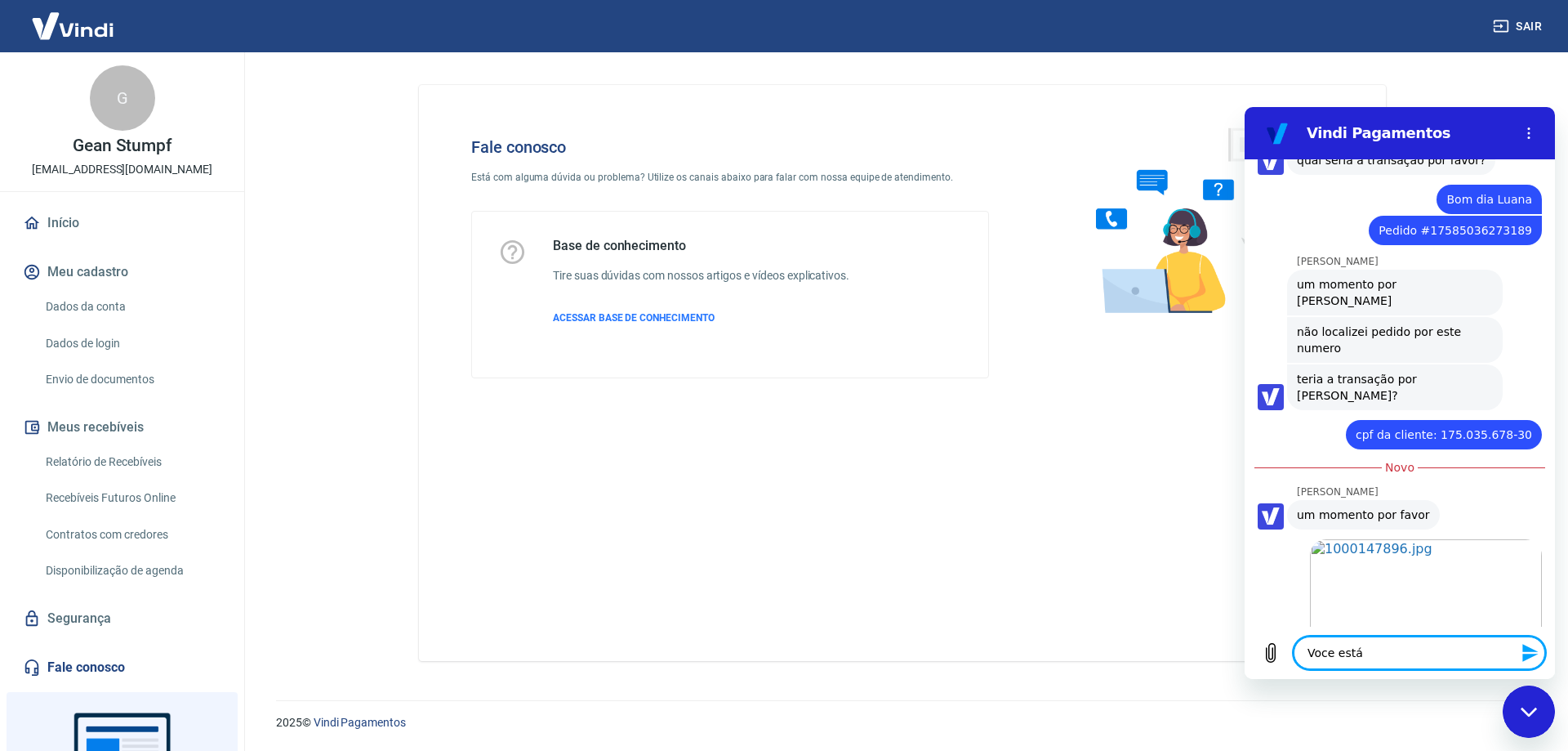
type textarea "Voce está"
type textarea "x"
type textarea "Voce está o"
type textarea "x"
type textarea "Voce está ol"
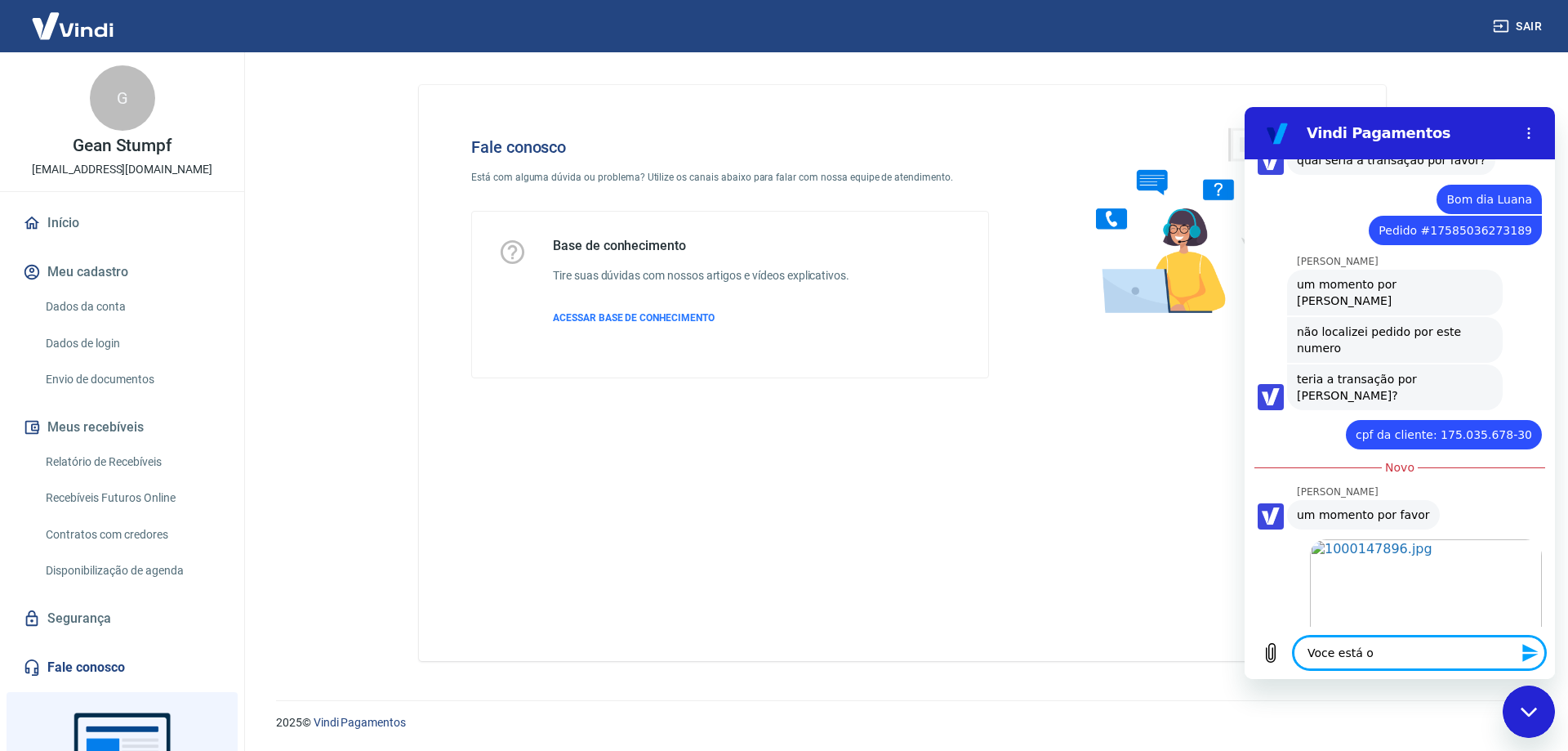
type textarea "x"
type textarea "Voce está olh"
type textarea "x"
type textarea "Voce está olha"
type textarea "x"
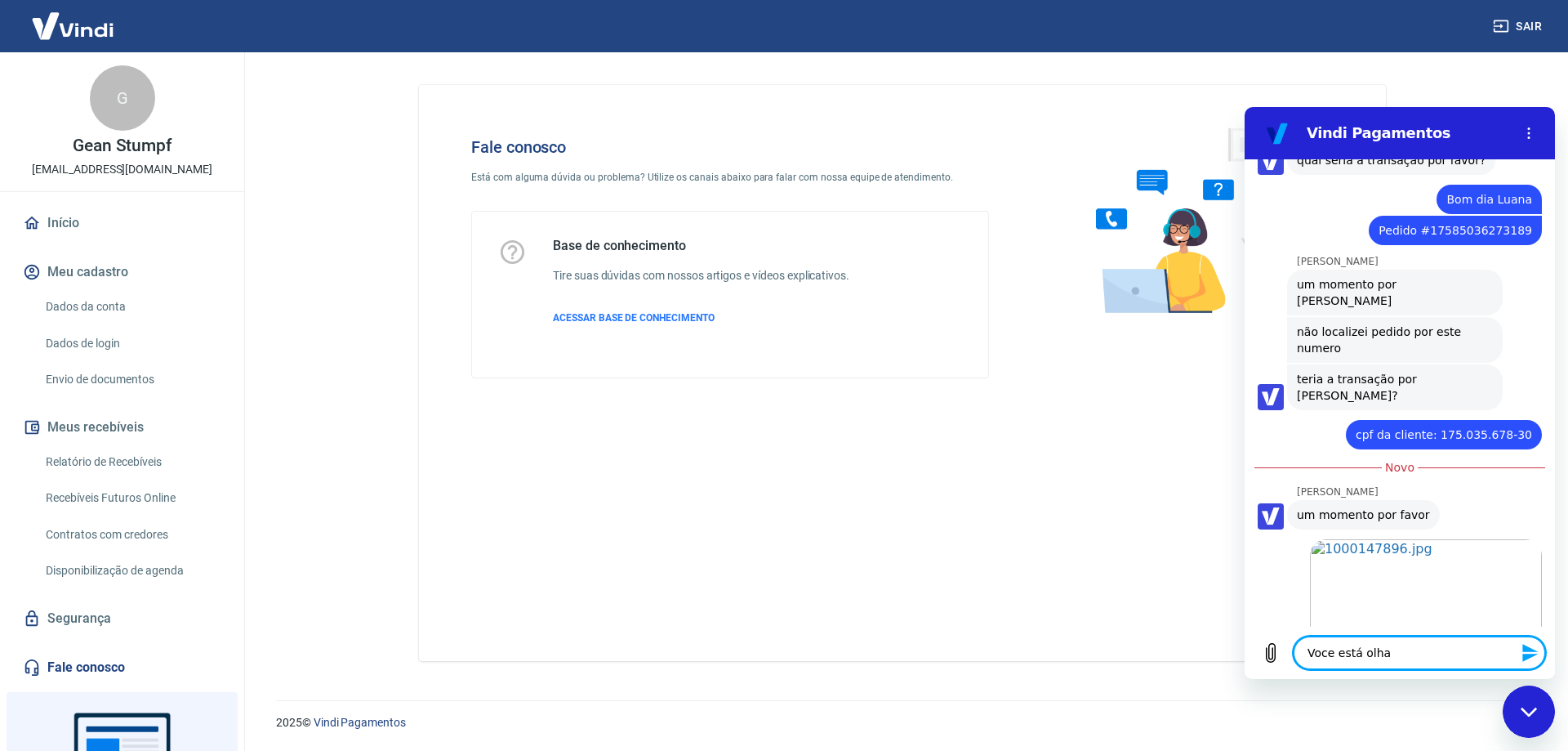
type textarea "Voce está olhan"
type textarea "x"
type textarea "Voce está olhand"
type textarea "x"
type textarea "Voce está olhando"
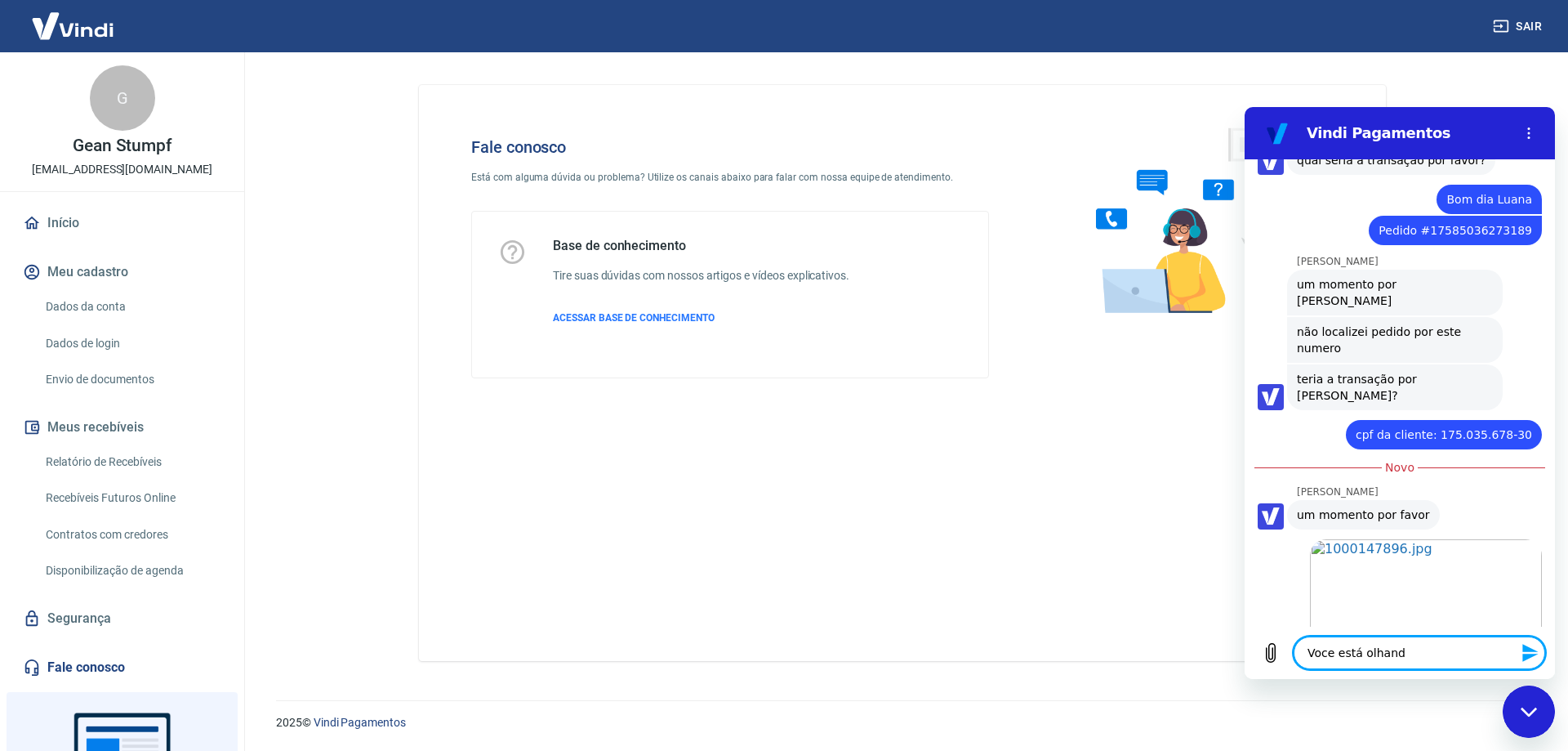
type textarea "x"
type textarea "Voce está olhando"
type textarea "x"
type textarea "Voce está olhando n"
type textarea "x"
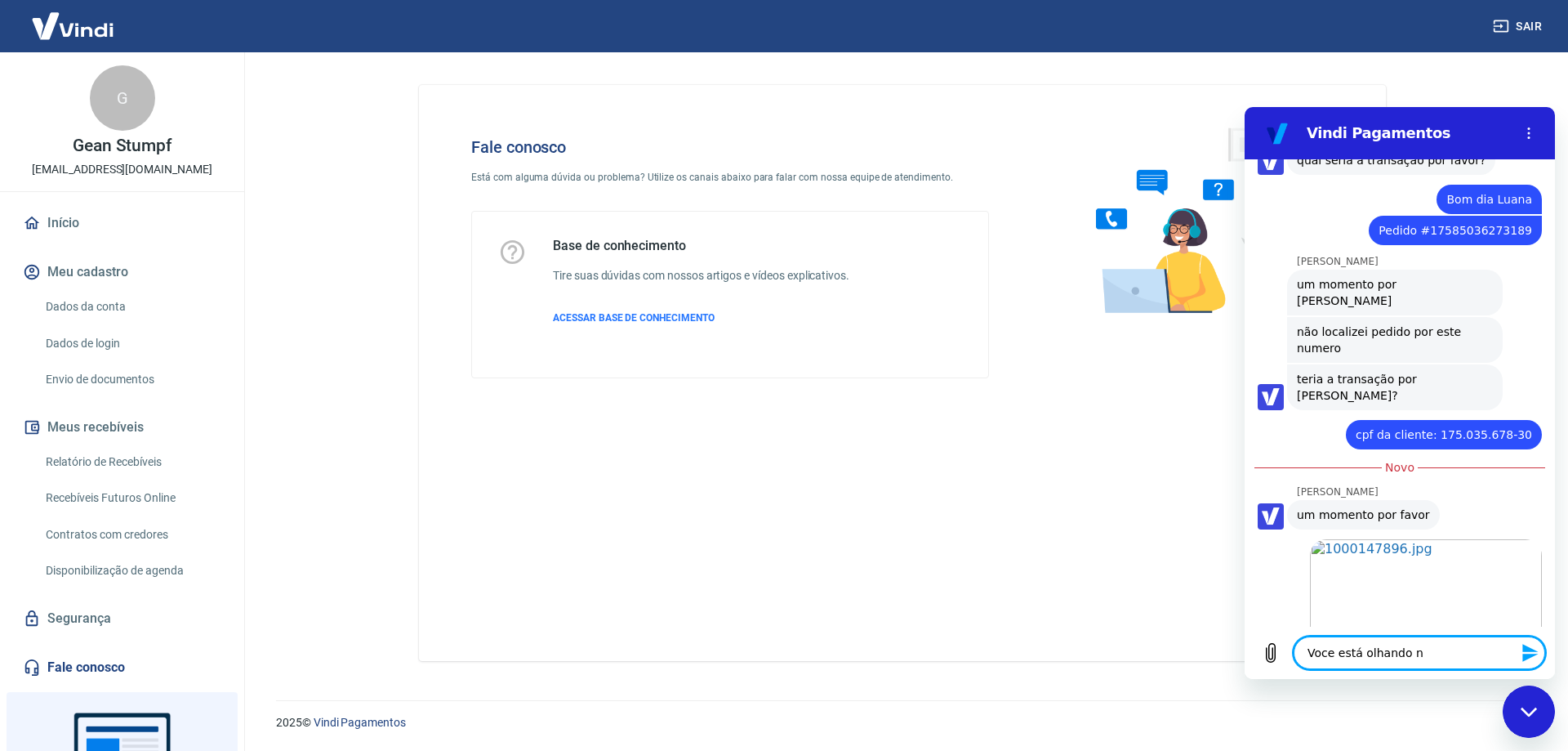
type textarea "Voce está olhando na"
type textarea "x"
type textarea "Voce está olhando na"
type textarea "x"
type textarea "Voce está olhando na c"
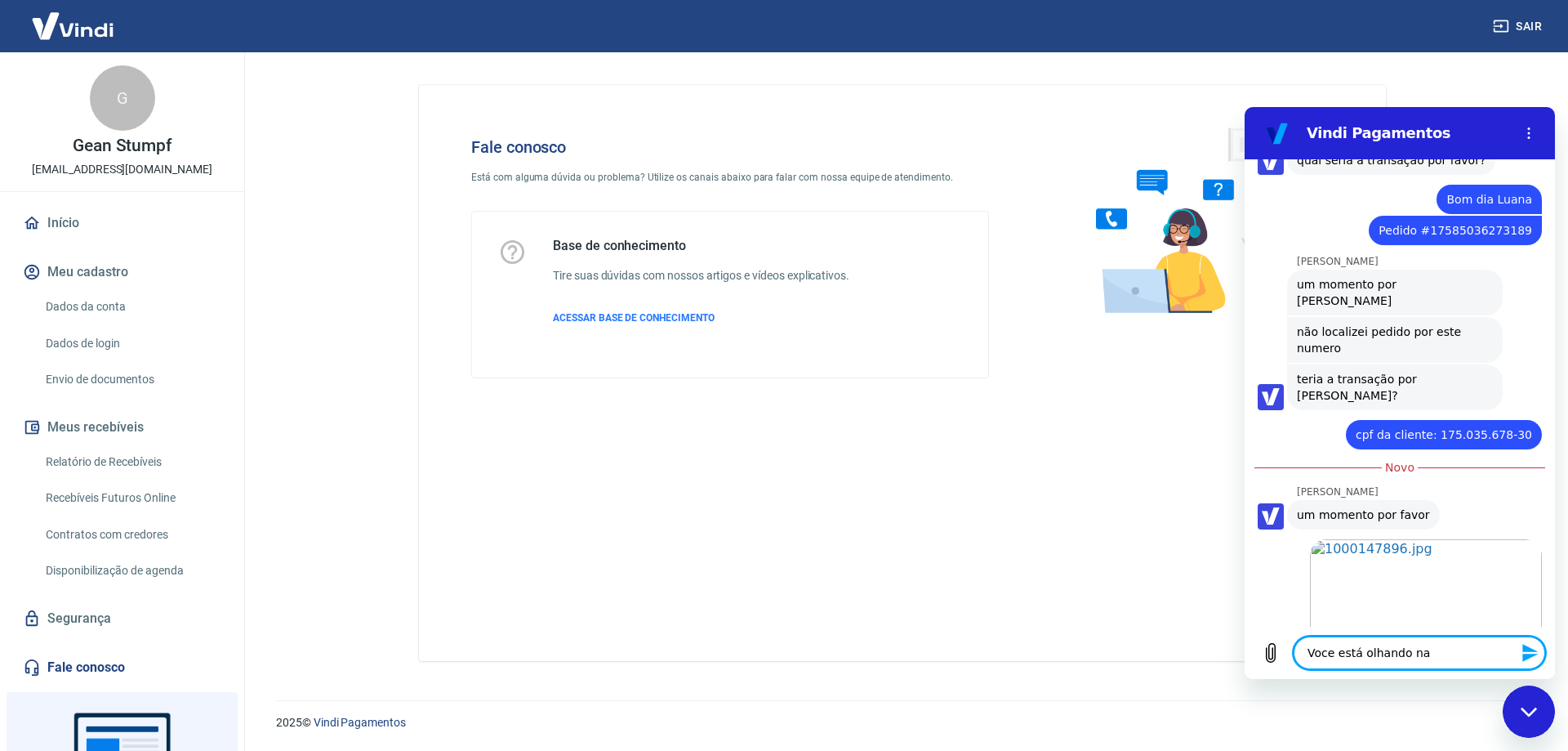
type textarea "x"
type textarea "Voce está olhando na co"
type textarea "x"
type textarea "Voce está olhando na con"
type textarea "x"
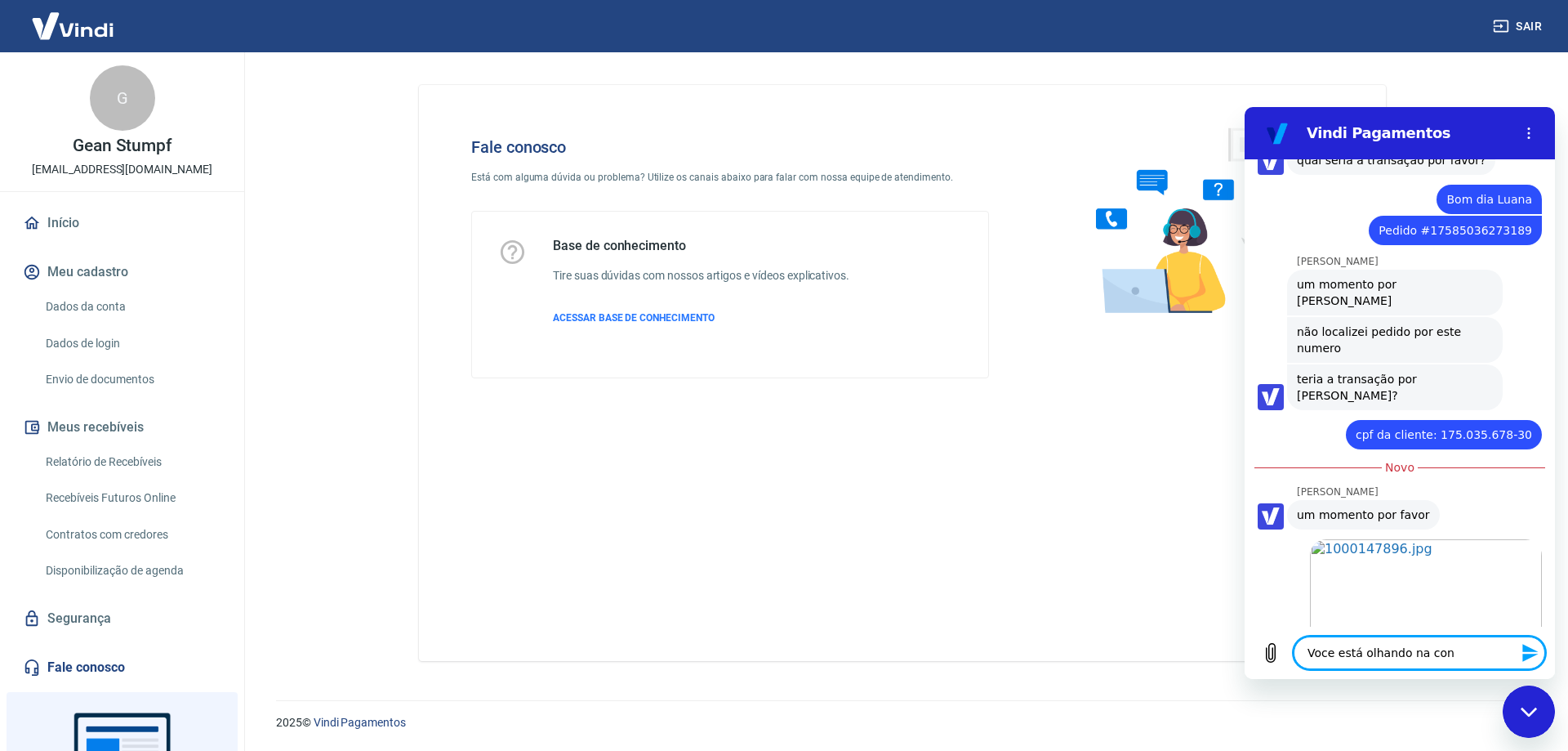
type textarea "Voce está olhando na cont"
type textarea "x"
type textarea "Voce está olhando na conta"
type textarea "x"
type textarea "Voce está olhando na conta"
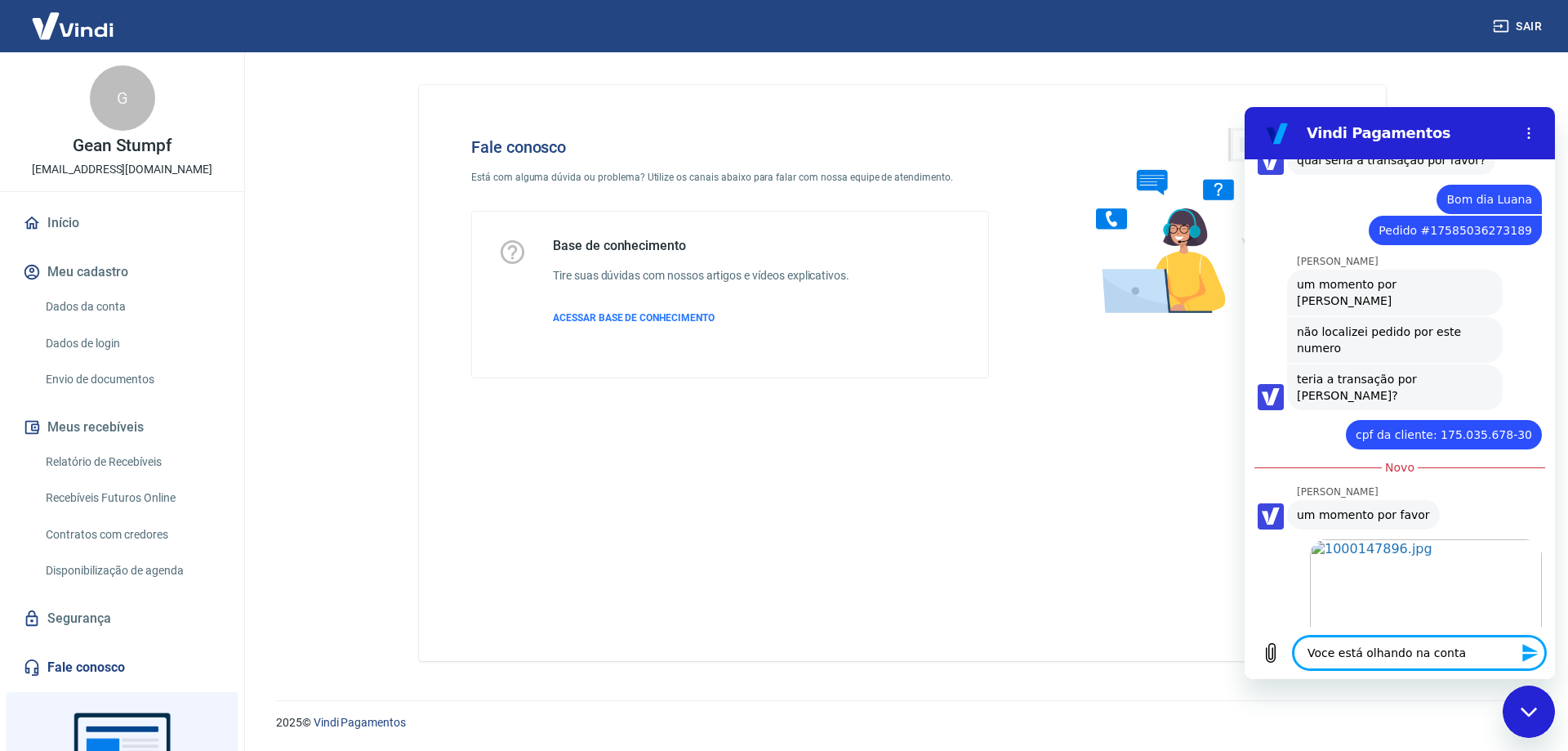
type textarea "x"
type textarea "Voce está olhando na conta d"
type textarea "x"
type textarea "Voce está olhando na conta da"
type textarea "x"
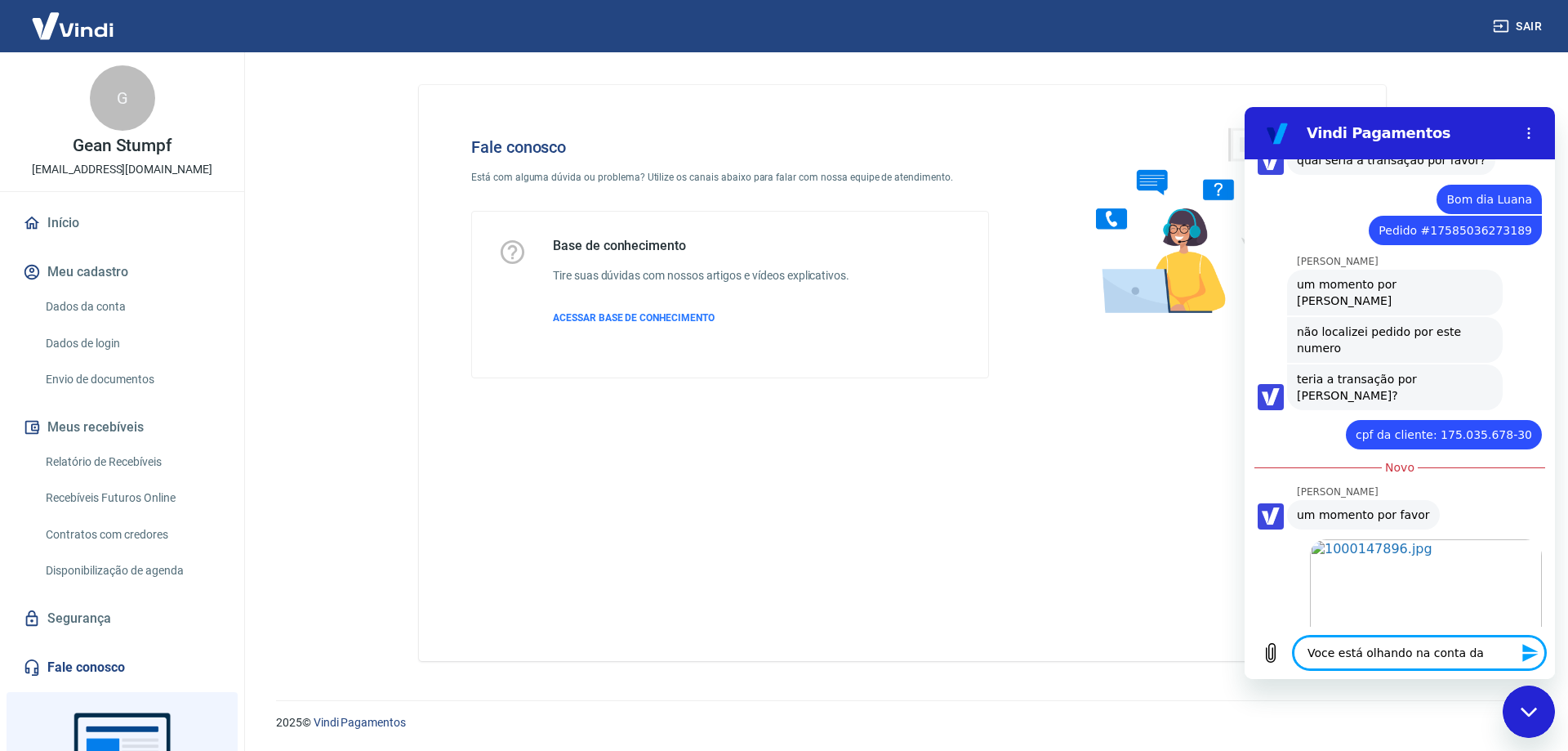
type textarea "Voce está olhando na conta da"
type textarea "x"
type textarea "Voce está olhando na conta da S"
type textarea "x"
type textarea "Voce está olhando na conta da St"
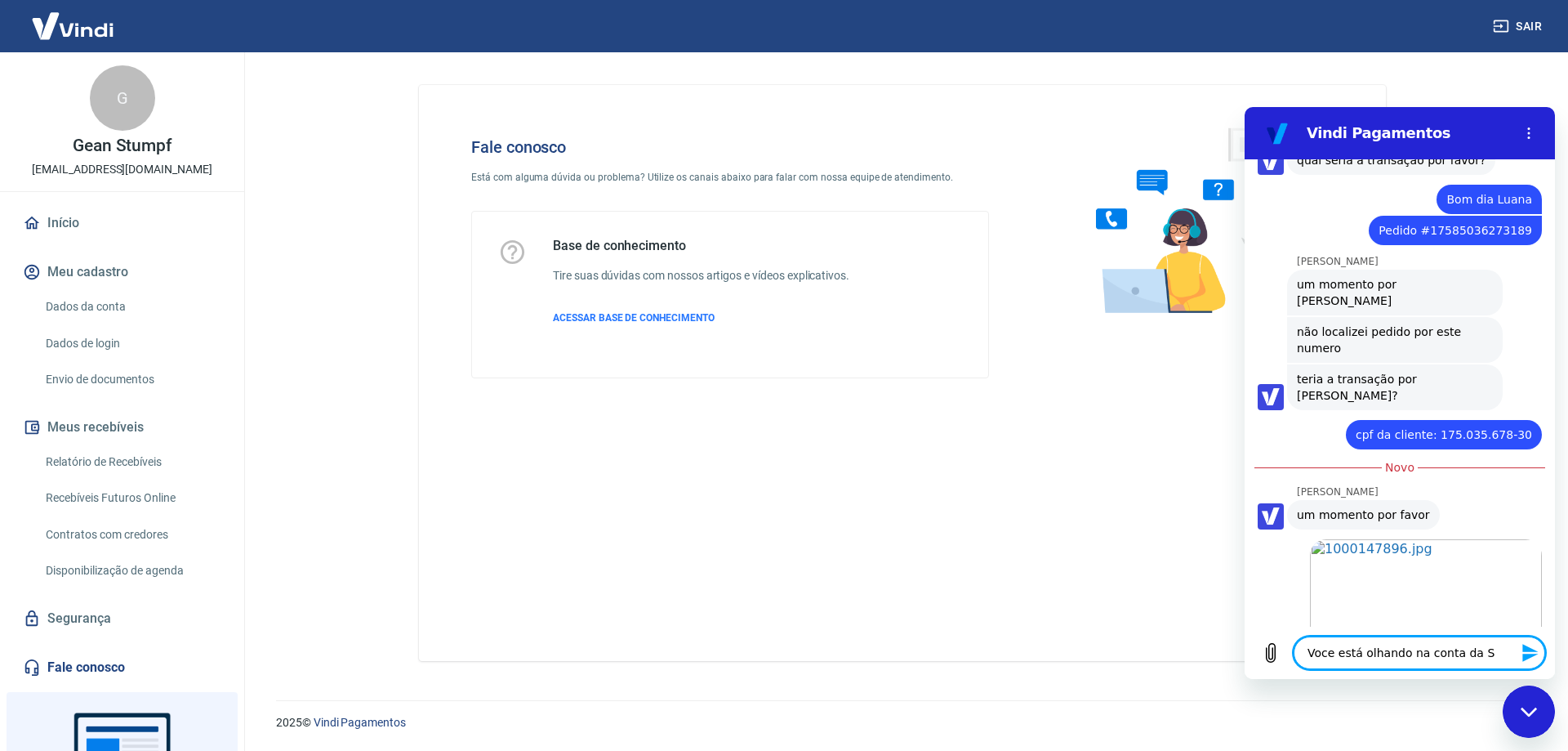
type textarea "x"
type textarea "Voce está olhando na conta da Sta"
type textarea "x"
type textarea "Voce está olhando na conta da Stas"
type textarea "x"
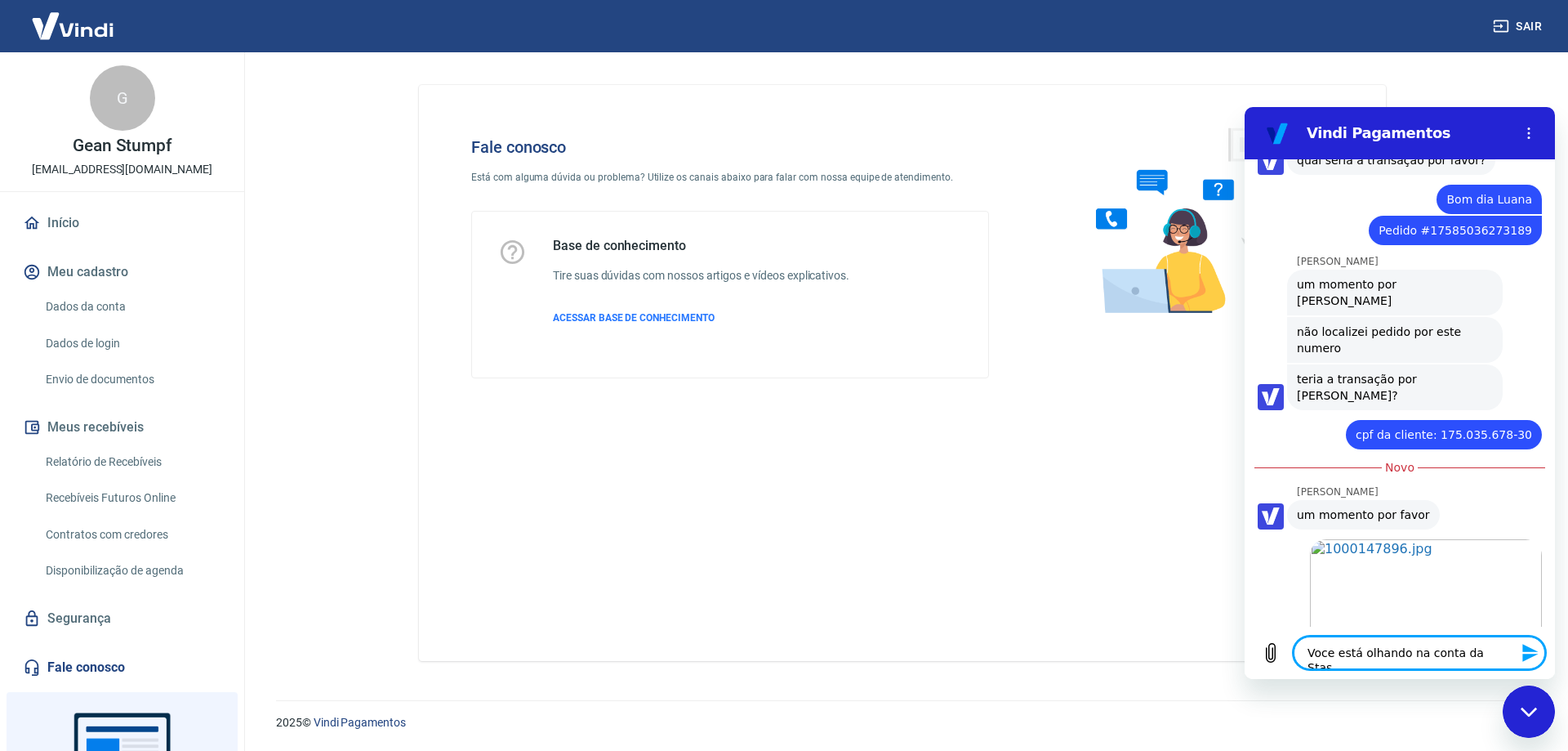
type textarea "Voce está olhando na conta da Stass"
type textarea "x"
type textarea "Voce está olhando na conta da Stas"
type textarea "x"
type textarea "Voce está olhando na conta da Sta"
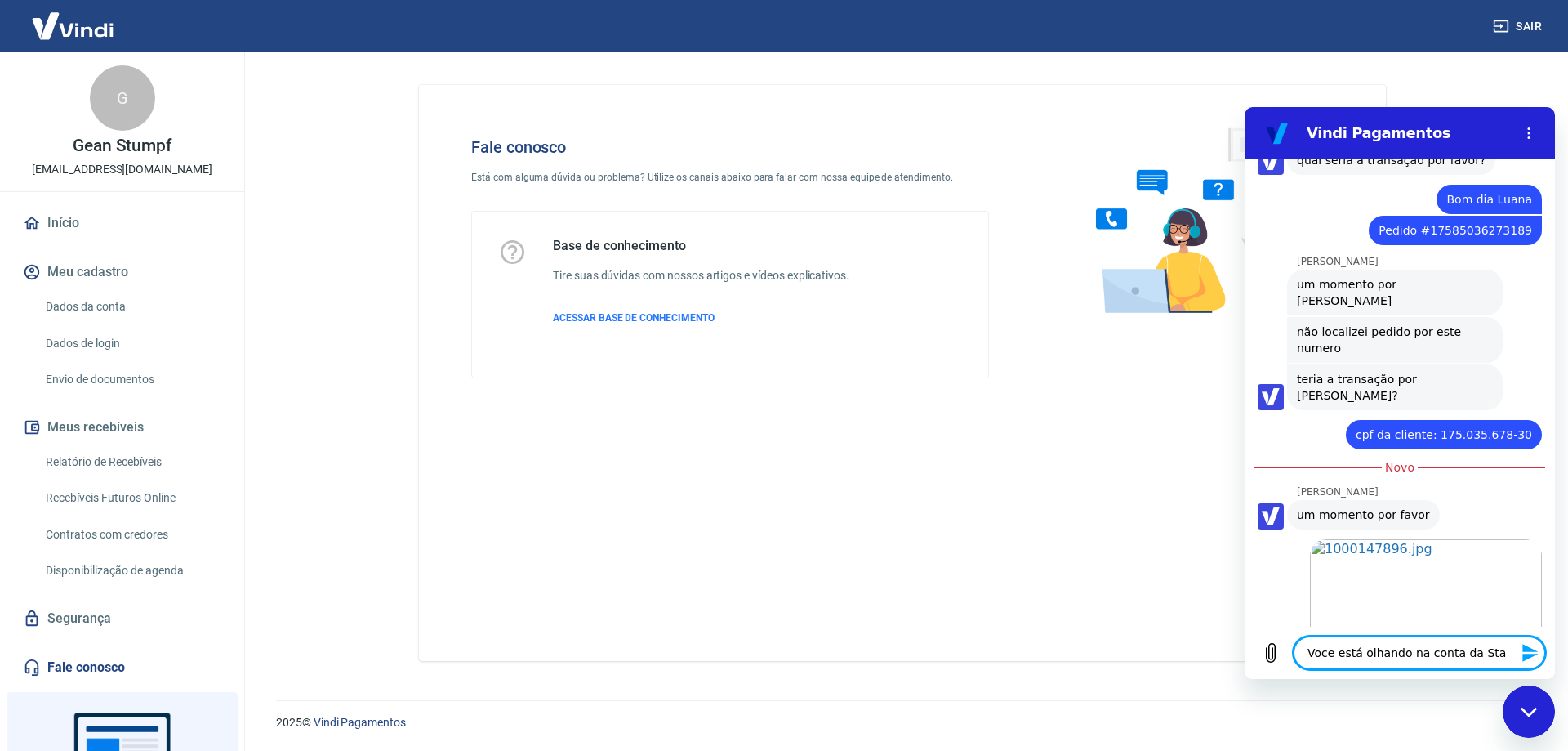
type textarea "x"
type textarea "Voce está olhando na conta da St"
type textarea "x"
type textarea "Voce está olhando na conta da Str"
type textarea "x"
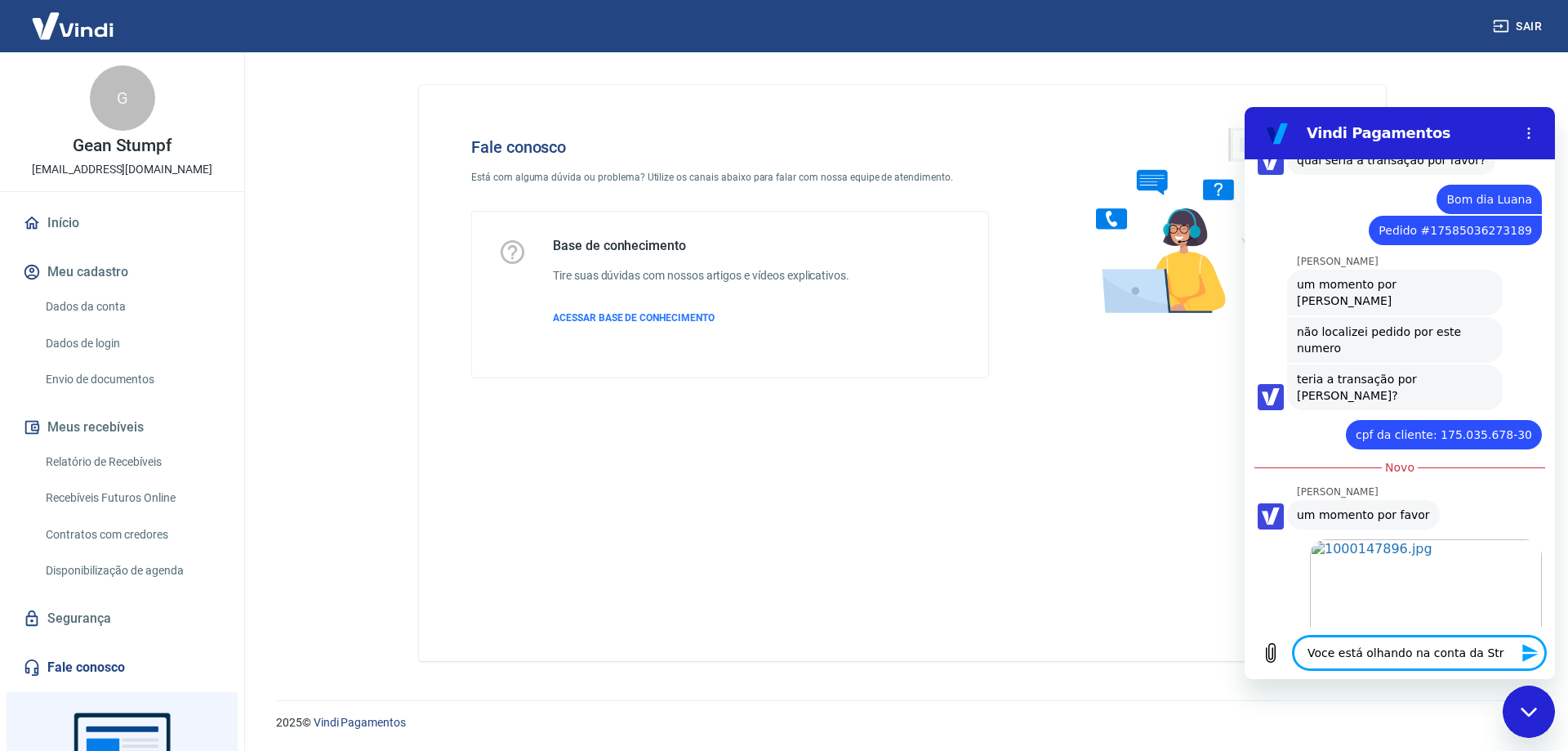
type textarea "Voce está olhando na conta da Stra"
type textarea "x"
type textarea "Voce está olhando na conta da Stras"
type textarea "x"
type textarea "Voce está olhando na conta da Strass"
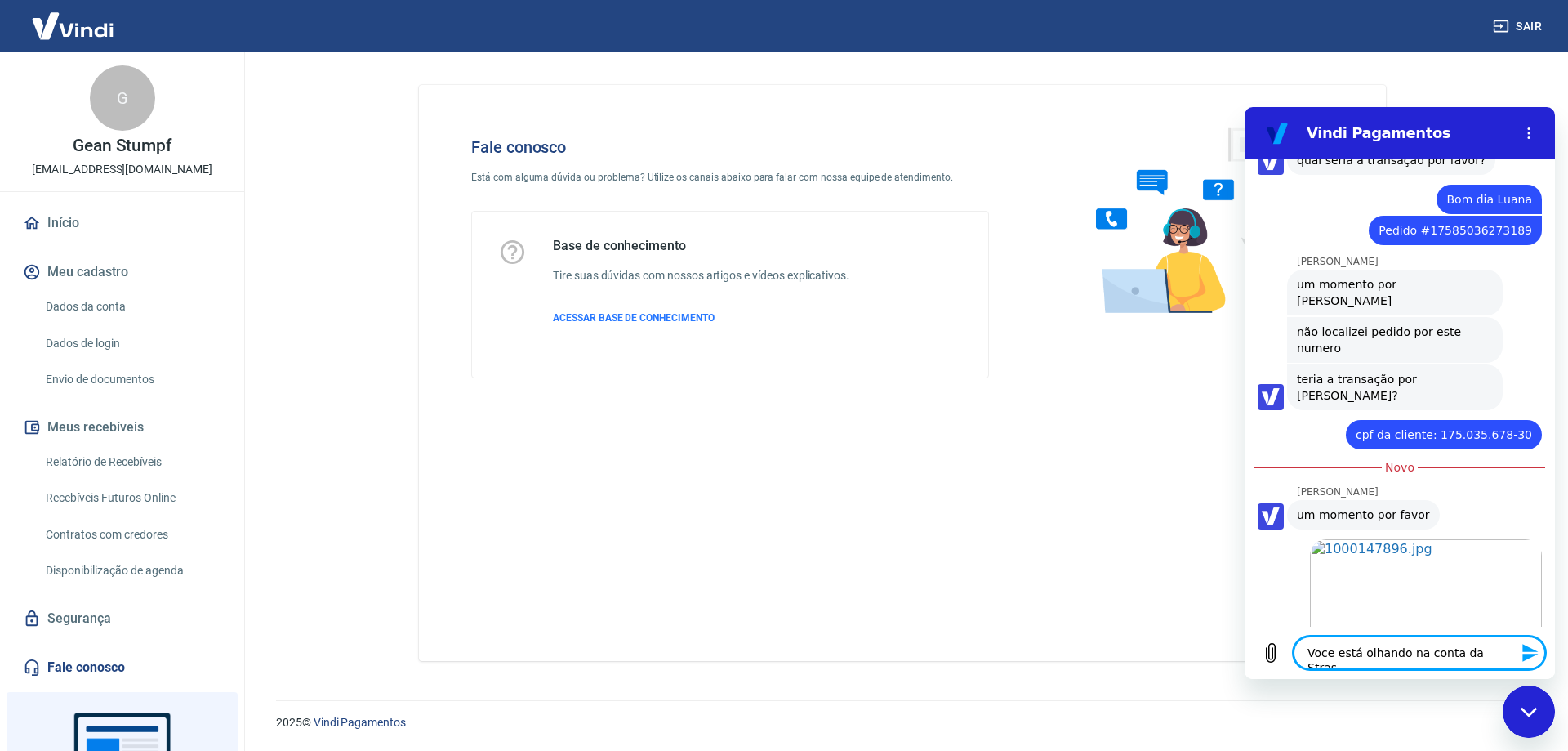
type textarea "x"
type textarea "Voce está olhando na conta da Strassb"
type textarea "x"
type textarea "Voce está olhando na conta da Strassbu"
type textarea "x"
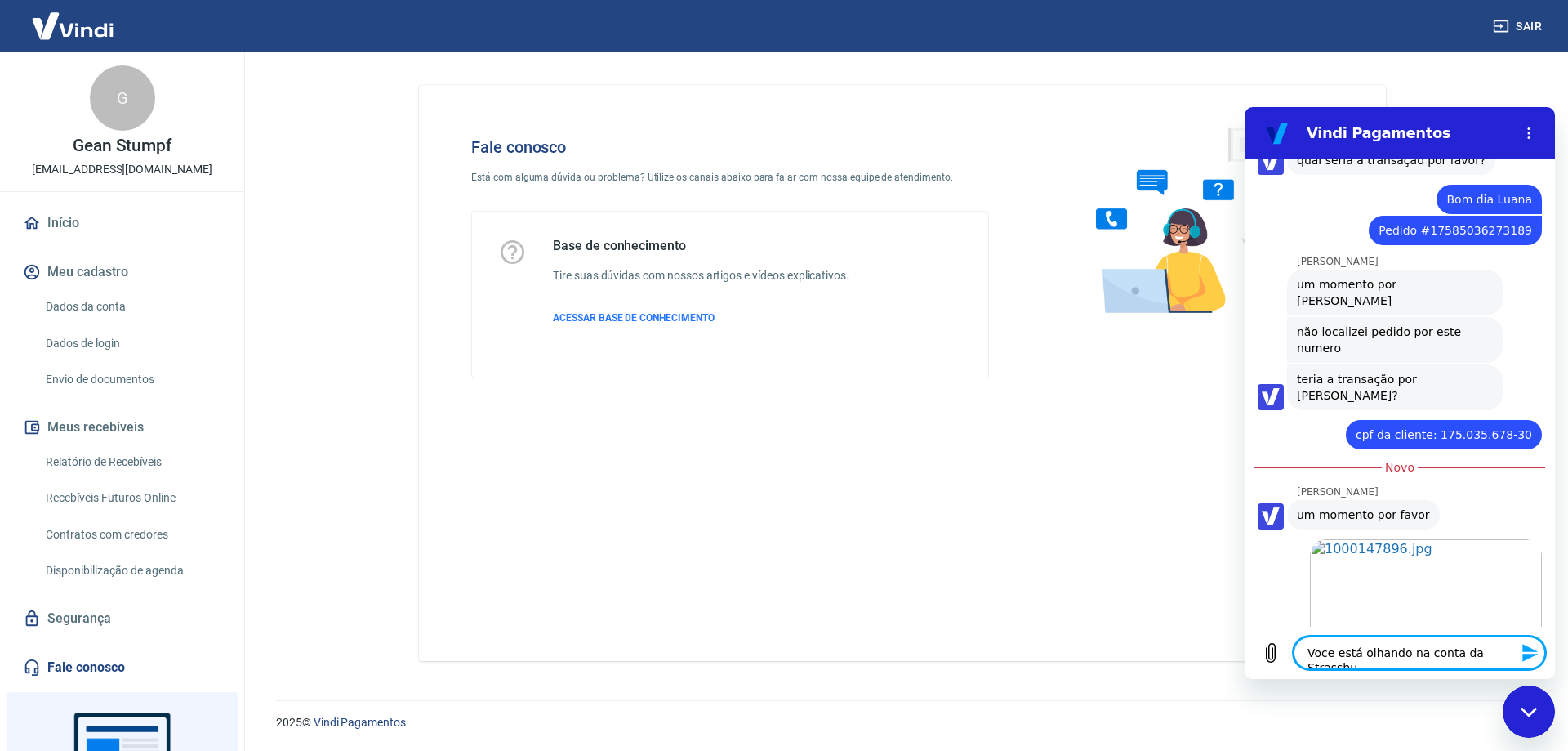
type textarea "Voce está olhando na conta da Strassbur"
type textarea "x"
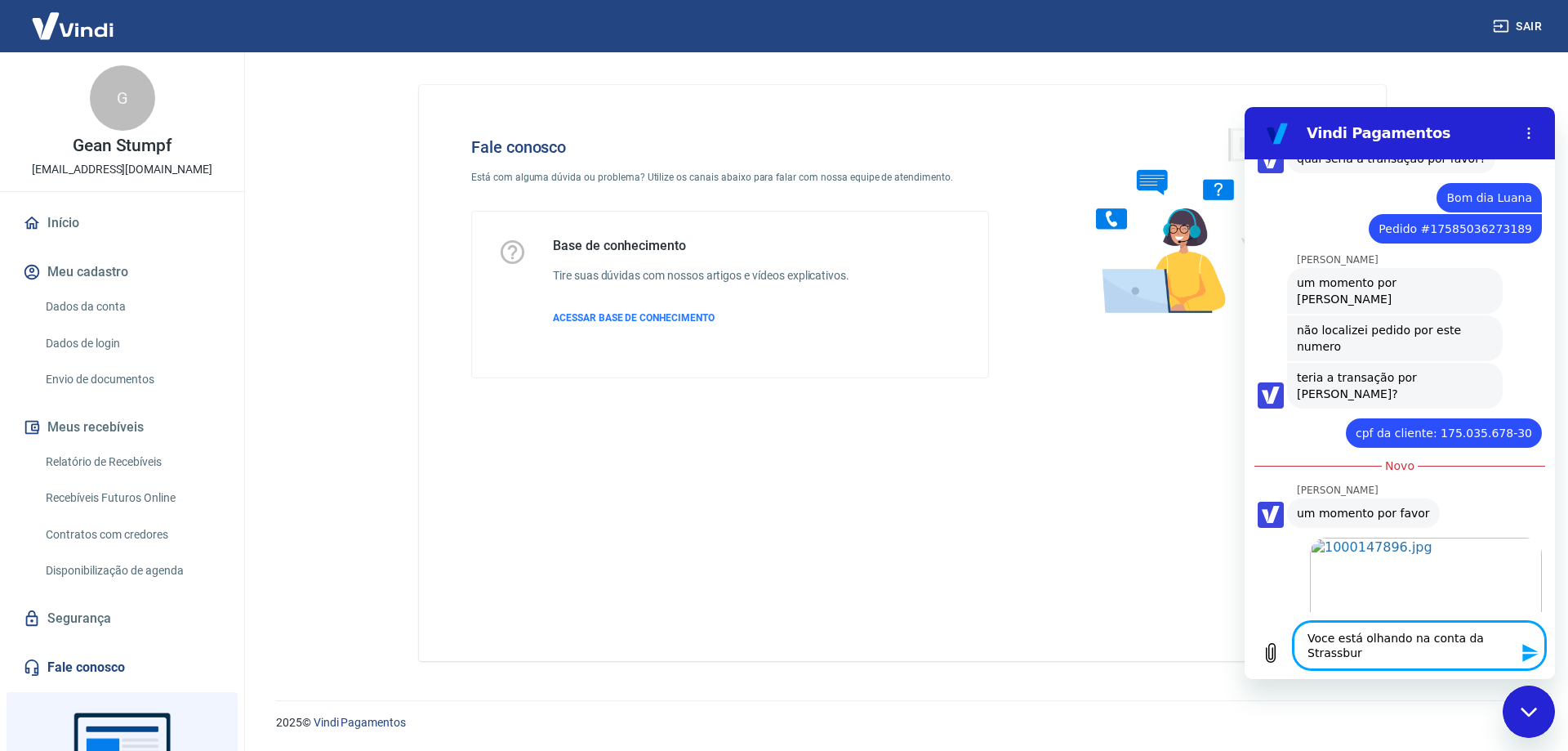
type textarea "Voce está olhando na conta da Strassburg"
type textarea "x"
type textarea "Voce está olhando na conta da Strassburge"
type textarea "x"
type textarea "Voce está olhando na conta da Strassburger"
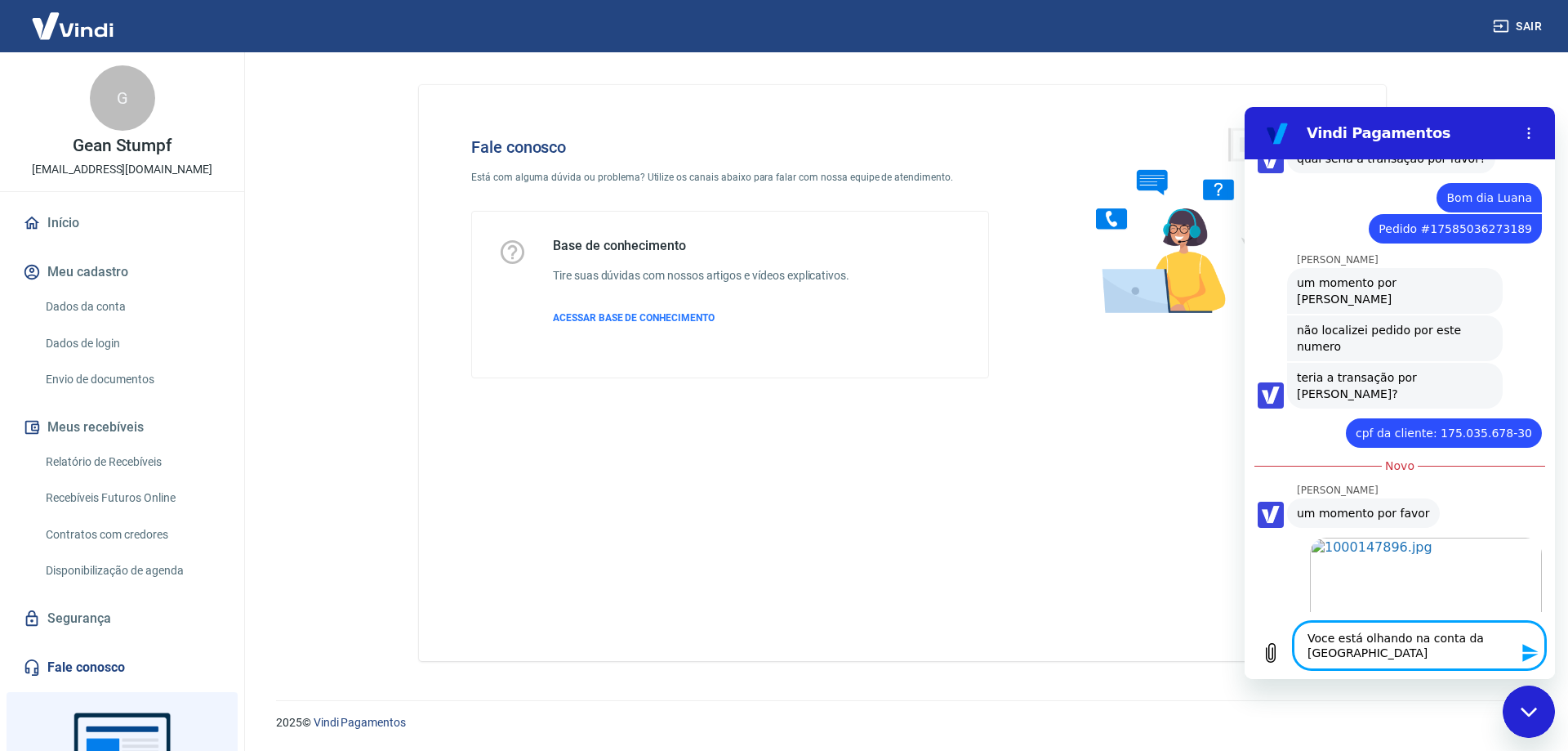
type textarea "x"
type textarea "Voce está olhando na conta da Strassburger?"
type textarea "x"
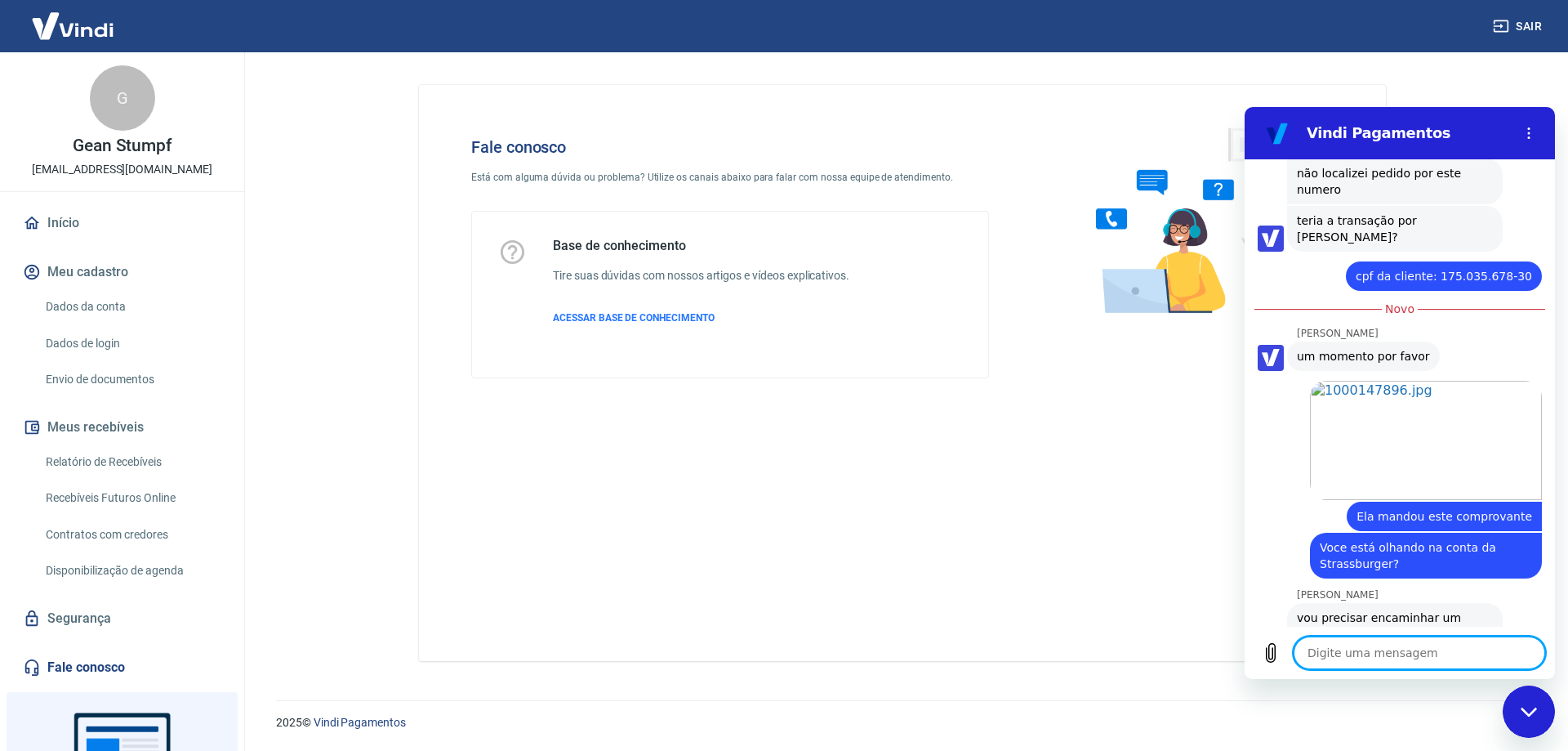
scroll to position [2066, 0]
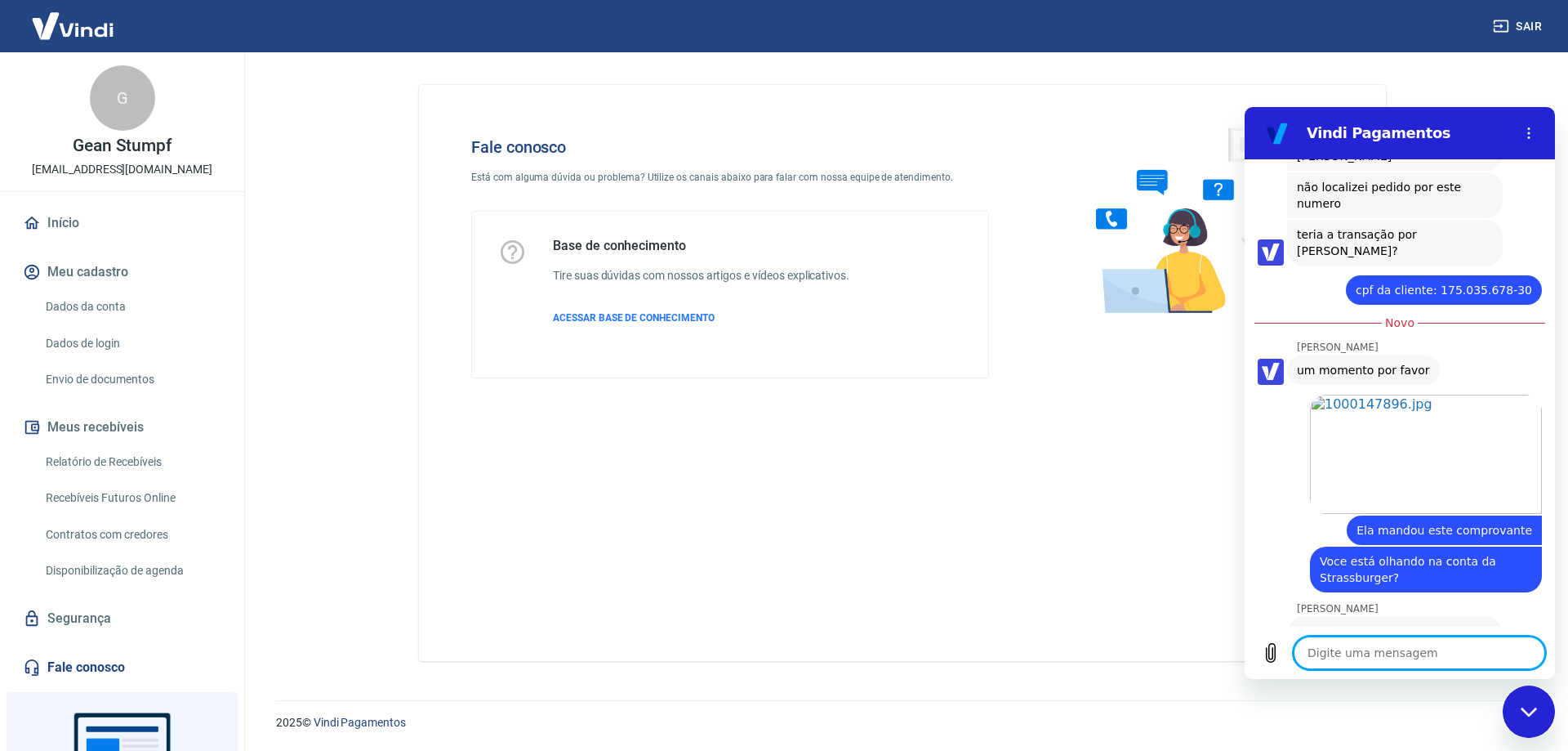
type textarea "x"
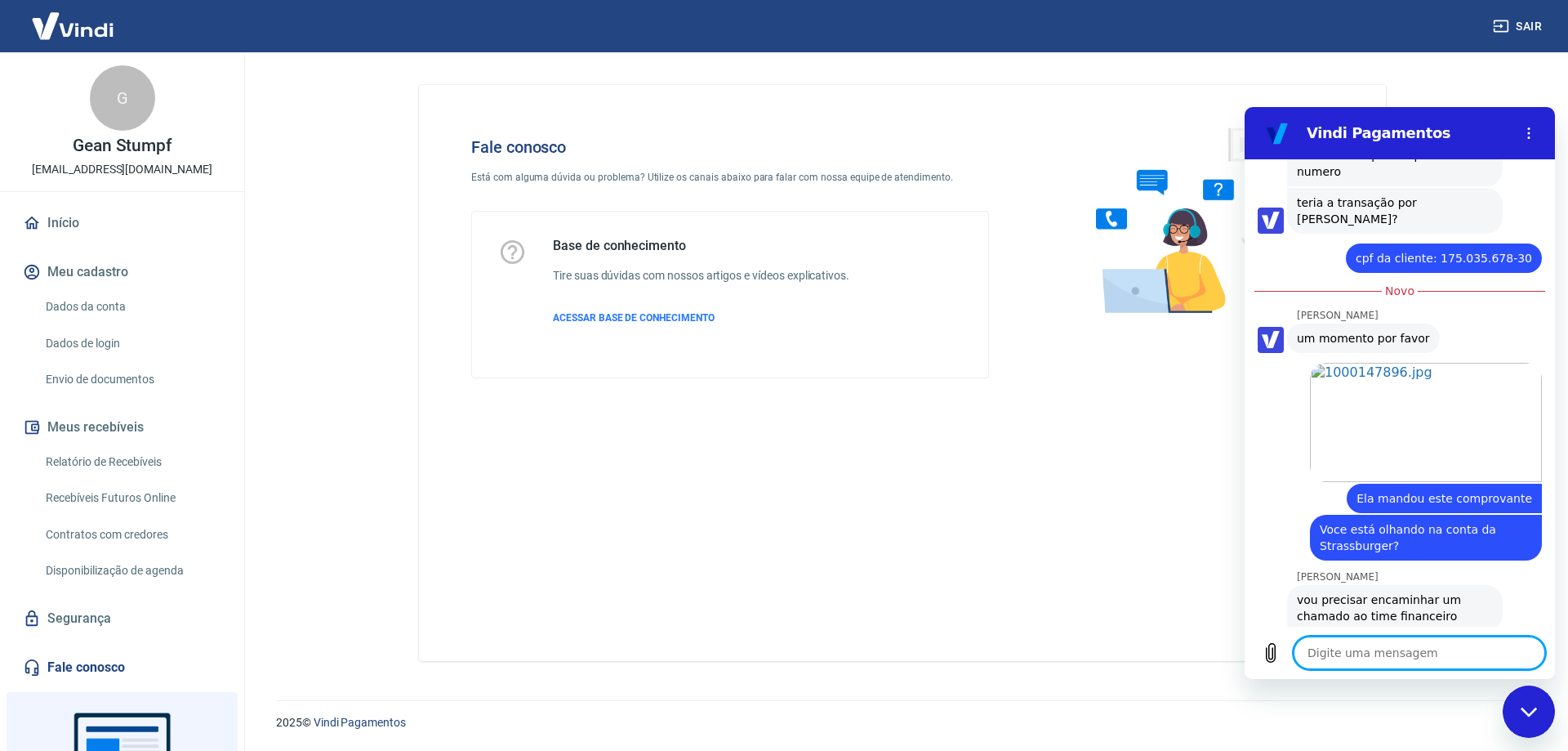
scroll to position [2089, 0]
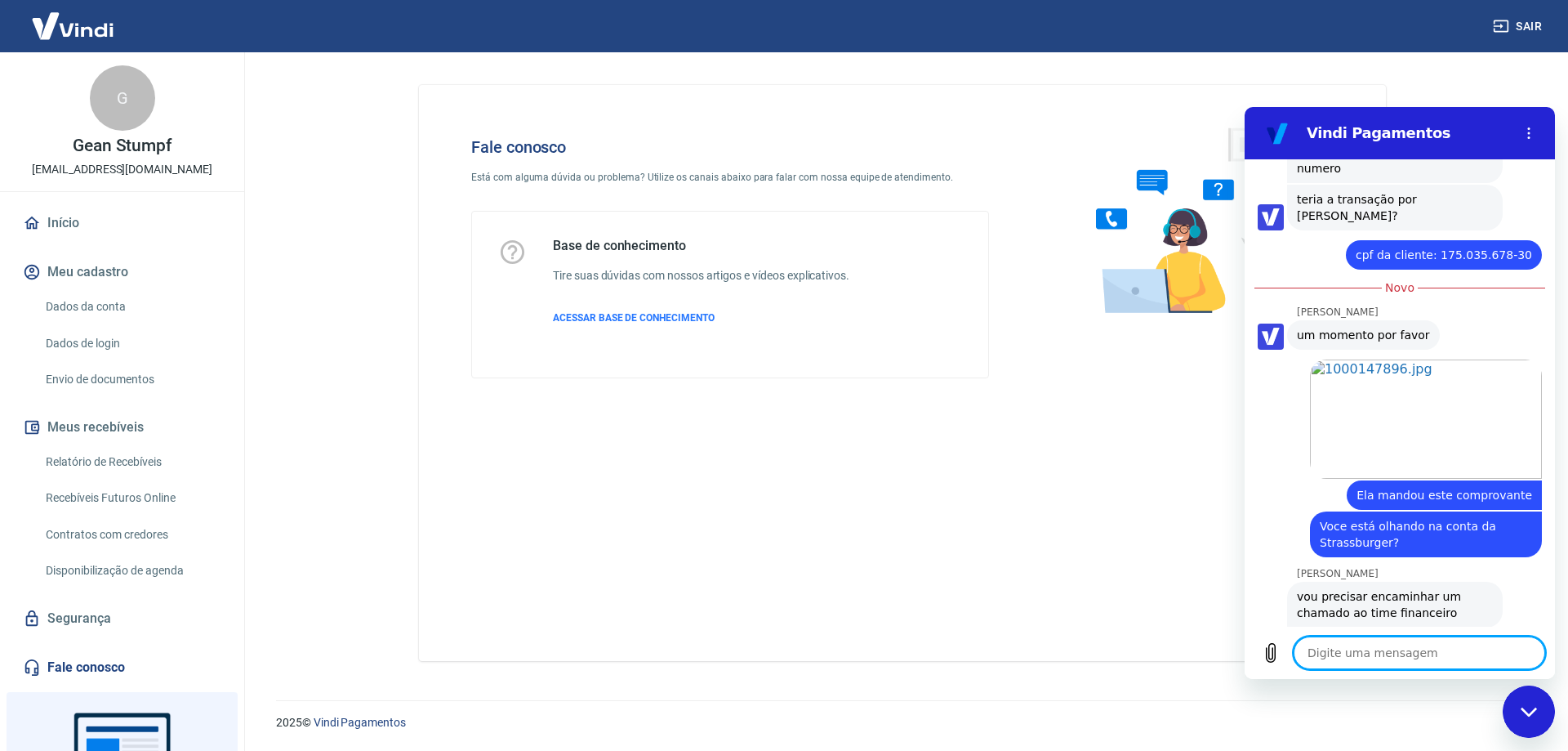
type textarea "C"
type textarea "x"
type textarea "Co"
type textarea "x"
type textarea "Com"
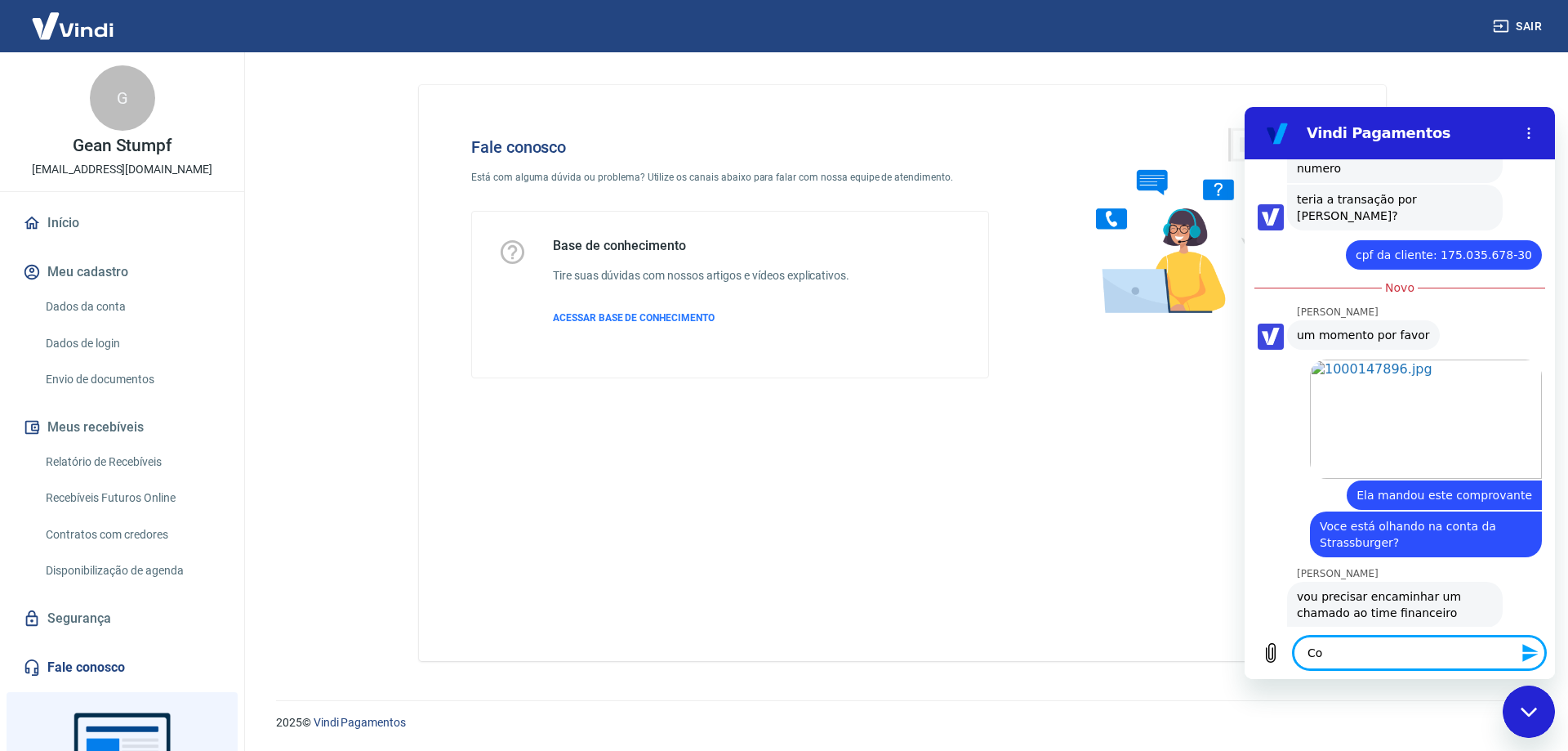
type textarea "x"
type textarea "Como"
type textarea "x"
type textarea "Como"
type textarea "x"
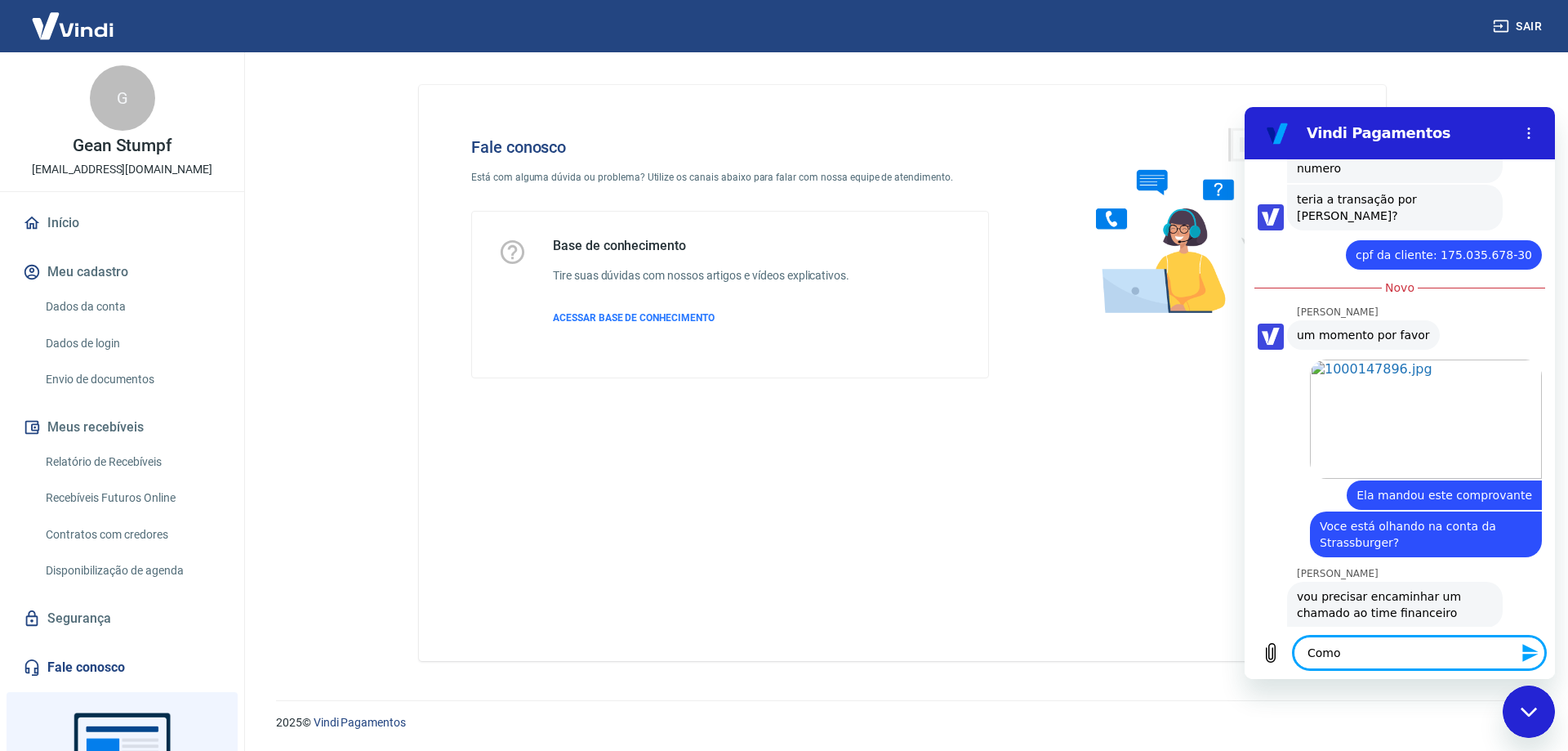
type textarea "Como a"
type textarea "x"
type textarea "Como as"
type textarea "x"
type textarea "Como ass"
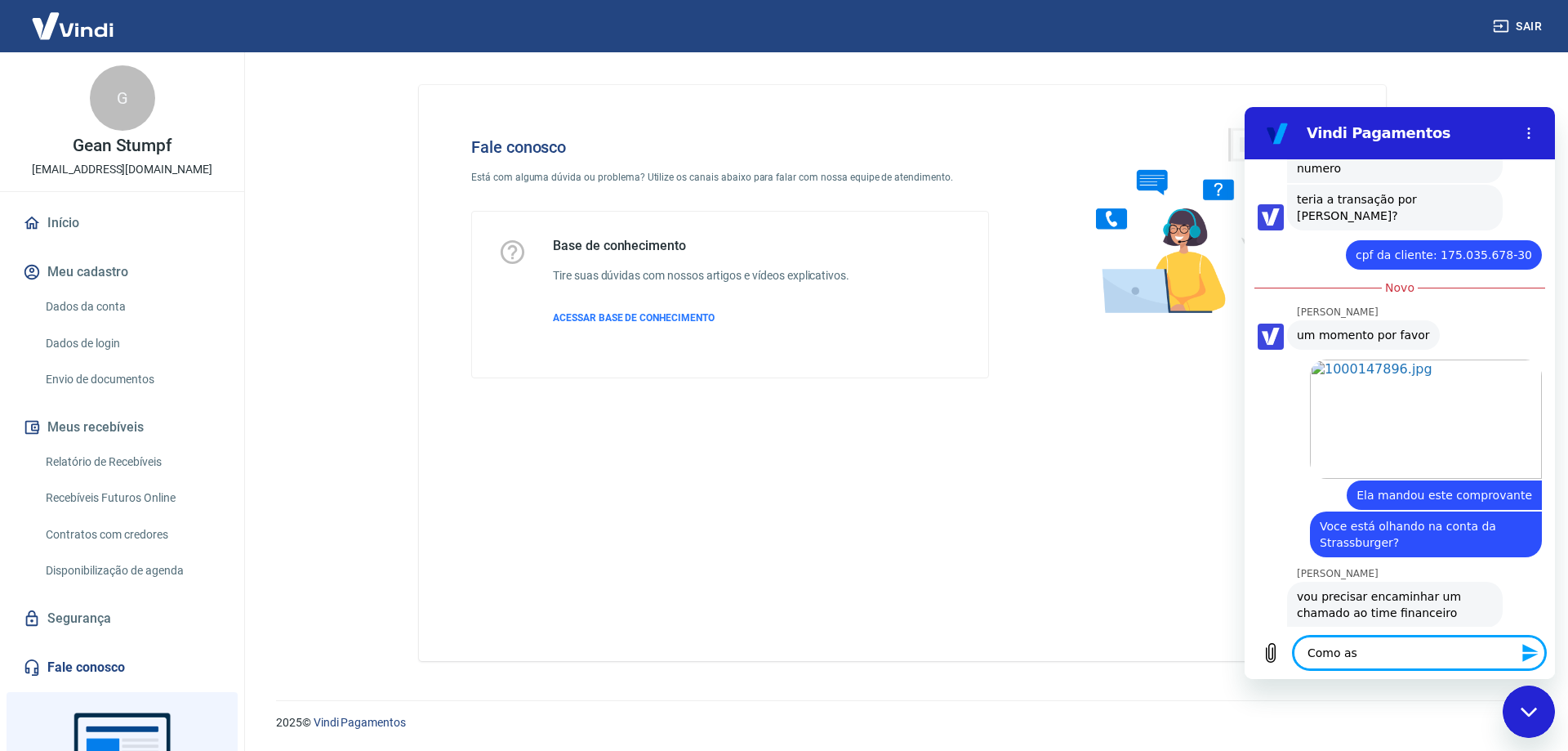
type textarea "x"
type textarea "Como assi"
type textarea "x"
type textarea "Como assim"
type textarea "x"
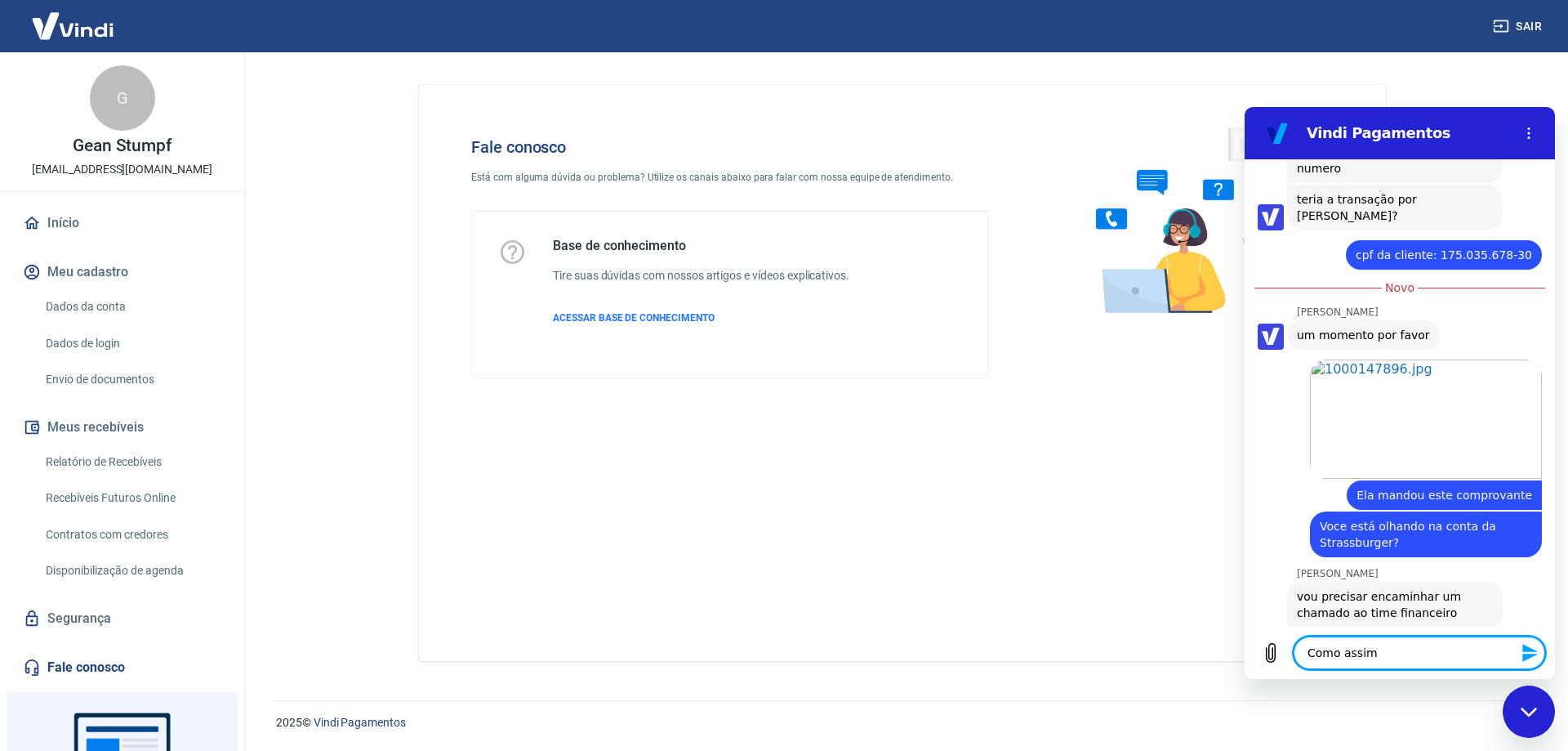
type textarea "Como assim?"
type textarea "x"
type textarea "Como assim?"
type textarea "x"
type textarea "Como assim? F"
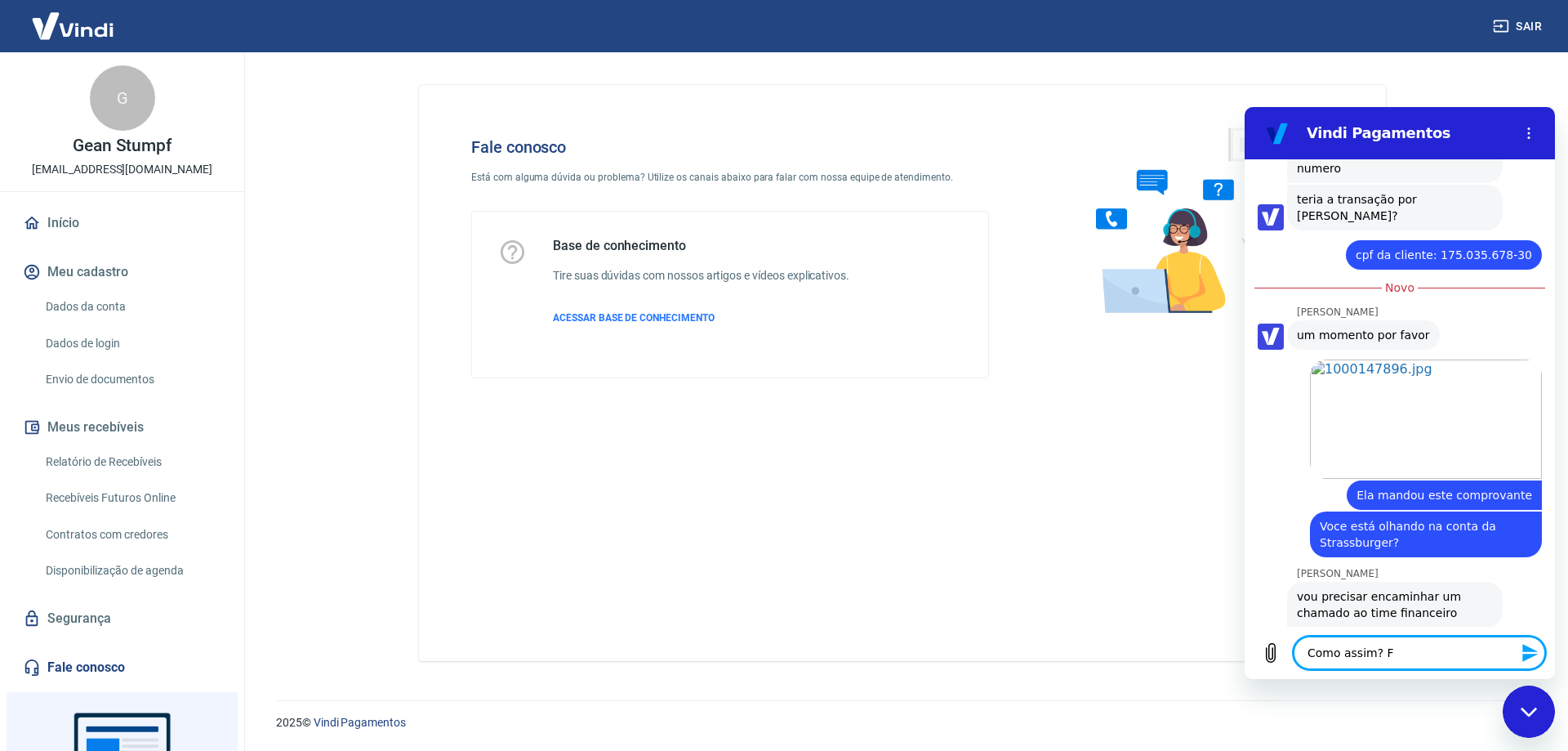
type textarea "x"
type textarea "Como assim? Fo"
type textarea "x"
type textarea "Como assim? Foi"
type textarea "x"
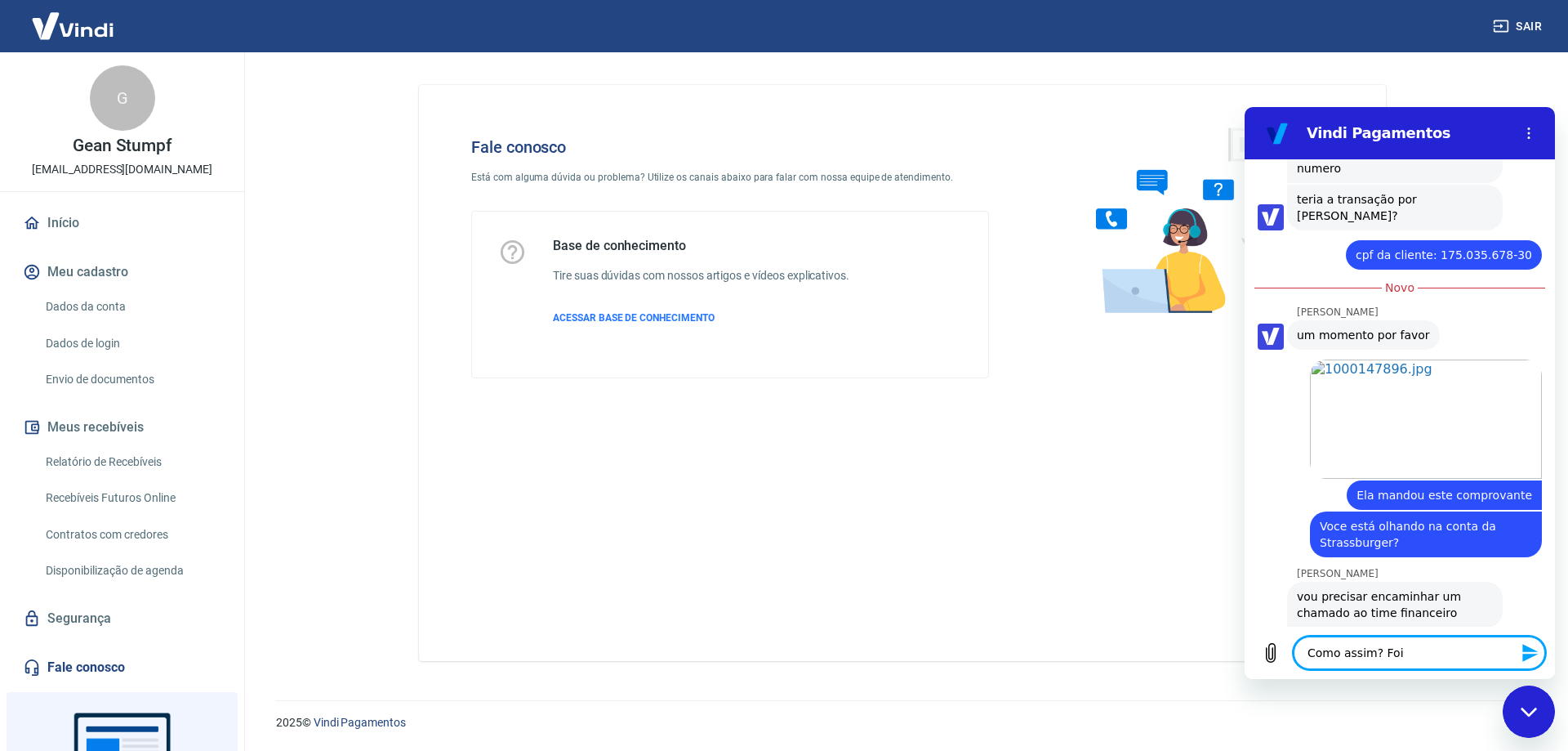
type textarea "Como assim? Foi"
type textarea "x"
type textarea "Como assim? Foi p"
type textarea "x"
type textarea "Como assim? Foi pa"
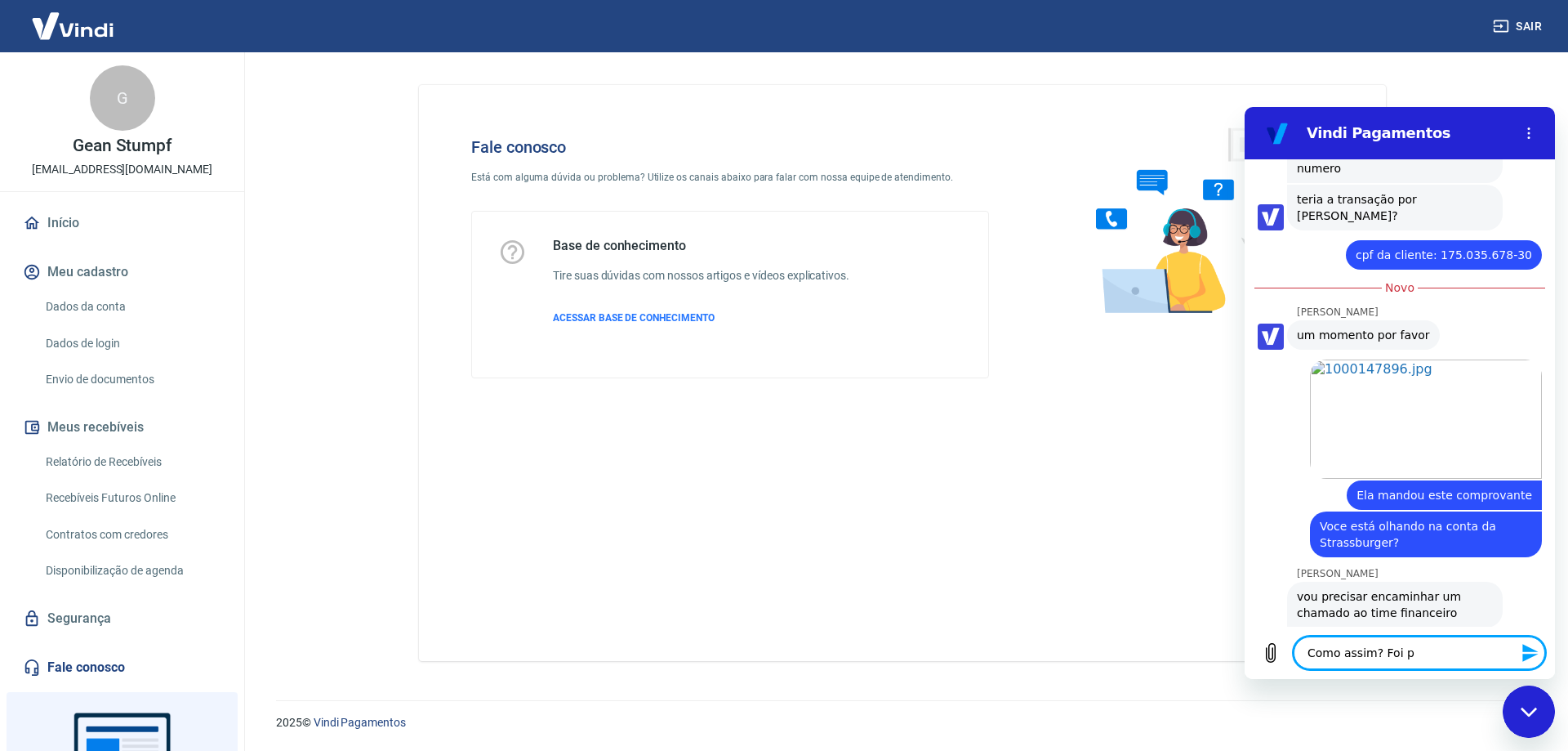
type textarea "x"
type textarea "Como assim? Foi pag"
type textarea "x"
type textarea "Como assim? Foi pago"
type textarea "x"
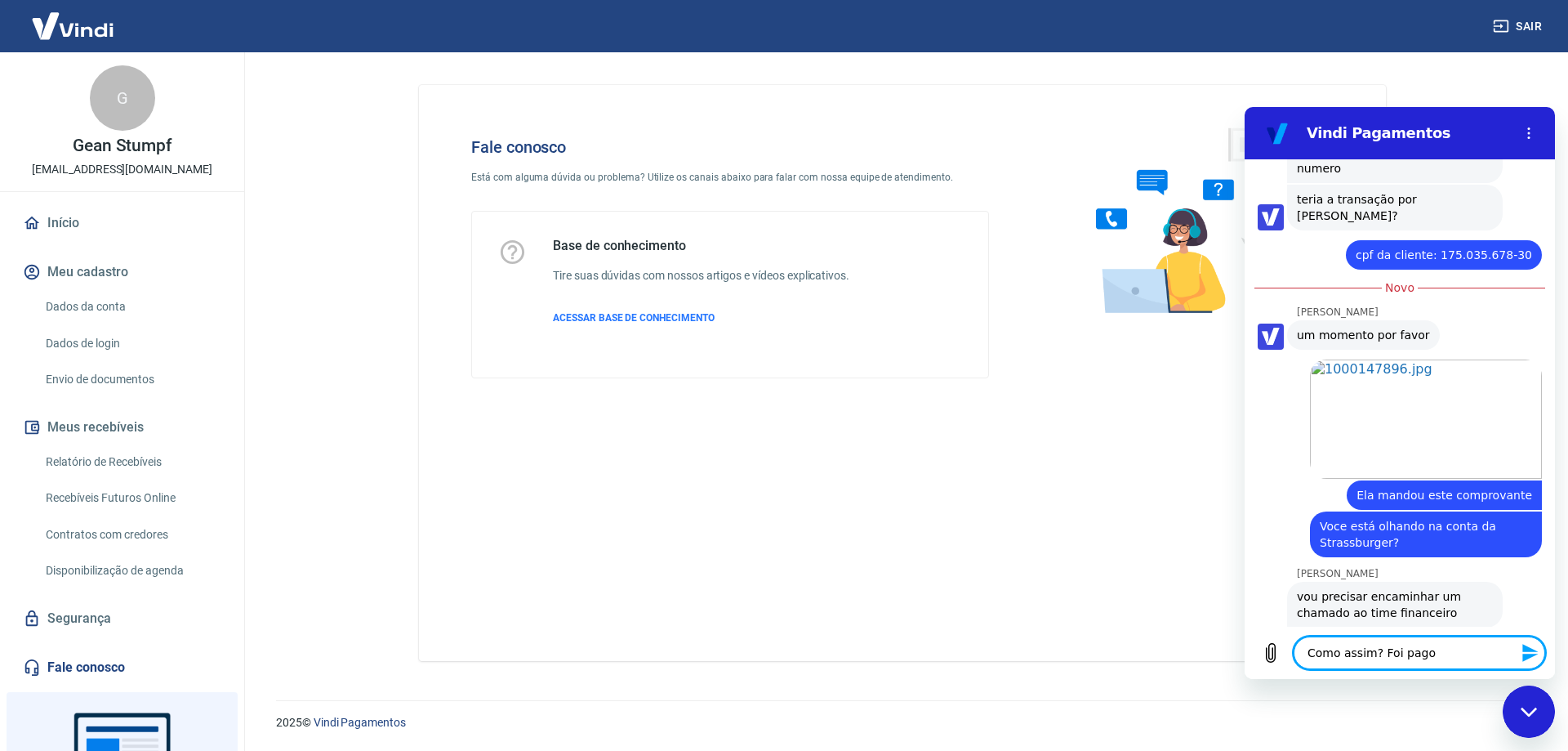
type textarea "Como assim? Foi pago?"
type textarea "x"
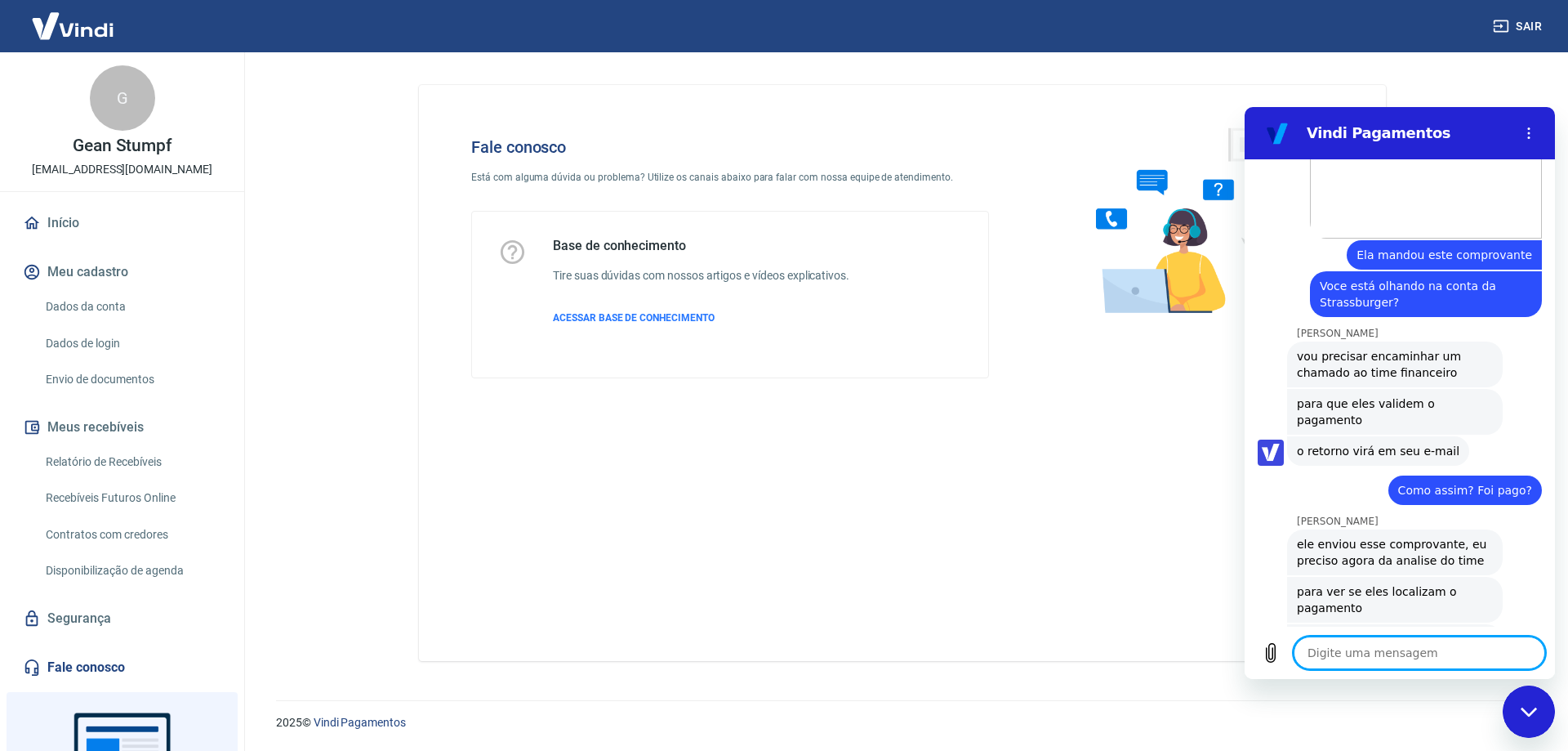
scroll to position [2332, 0]
